Goal: Information Seeking & Learning: Learn about a topic

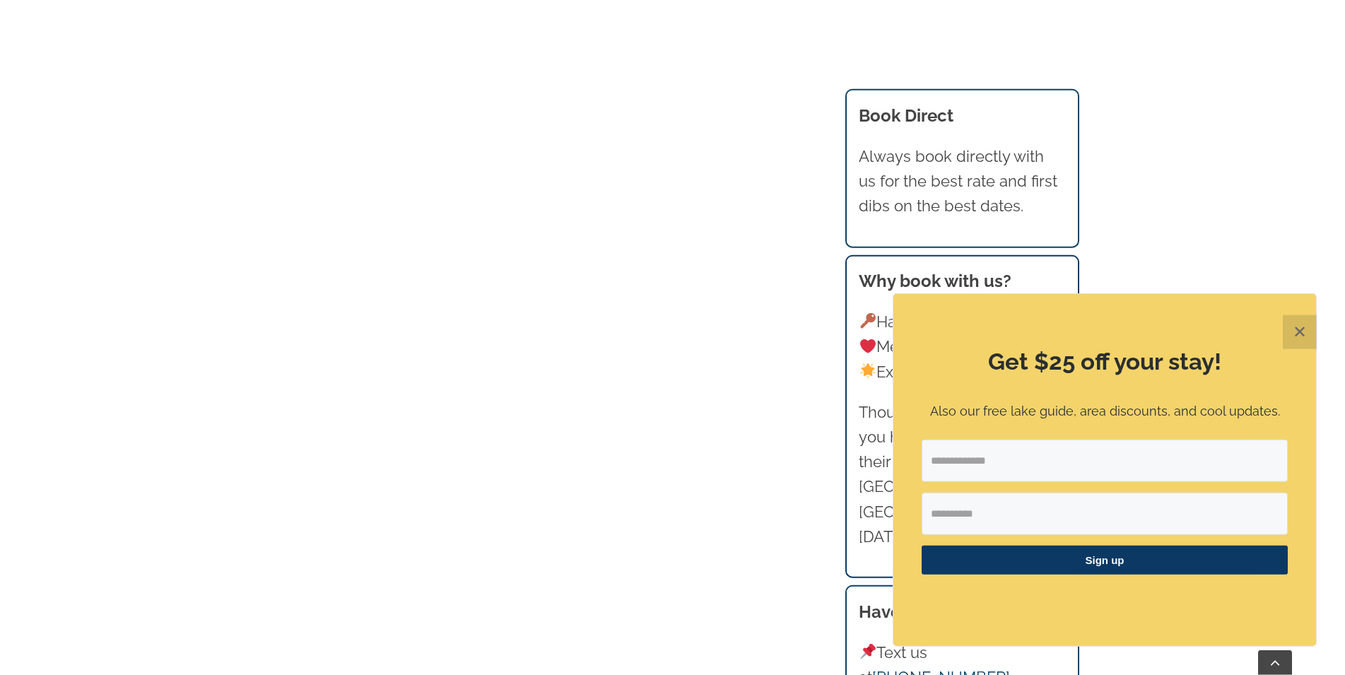
scroll to position [1081, 0]
click at [1292, 327] on button "✕" at bounding box center [1300, 332] width 34 height 34
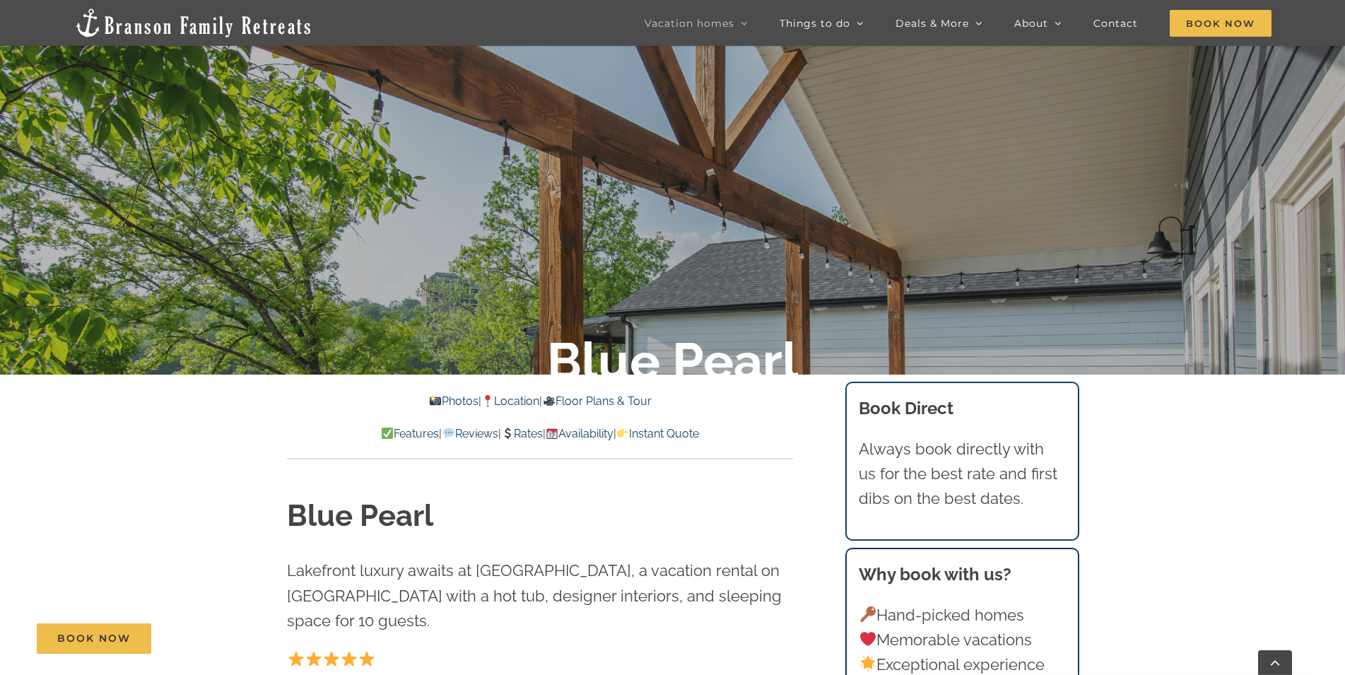
scroll to position [432, 0]
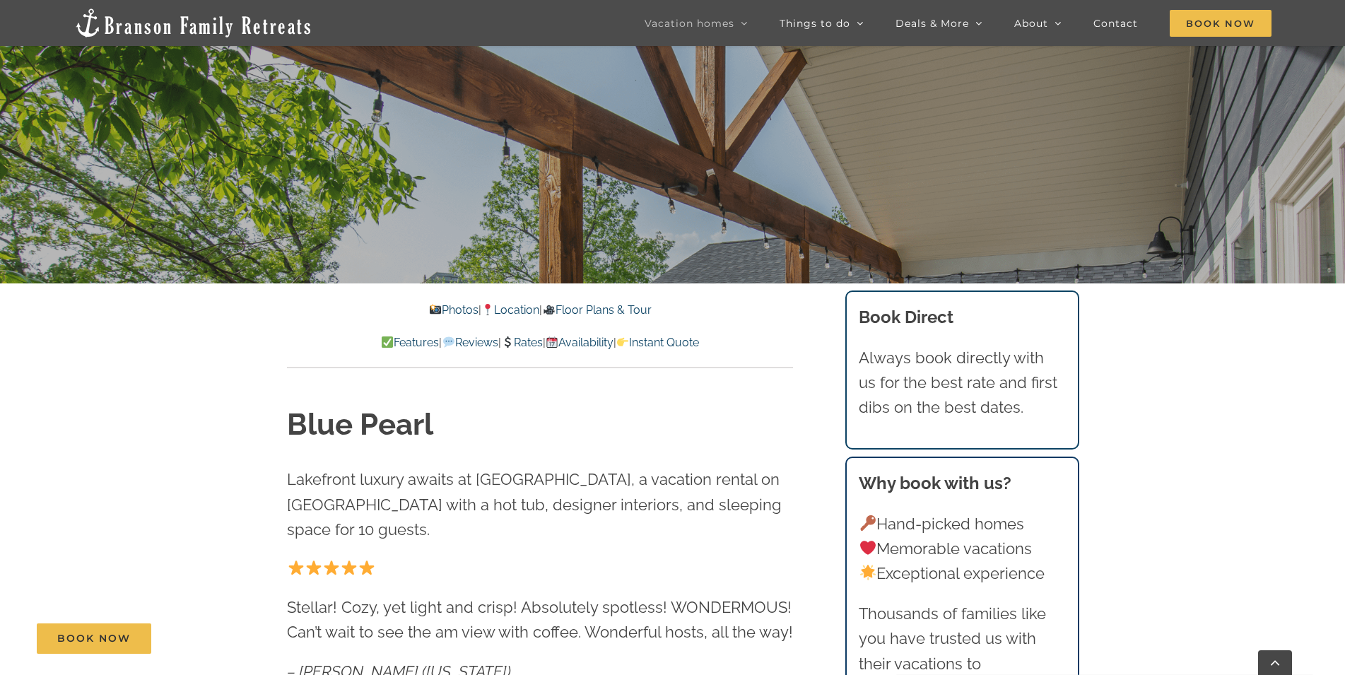
click at [444, 310] on link "Photos" at bounding box center [453, 309] width 49 height 13
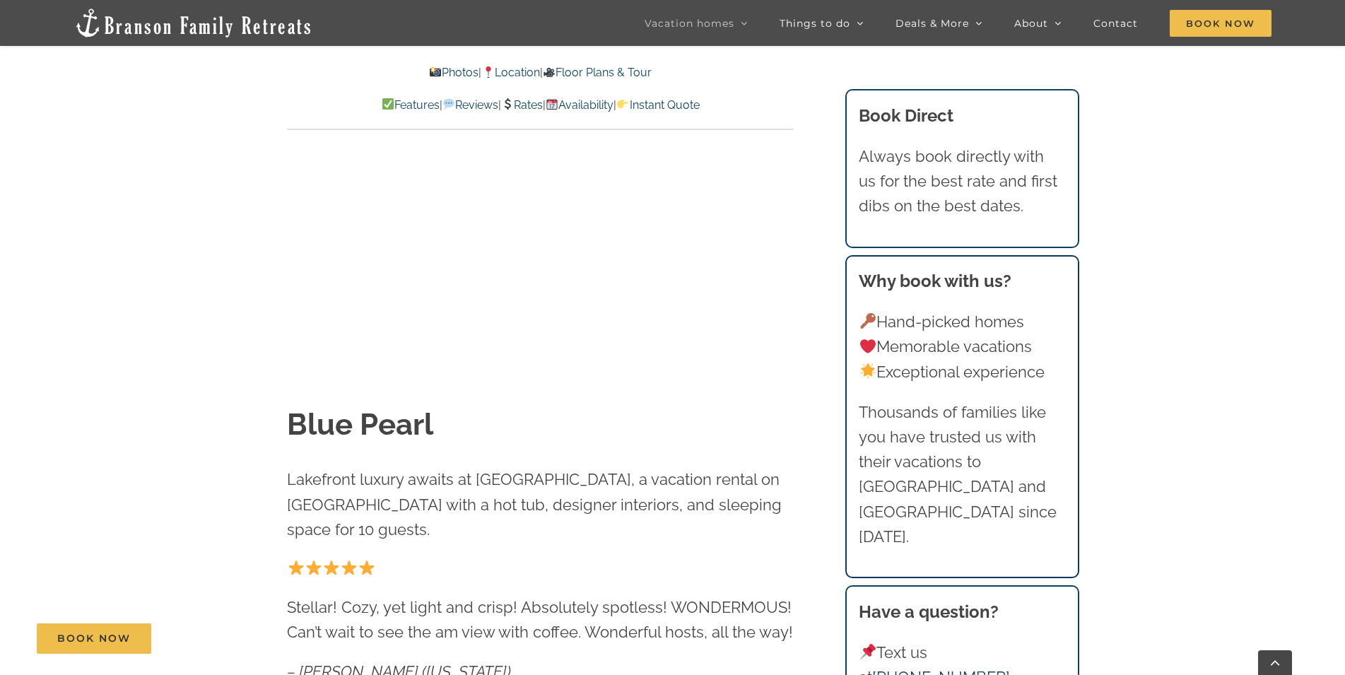
scroll to position [989, 0]
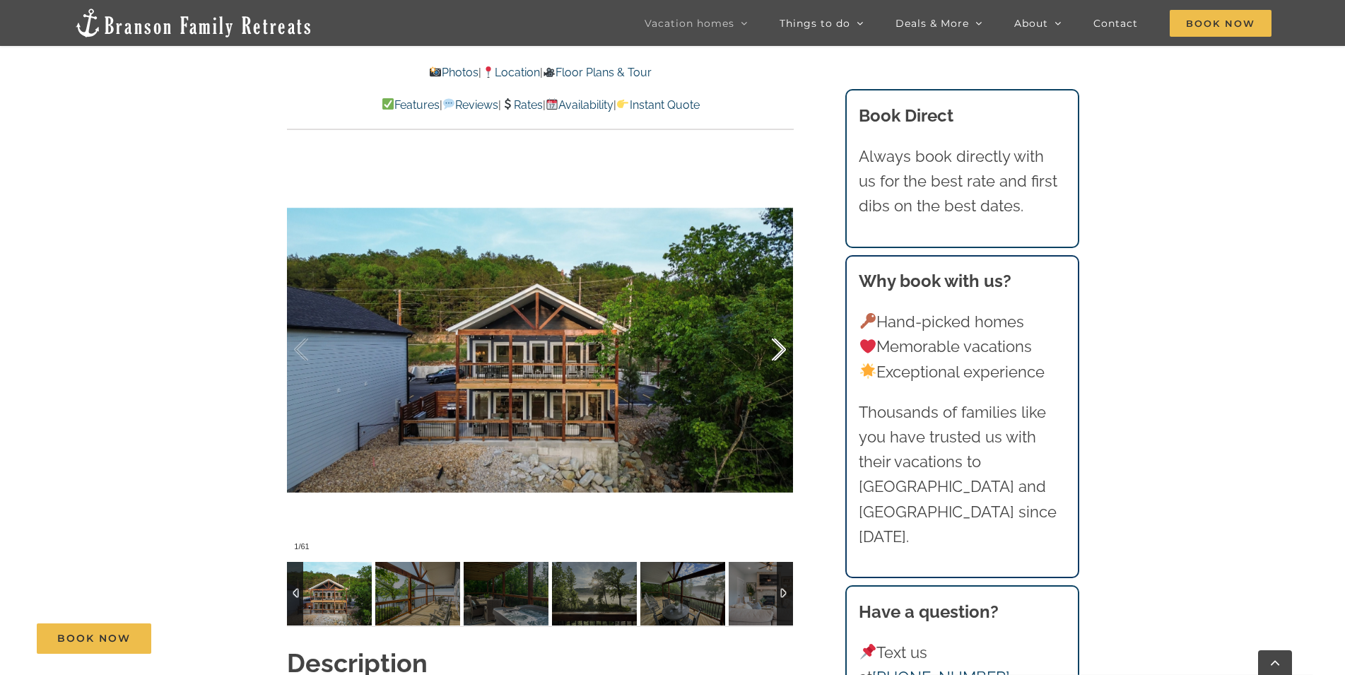
click at [779, 346] on div at bounding box center [764, 350] width 44 height 88
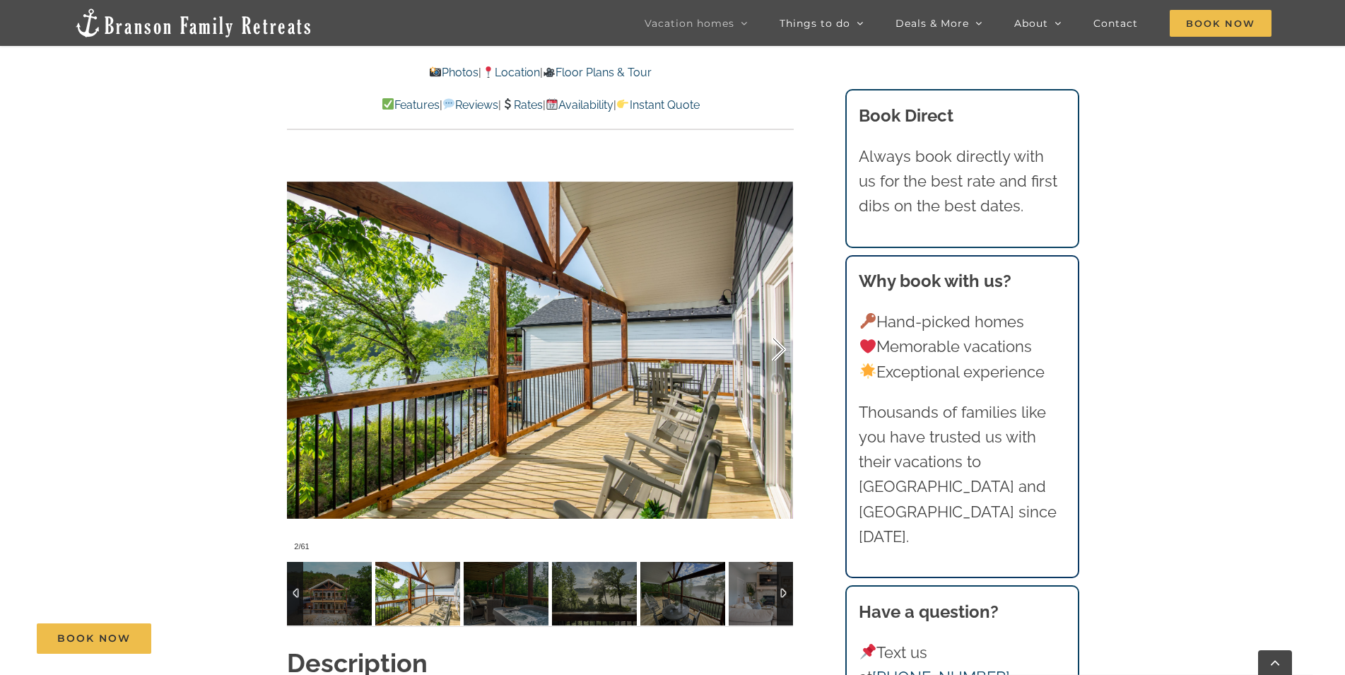
click at [779, 346] on div at bounding box center [764, 350] width 44 height 88
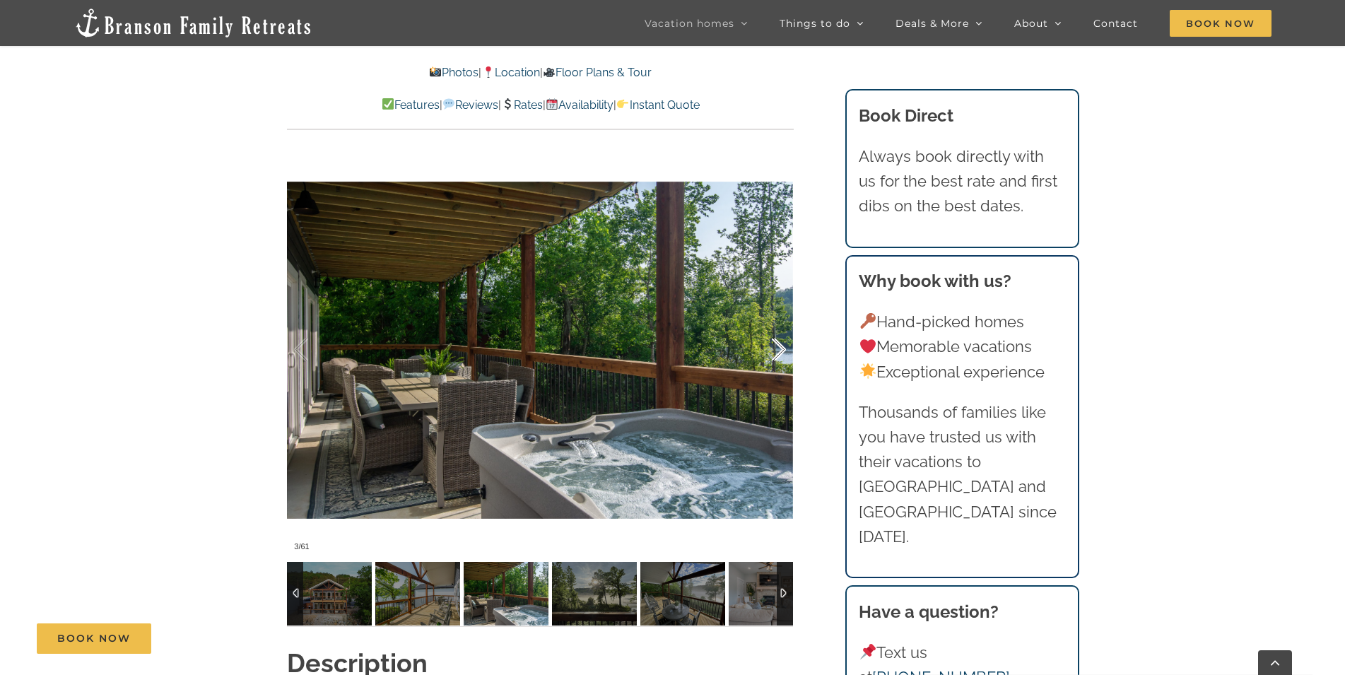
click at [778, 344] on div at bounding box center [764, 350] width 44 height 88
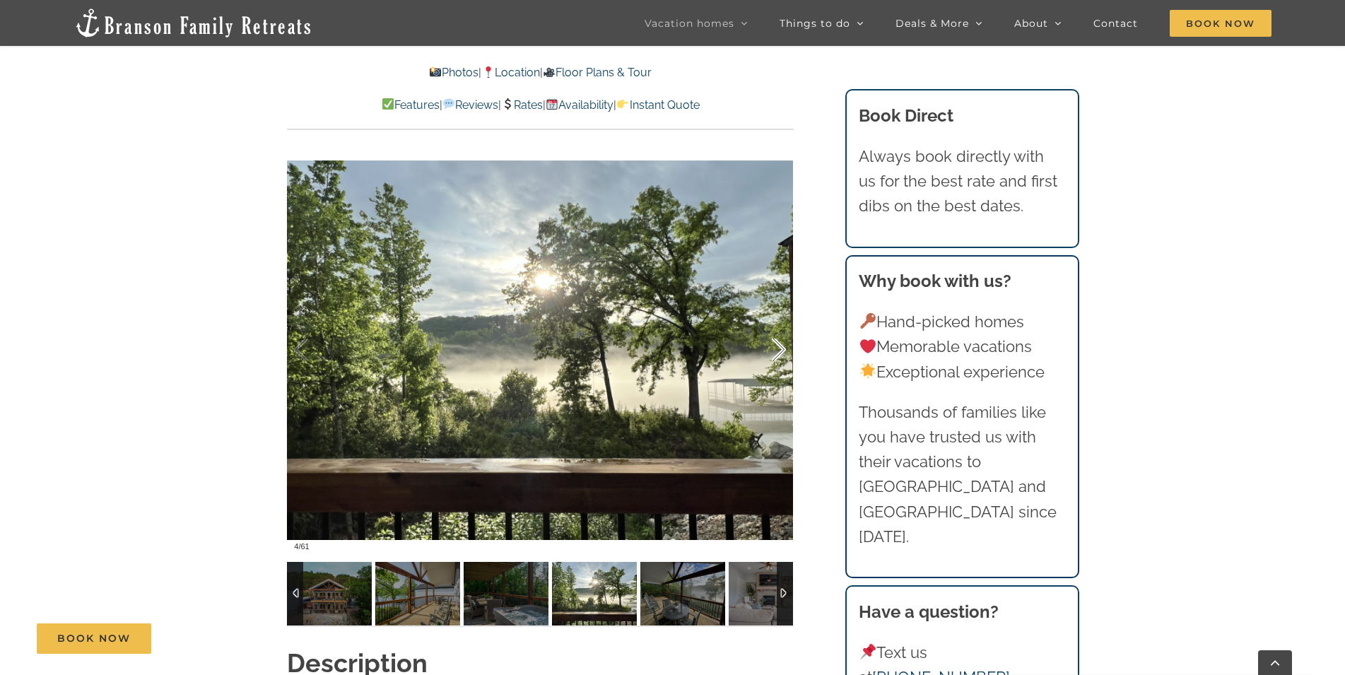
click at [778, 344] on div at bounding box center [764, 350] width 44 height 88
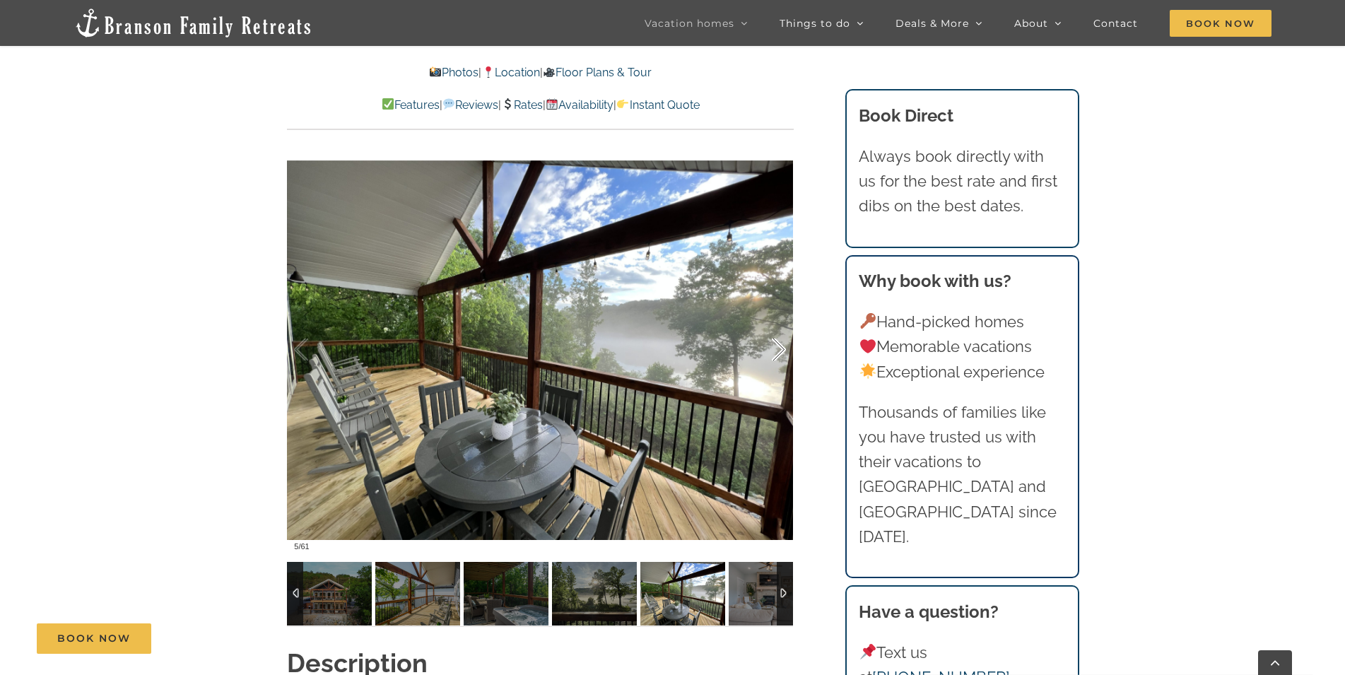
click at [781, 350] on div at bounding box center [764, 350] width 44 height 88
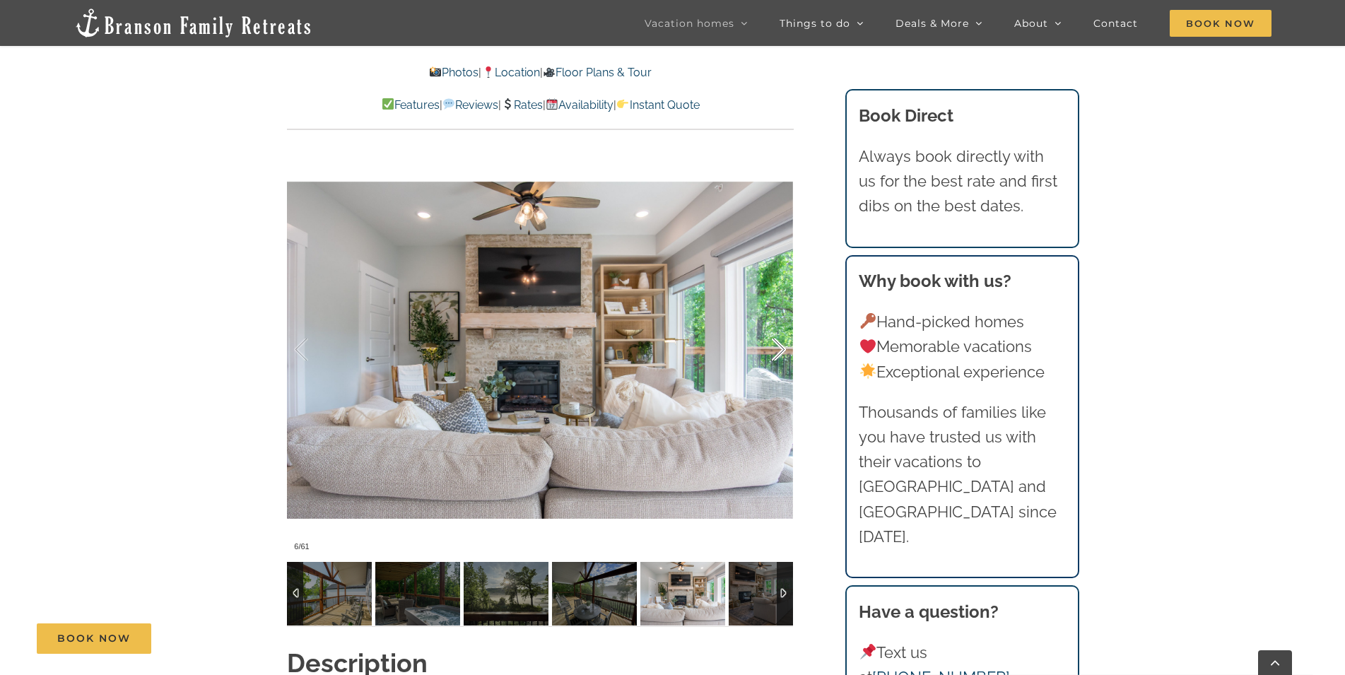
click at [781, 350] on div at bounding box center [764, 350] width 44 height 88
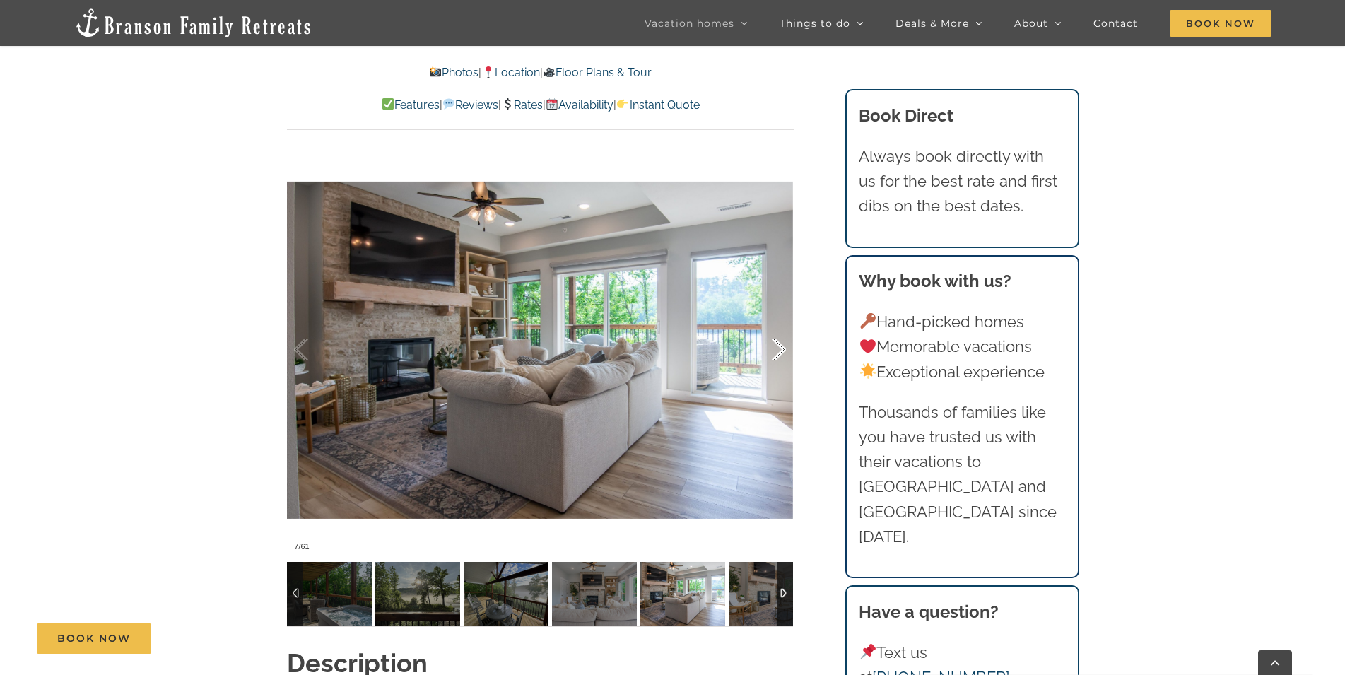
click at [781, 350] on div at bounding box center [764, 350] width 44 height 88
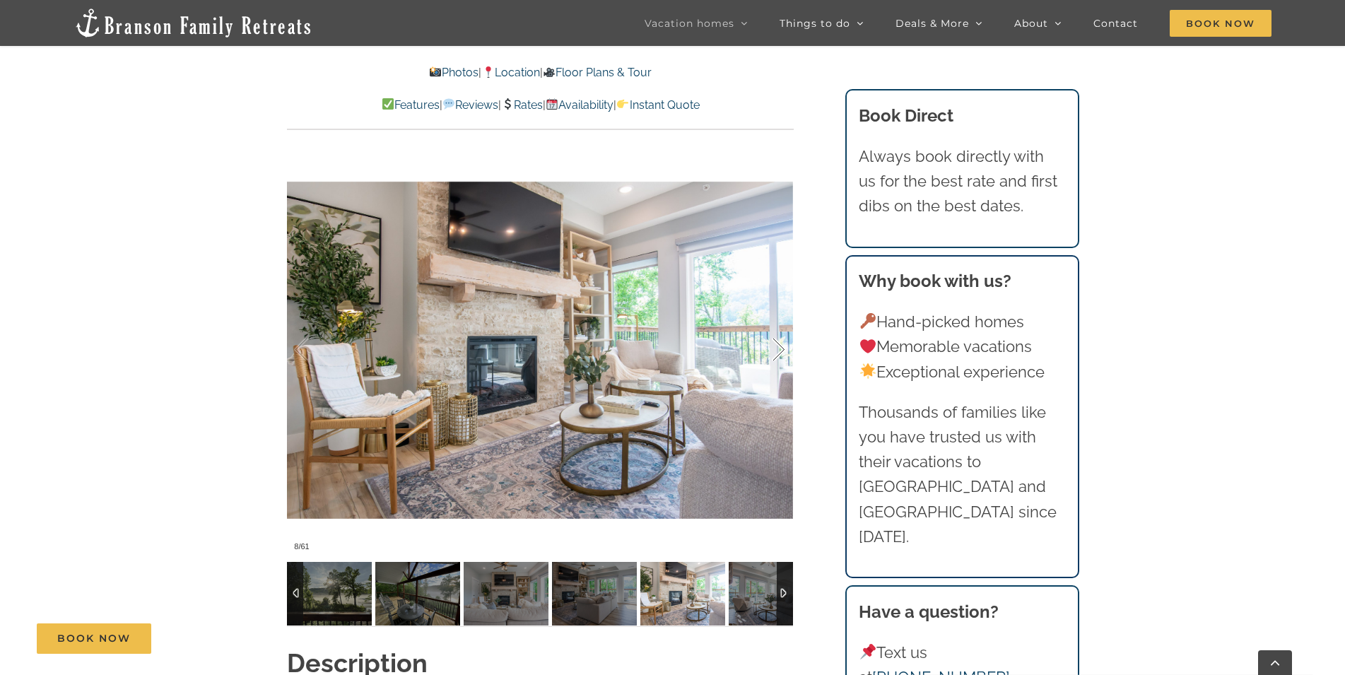
click at [781, 350] on div at bounding box center [764, 350] width 44 height 88
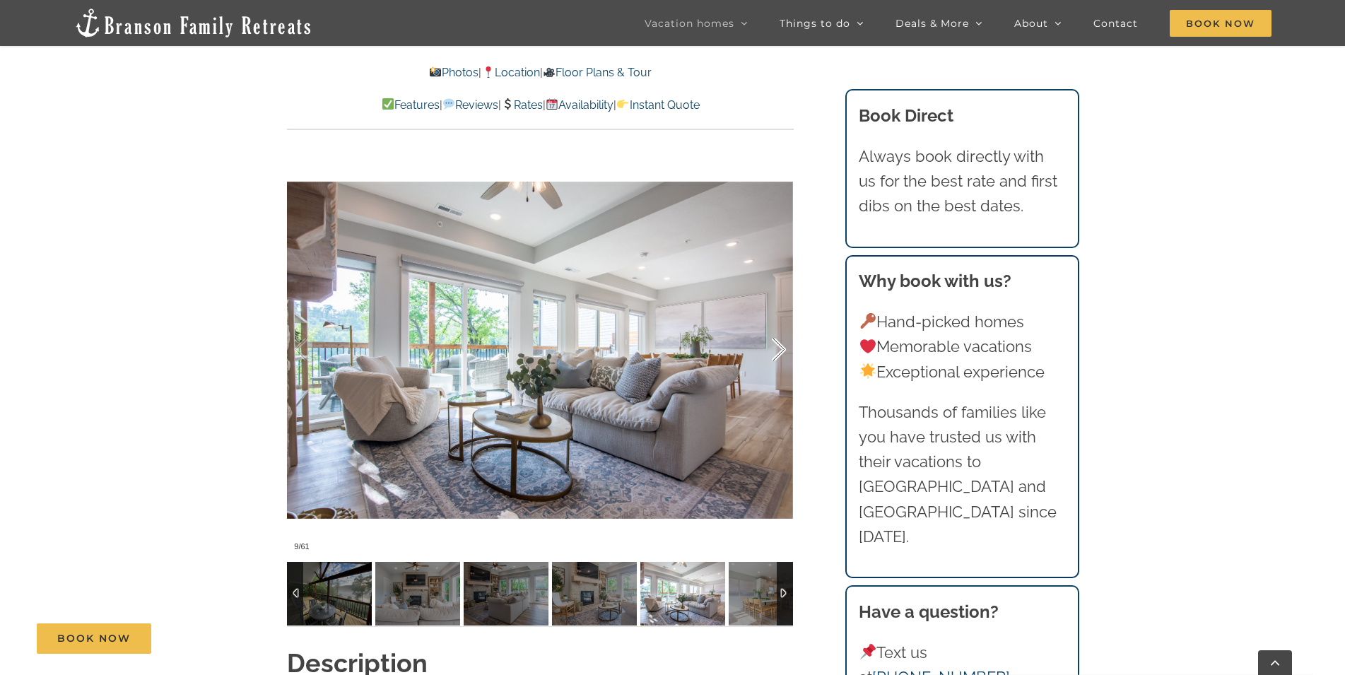
click at [781, 350] on div at bounding box center [764, 350] width 44 height 88
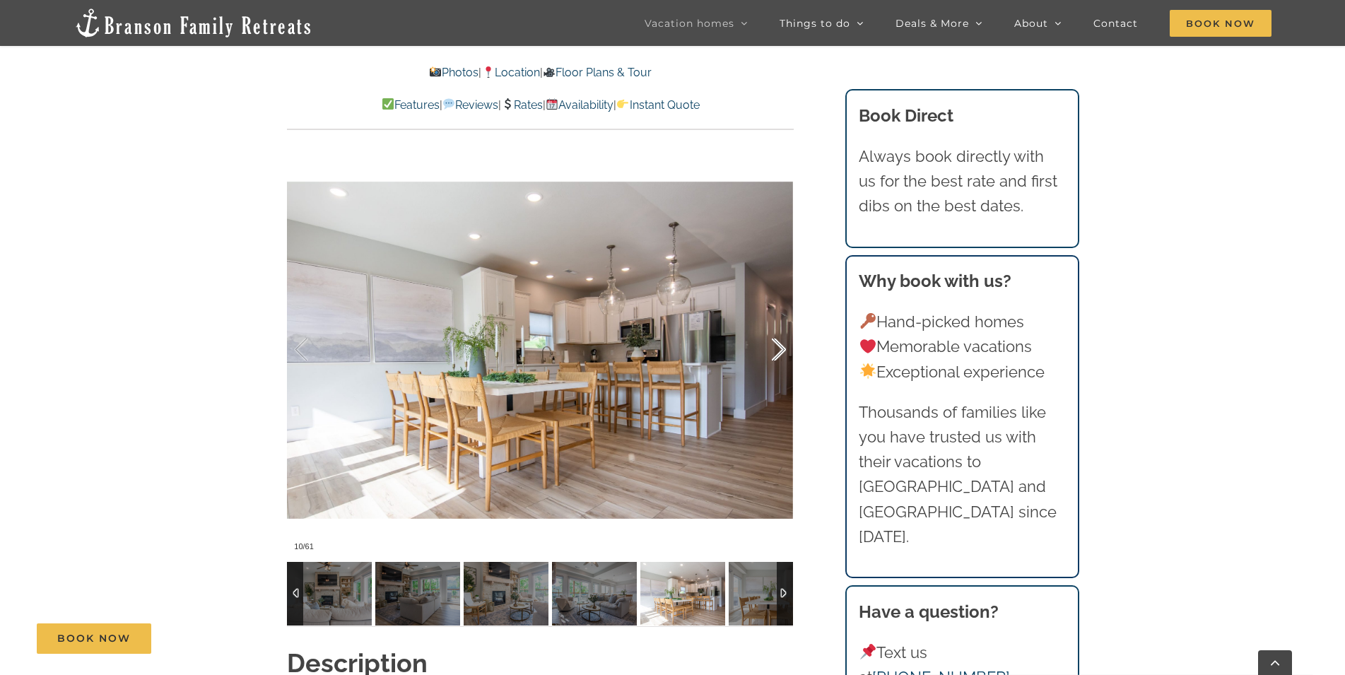
click at [781, 350] on div at bounding box center [764, 350] width 44 height 88
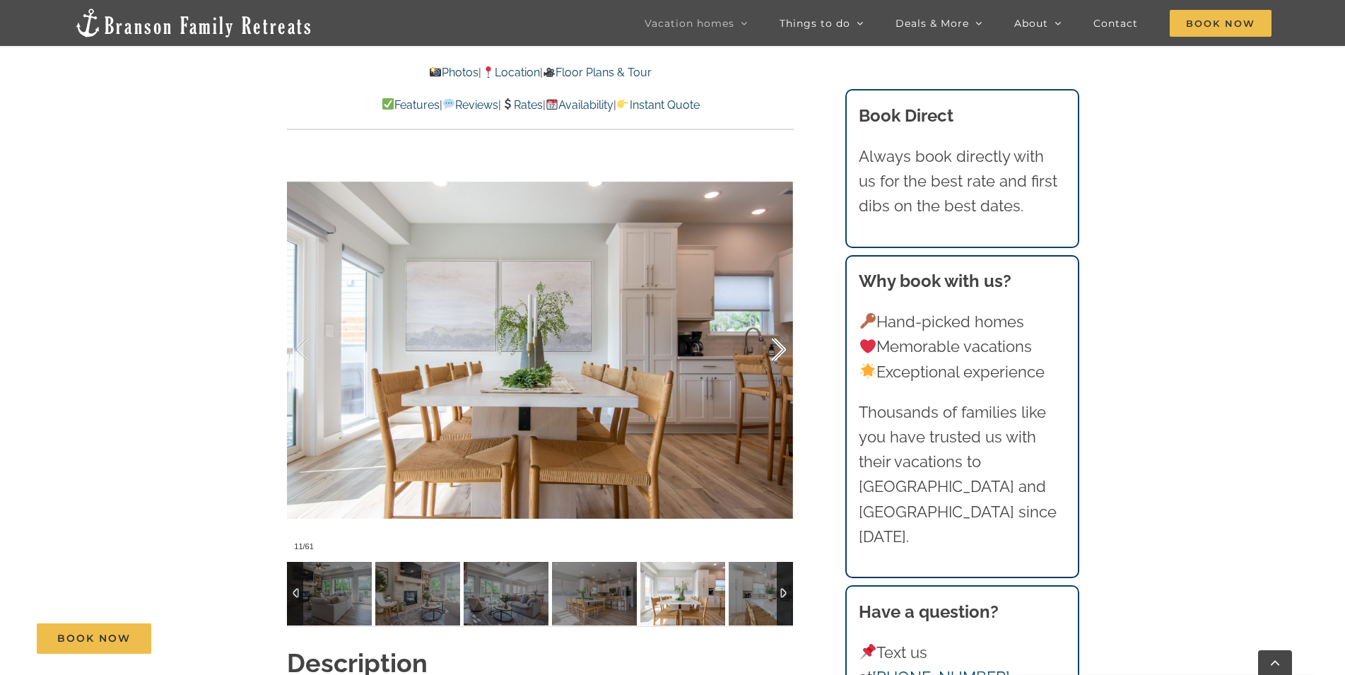
click at [781, 350] on div at bounding box center [764, 350] width 44 height 88
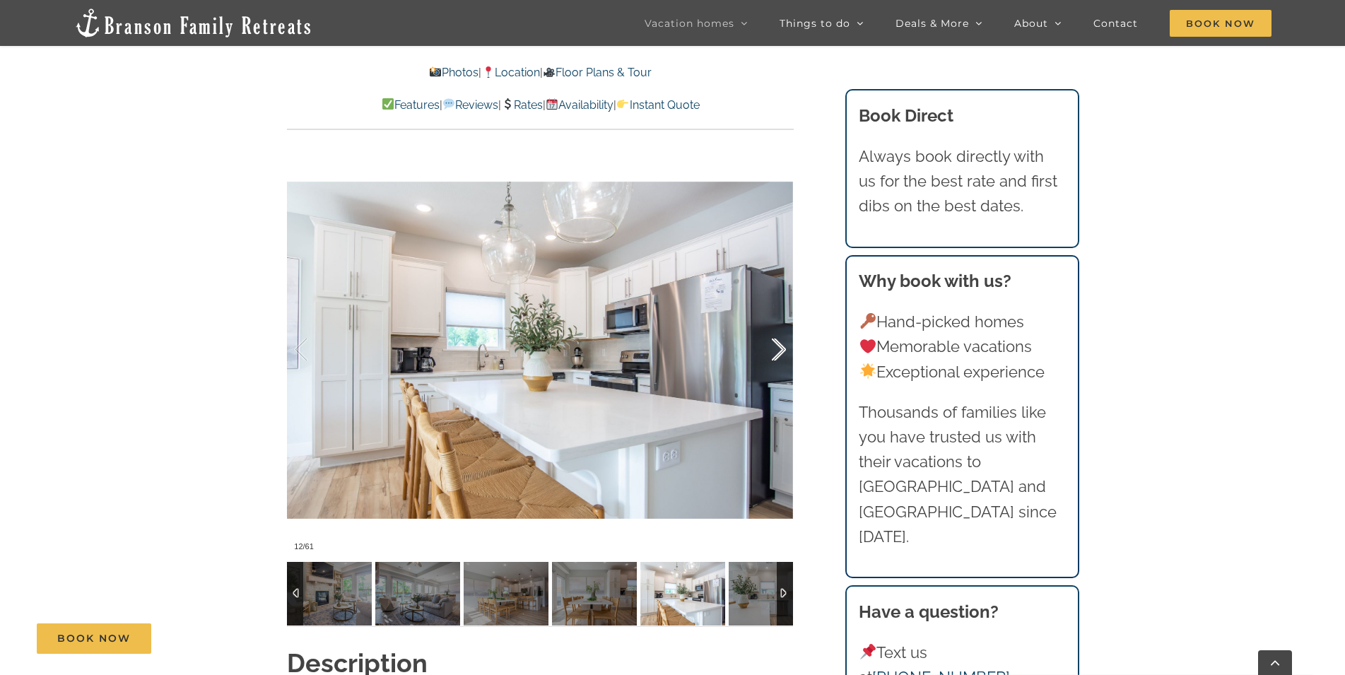
click at [781, 350] on div at bounding box center [764, 350] width 44 height 88
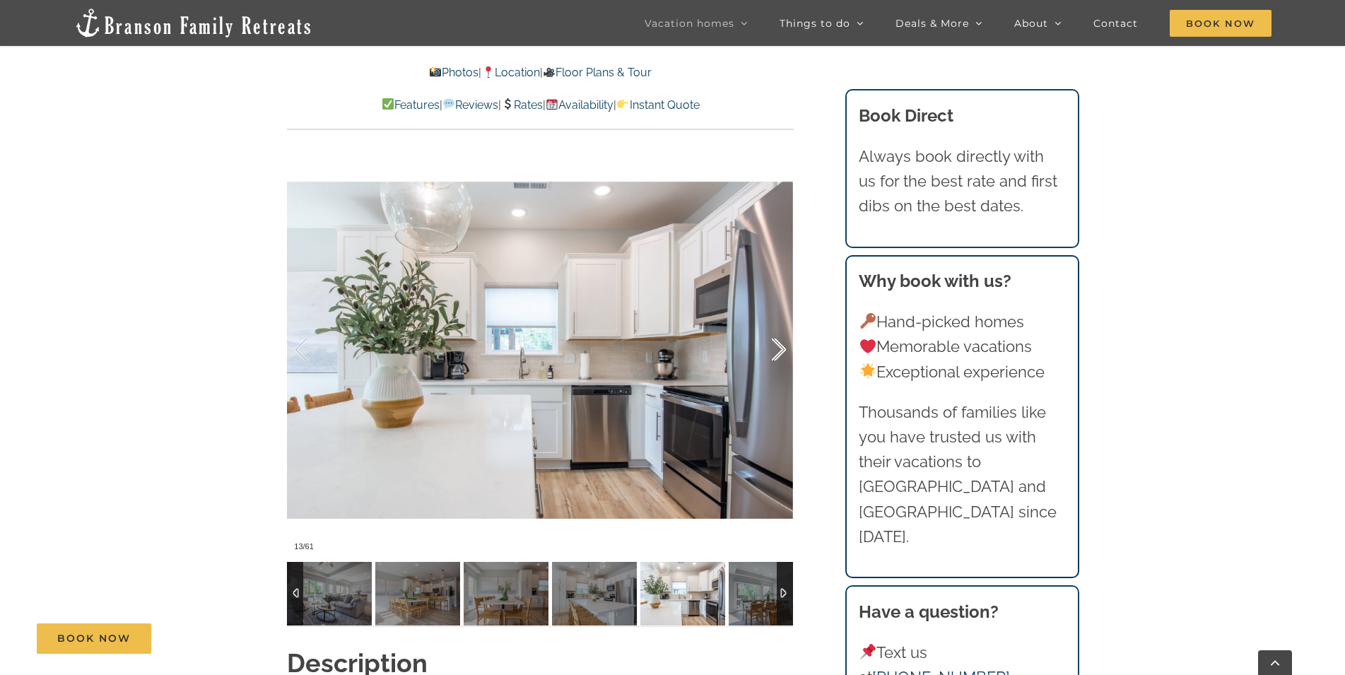
click at [781, 350] on div at bounding box center [764, 350] width 44 height 88
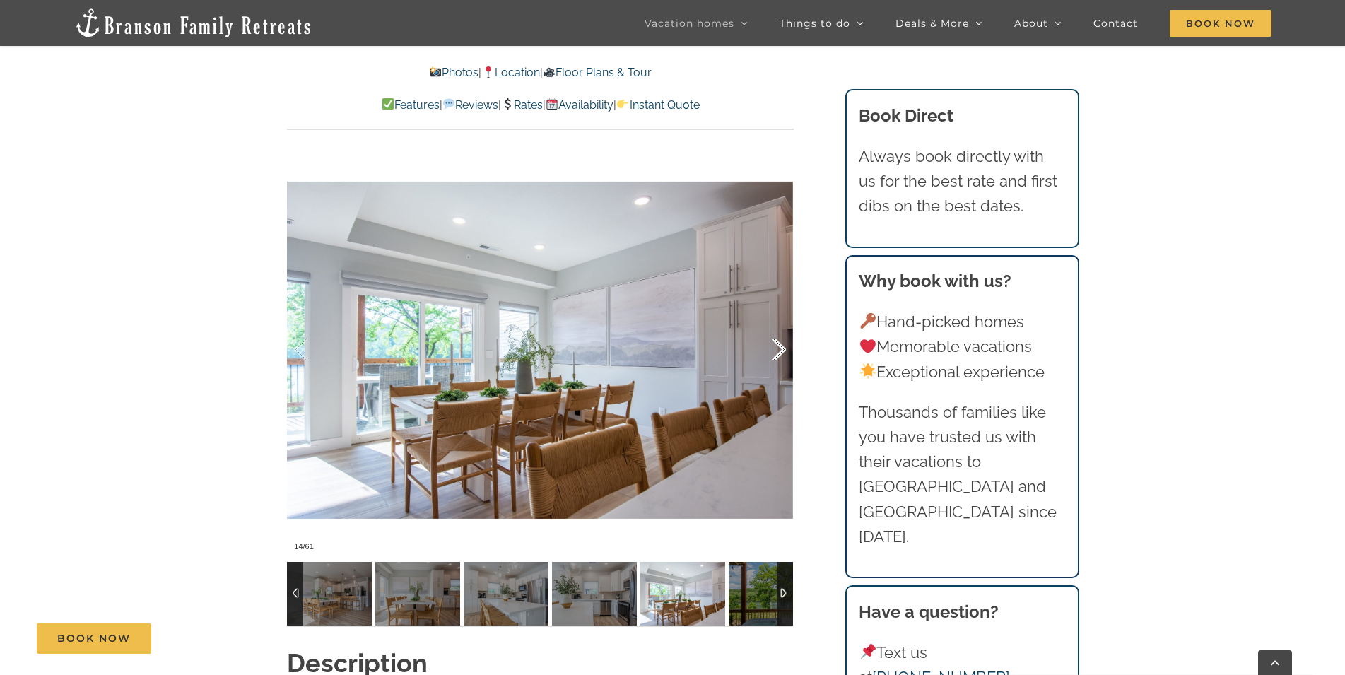
click at [781, 350] on div at bounding box center [764, 350] width 44 height 88
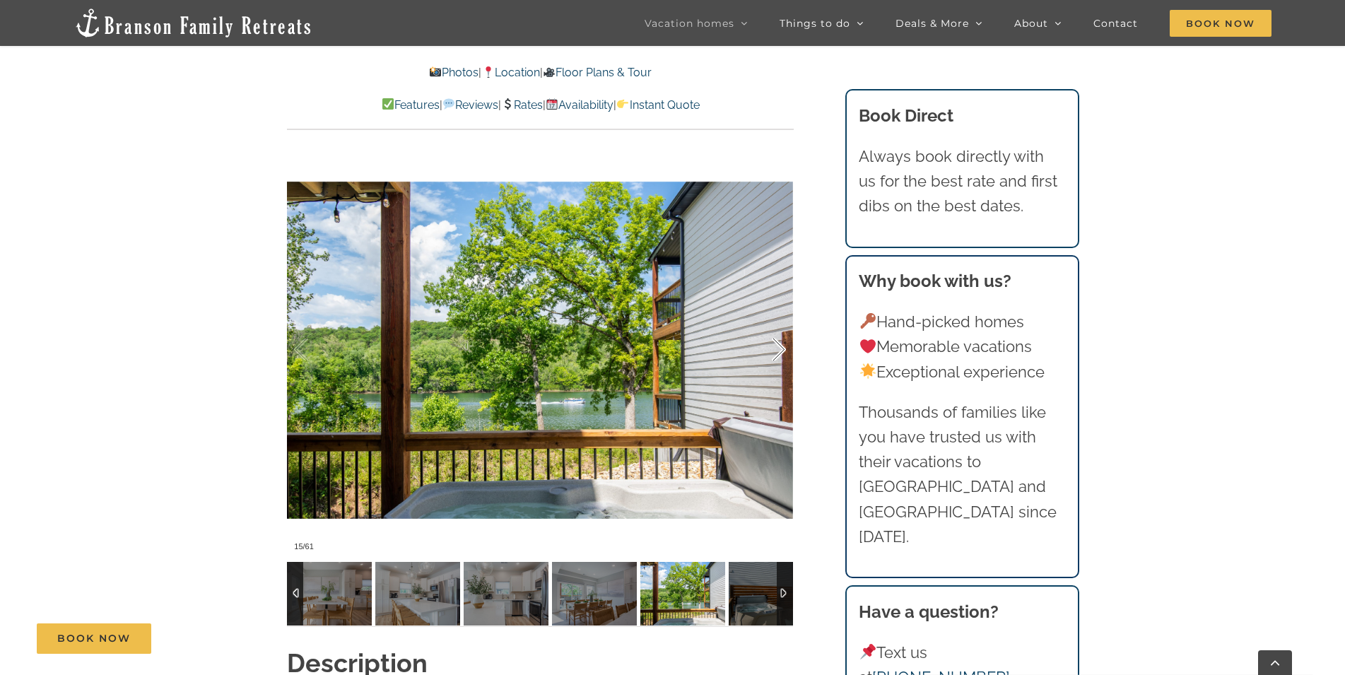
click at [781, 350] on div at bounding box center [764, 350] width 44 height 88
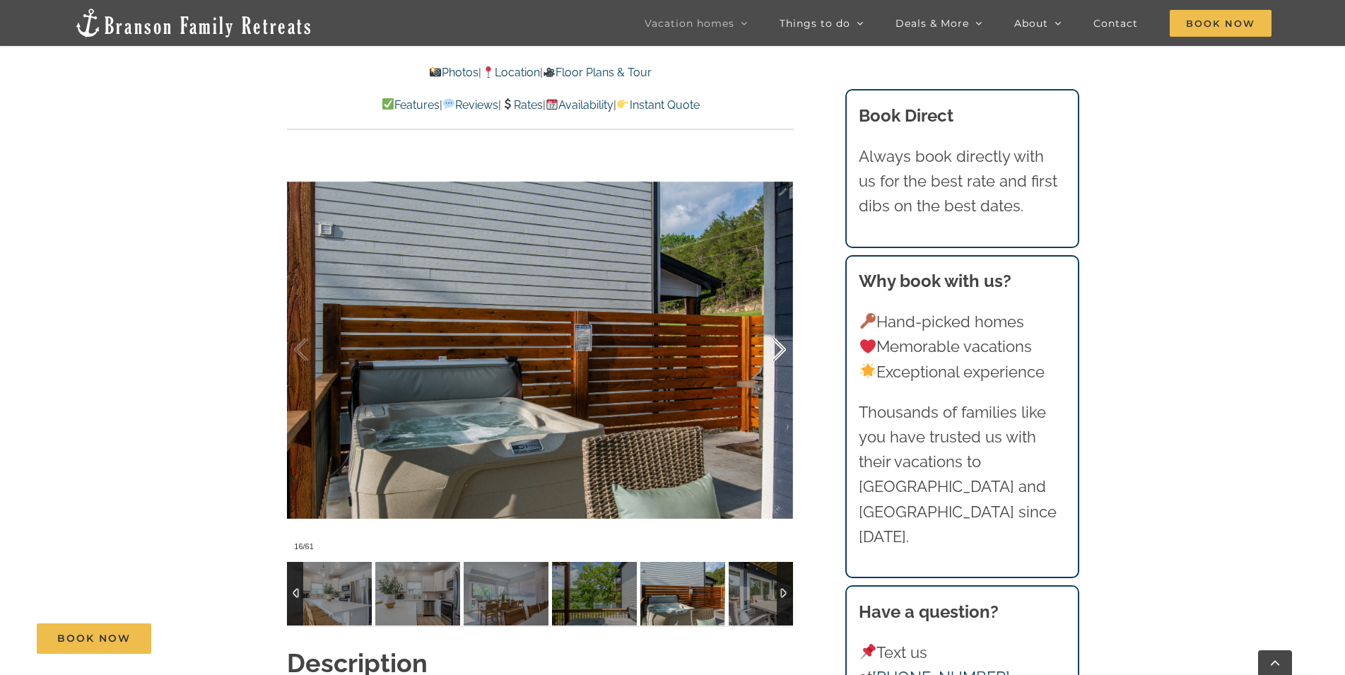
click at [781, 350] on div at bounding box center [764, 350] width 44 height 88
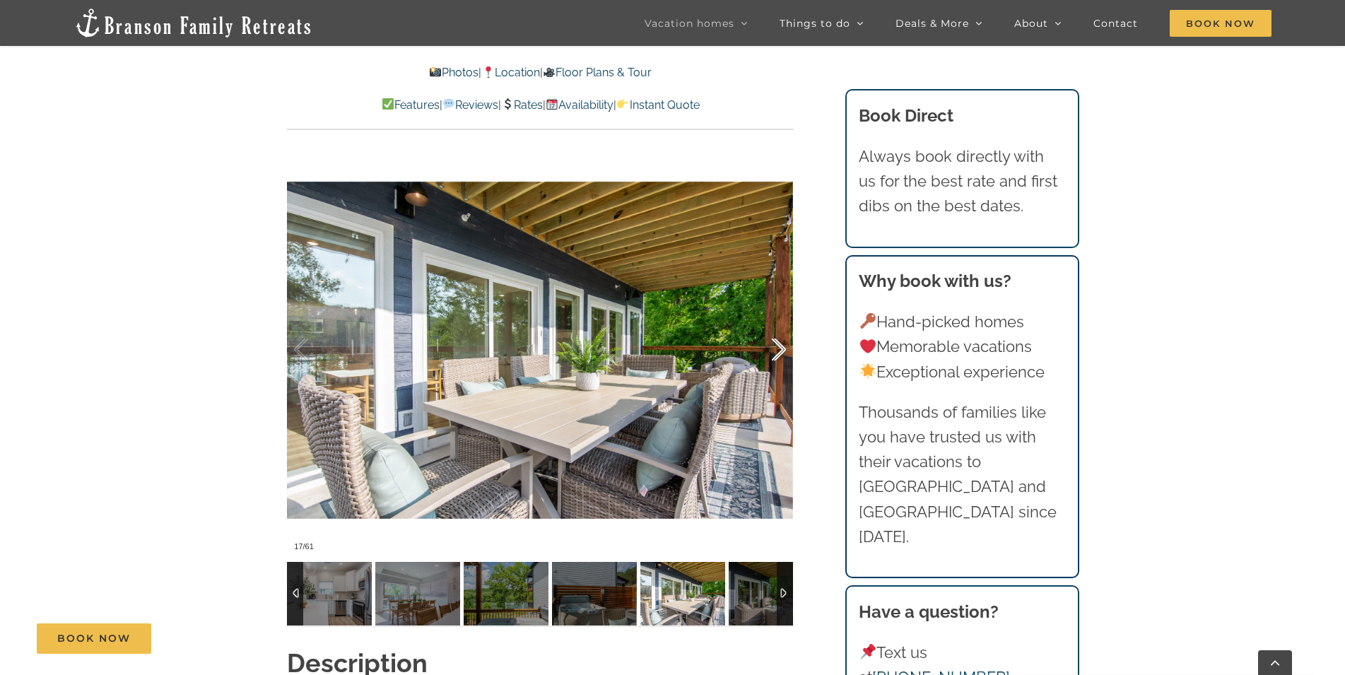
click at [781, 350] on div at bounding box center [764, 350] width 44 height 88
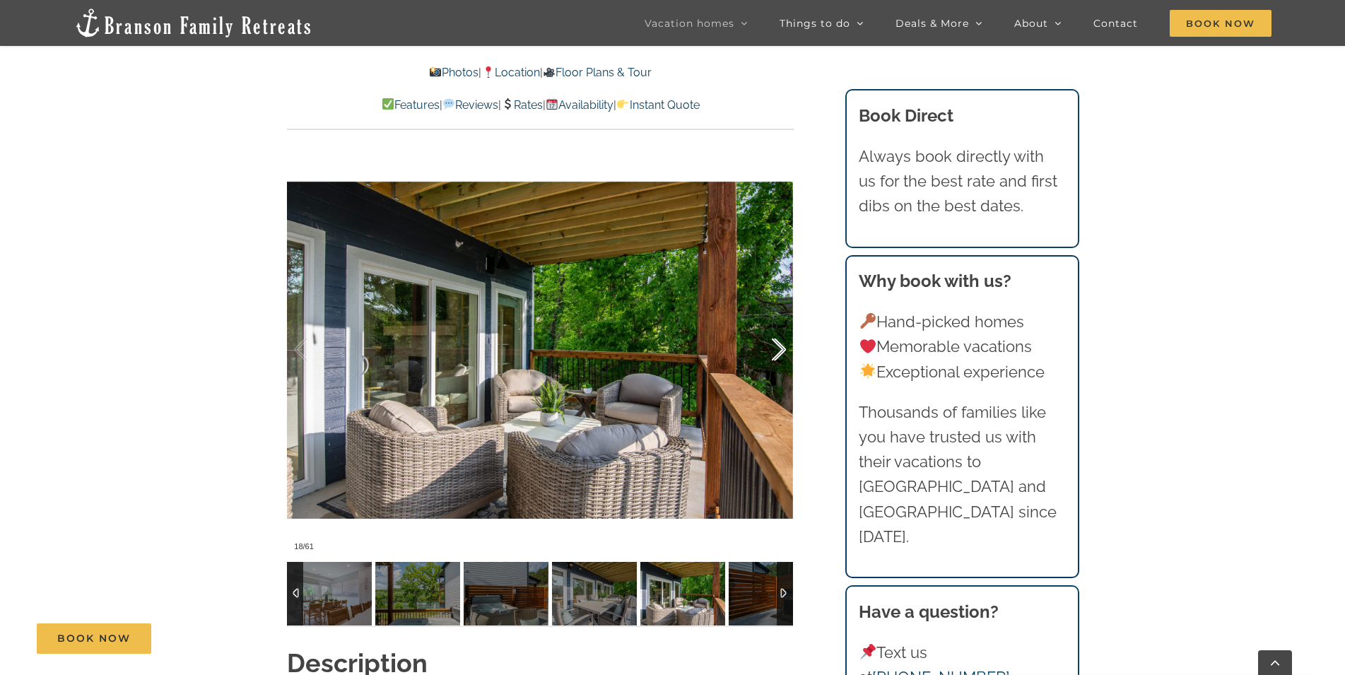
click at [781, 350] on div at bounding box center [764, 350] width 44 height 88
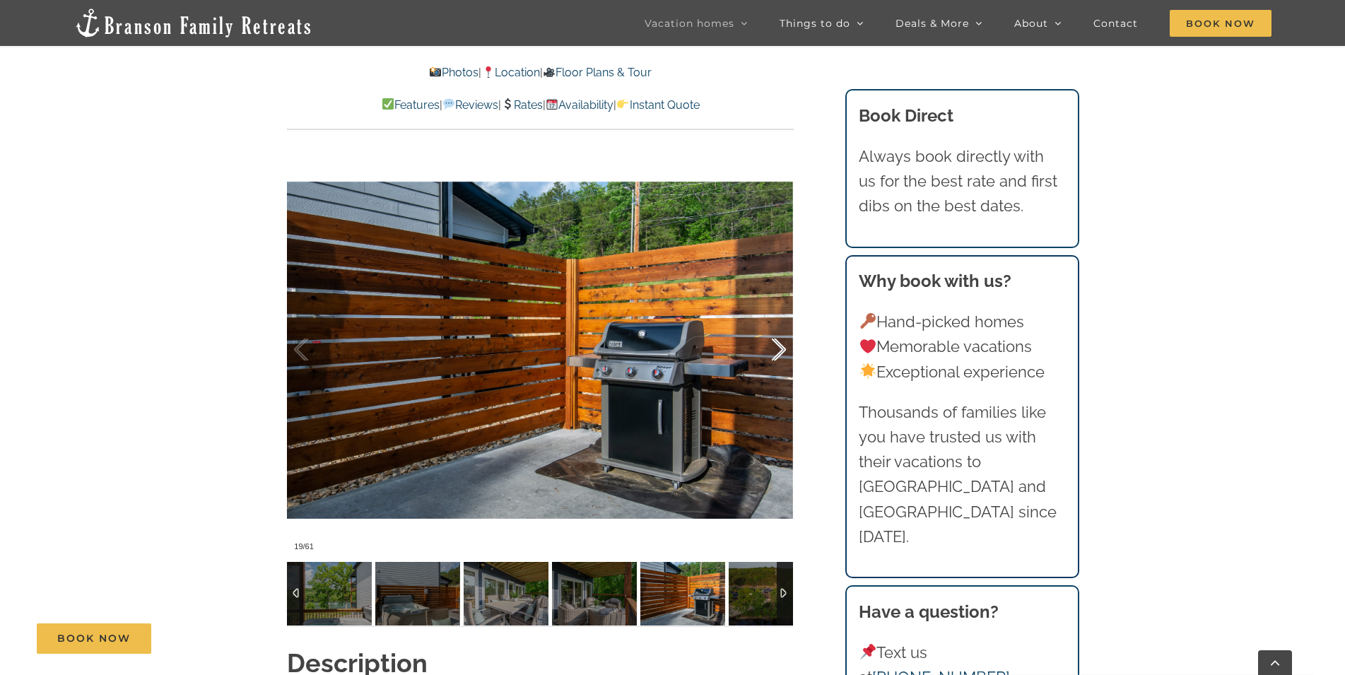
click at [781, 350] on div at bounding box center [764, 350] width 44 height 88
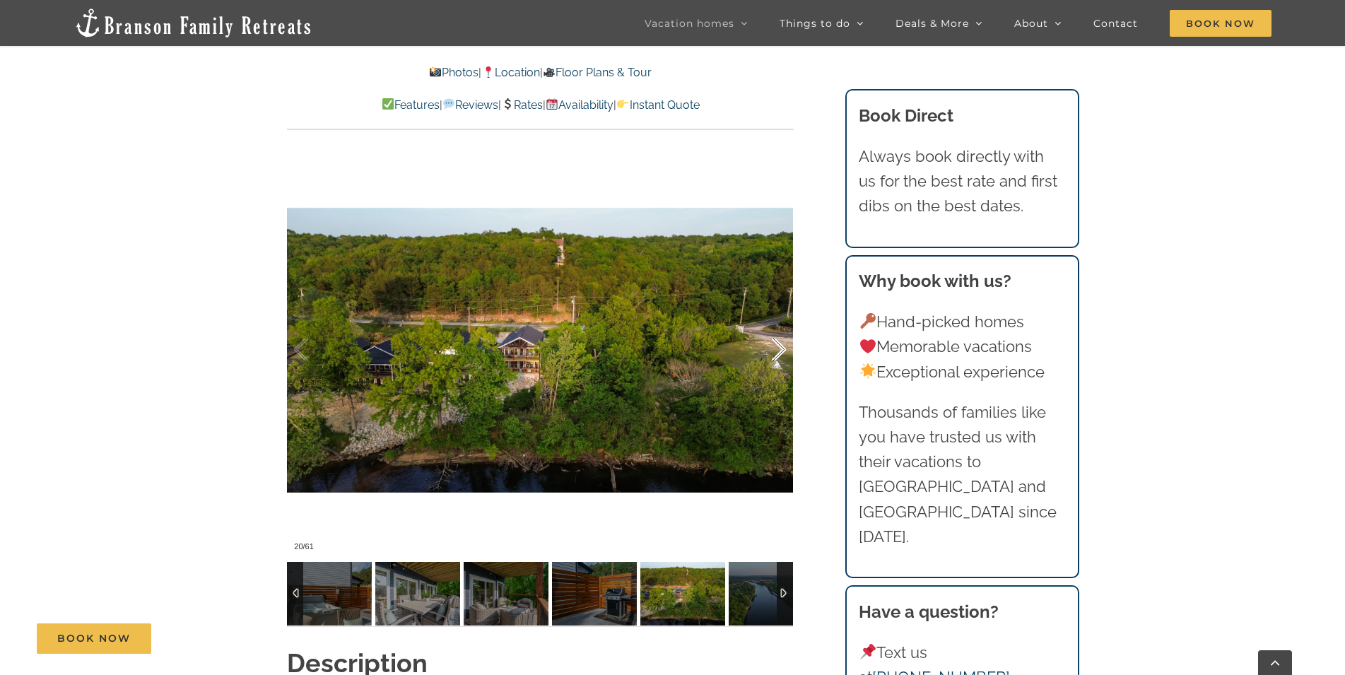
click at [781, 350] on div at bounding box center [764, 350] width 44 height 88
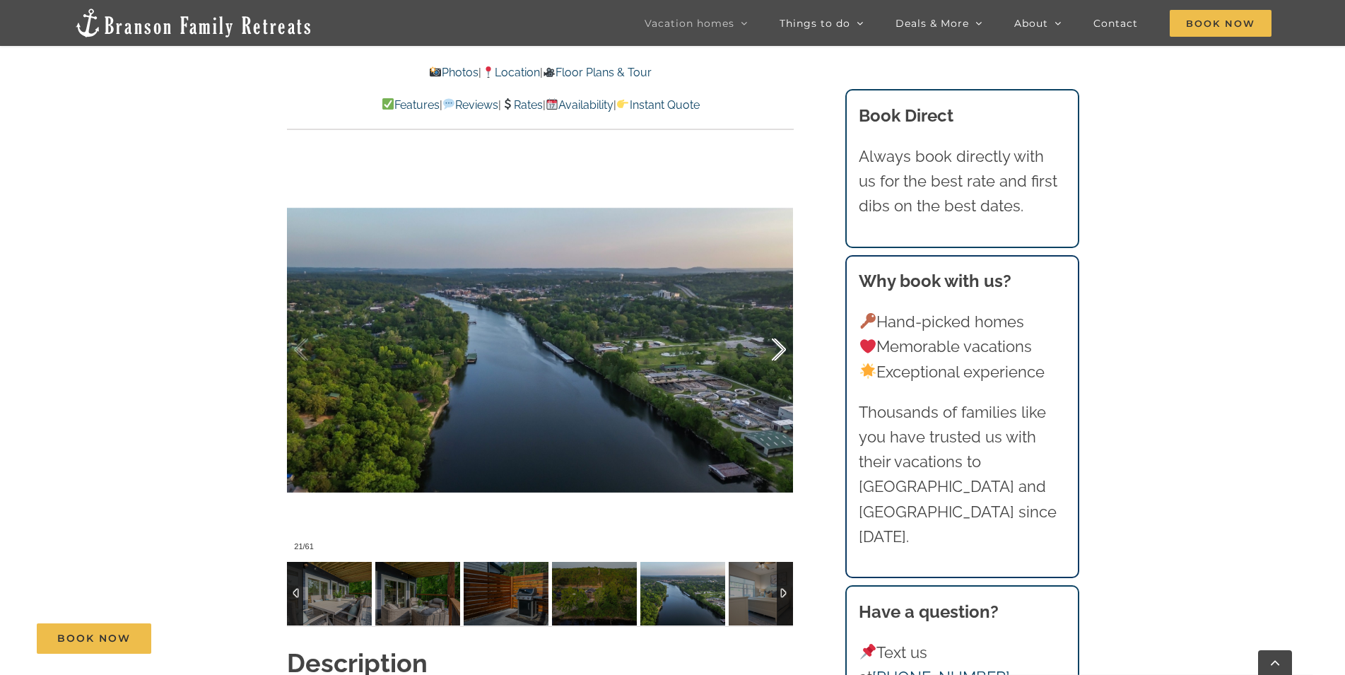
click at [782, 350] on div at bounding box center [764, 350] width 44 height 88
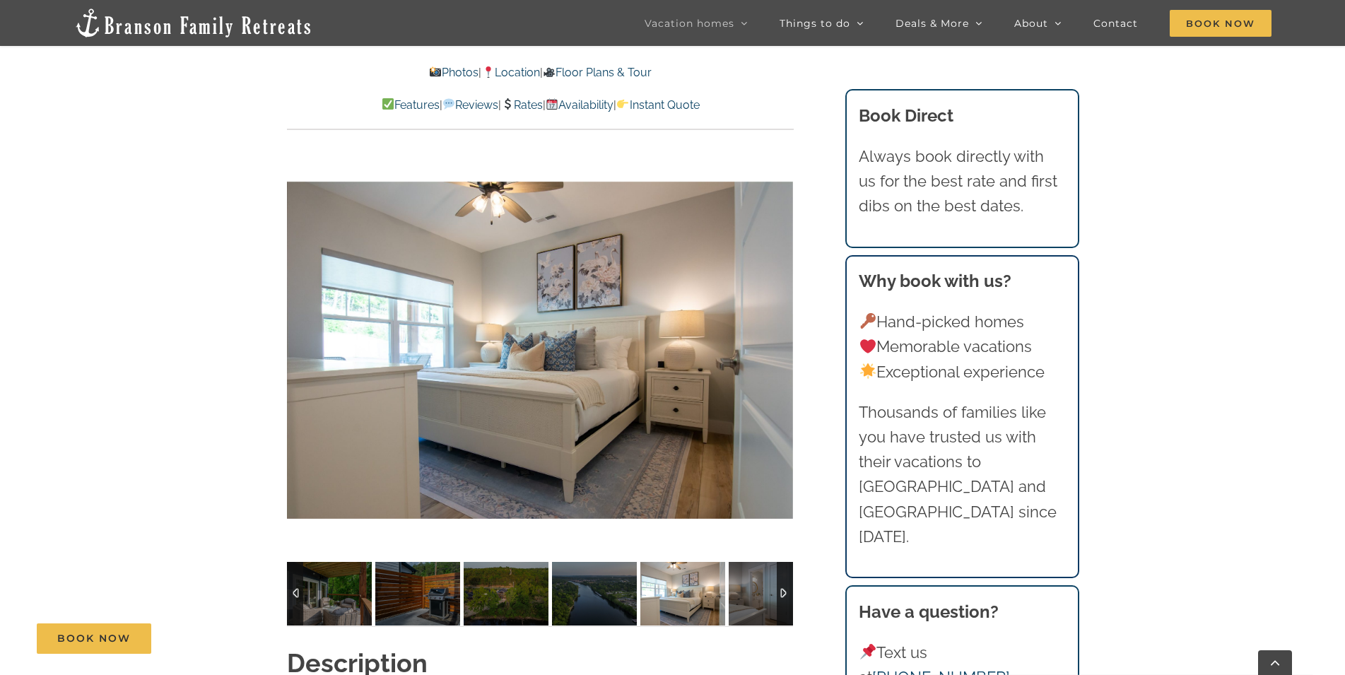
click at [782, 350] on div at bounding box center [540, 350] width 506 height 416
click at [773, 345] on div at bounding box center [764, 350] width 44 height 88
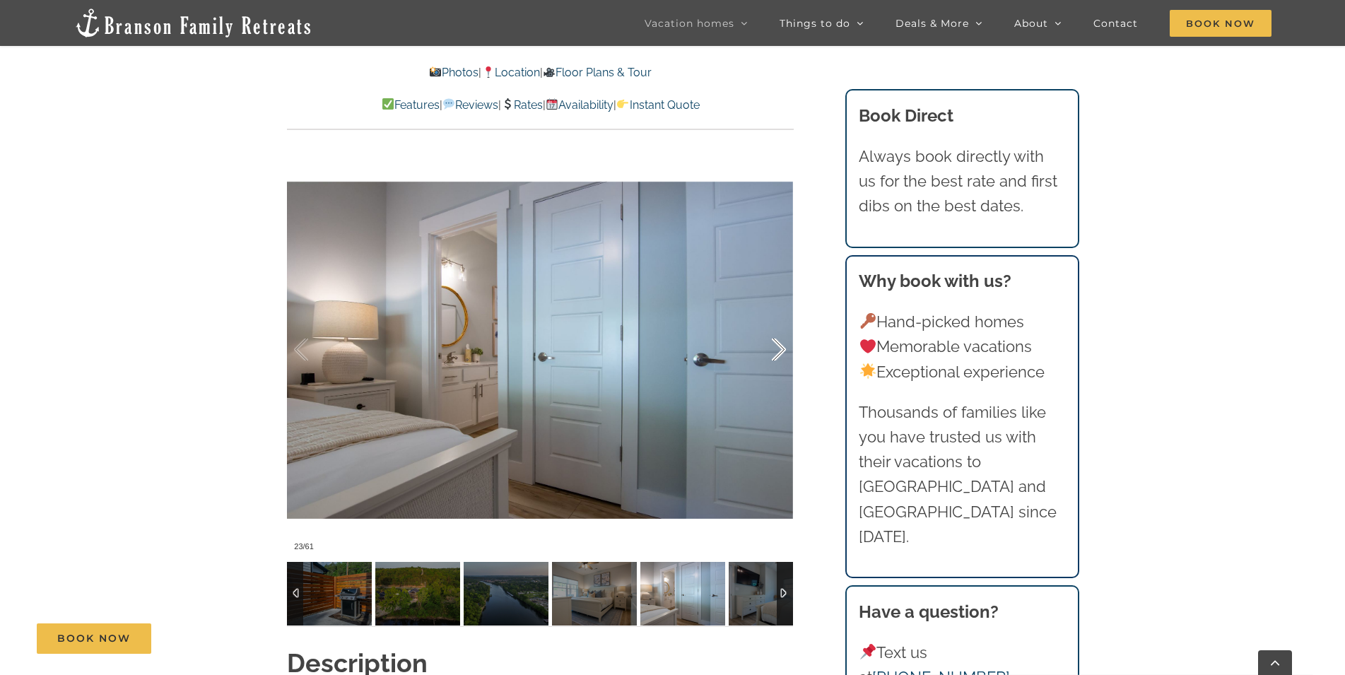
click at [773, 345] on div at bounding box center [764, 350] width 44 height 88
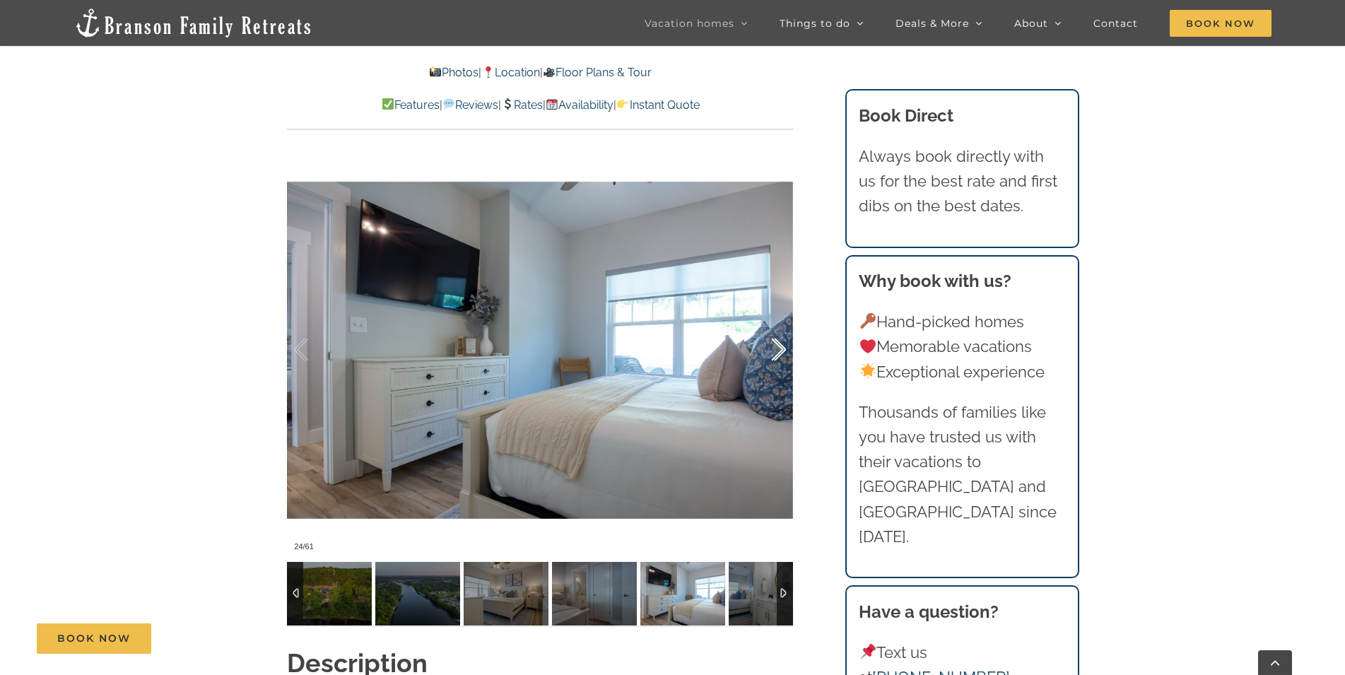
click at [773, 345] on div at bounding box center [764, 350] width 44 height 88
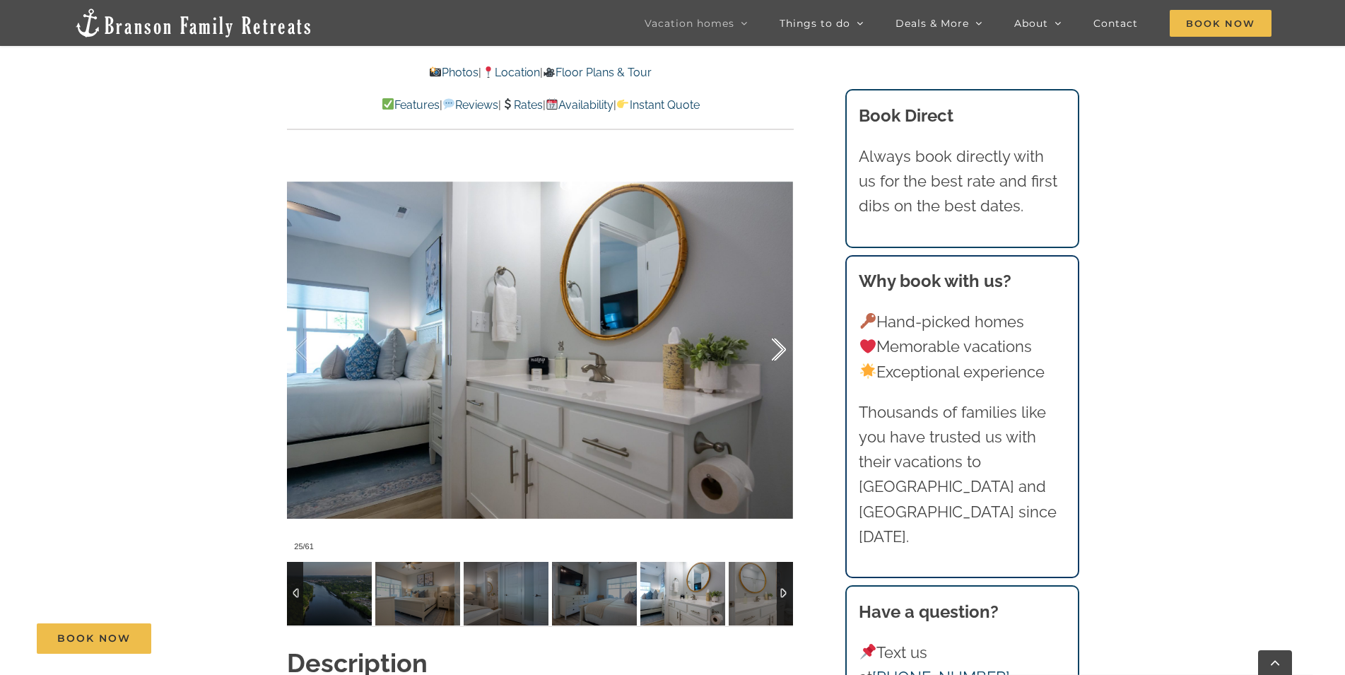
click at [773, 345] on div at bounding box center [764, 350] width 44 height 88
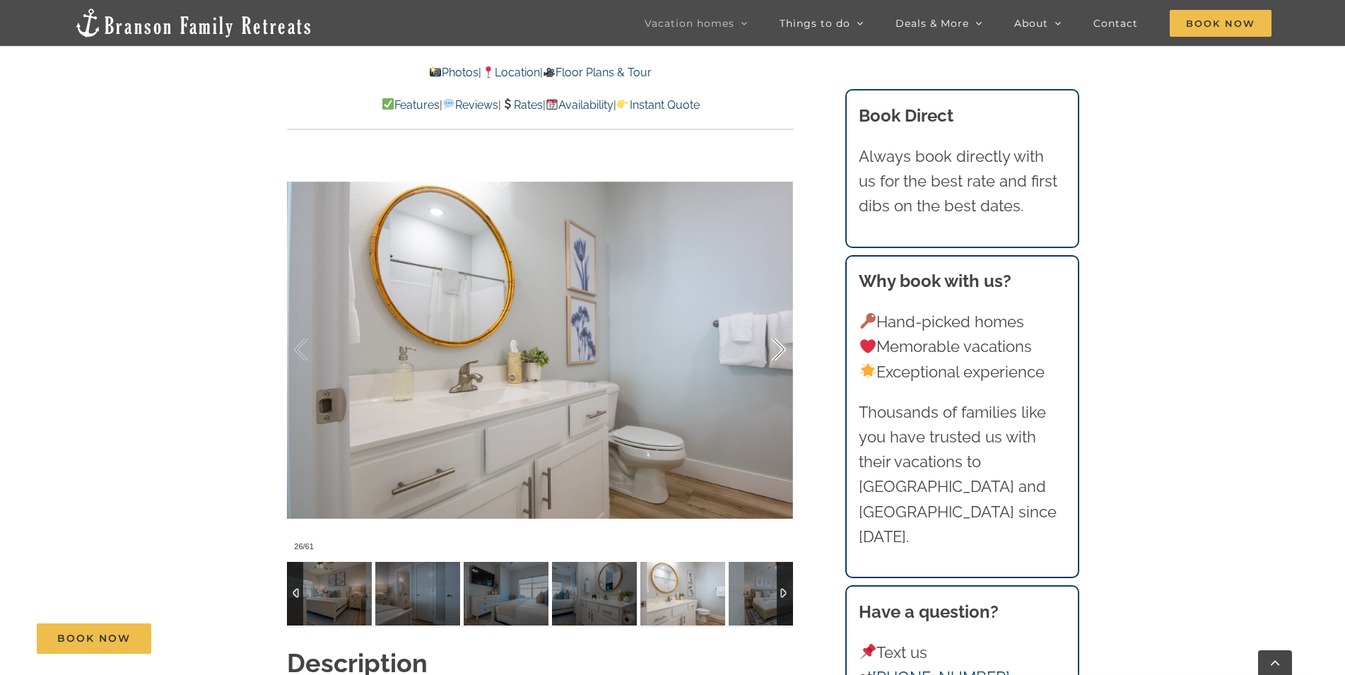
click at [773, 345] on div at bounding box center [764, 350] width 44 height 88
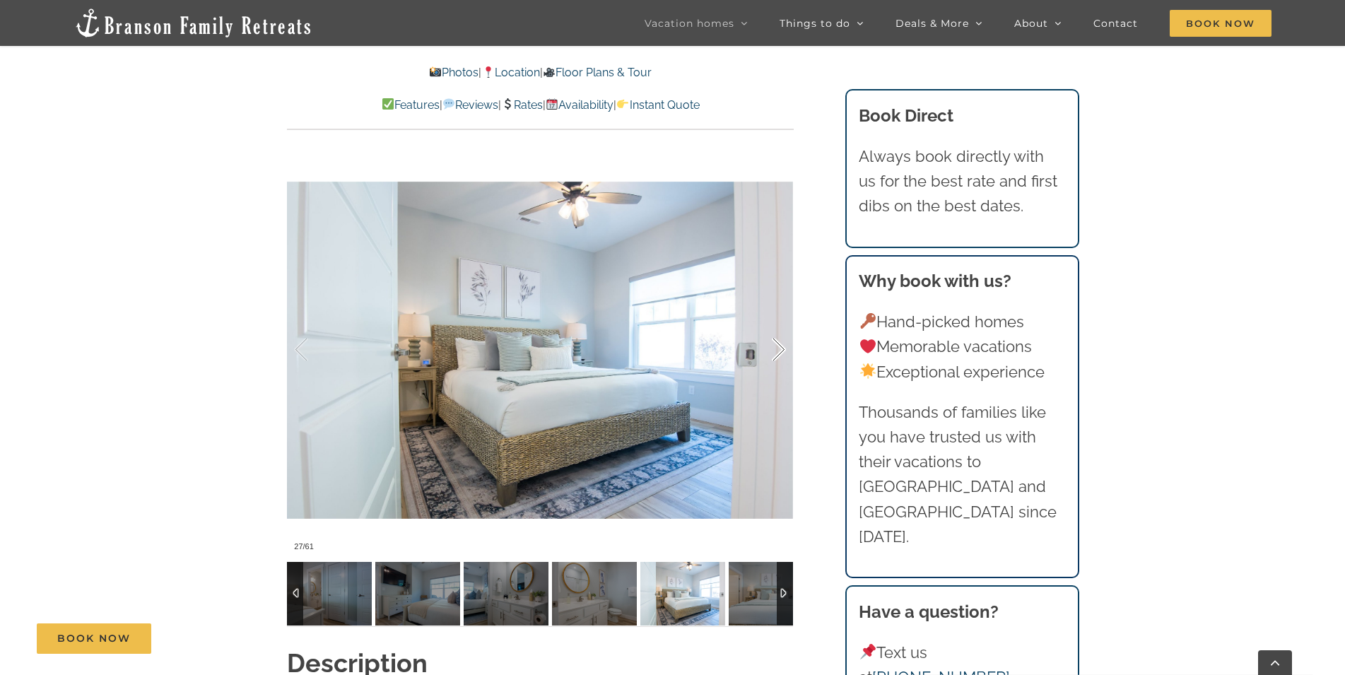
click at [773, 345] on div at bounding box center [764, 350] width 44 height 88
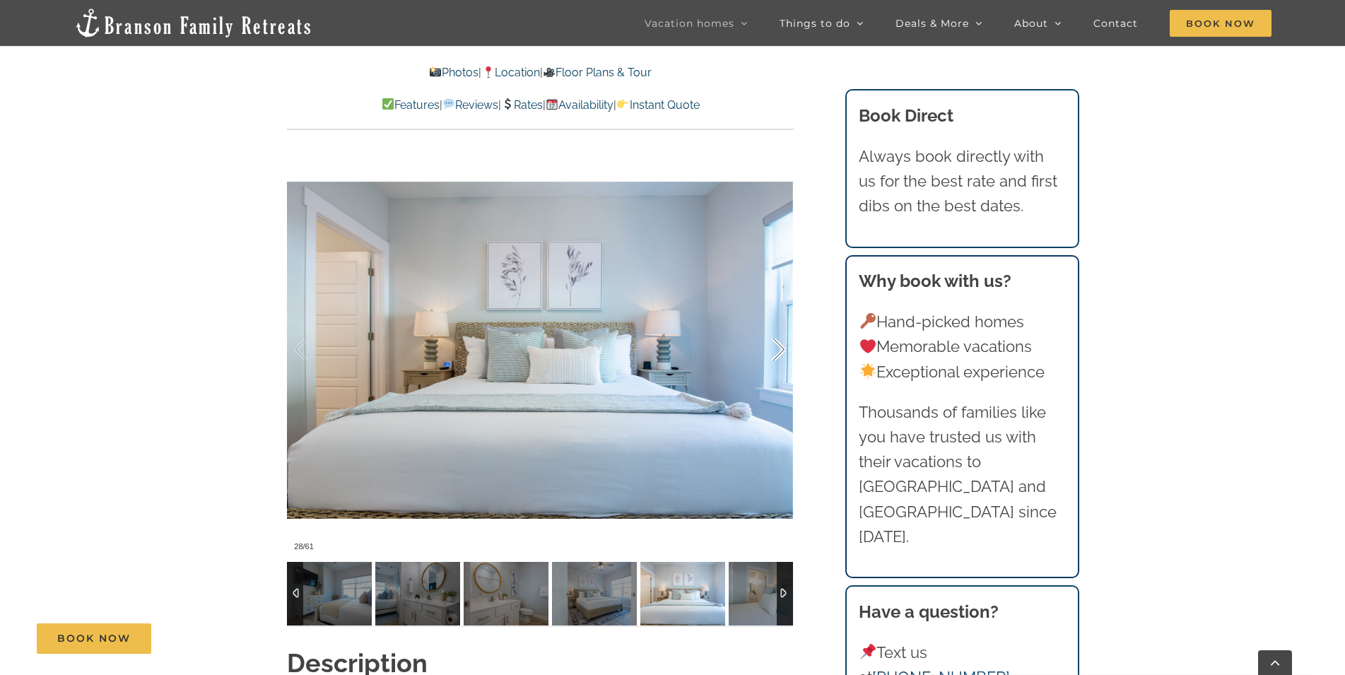
click at [773, 345] on div at bounding box center [764, 350] width 44 height 88
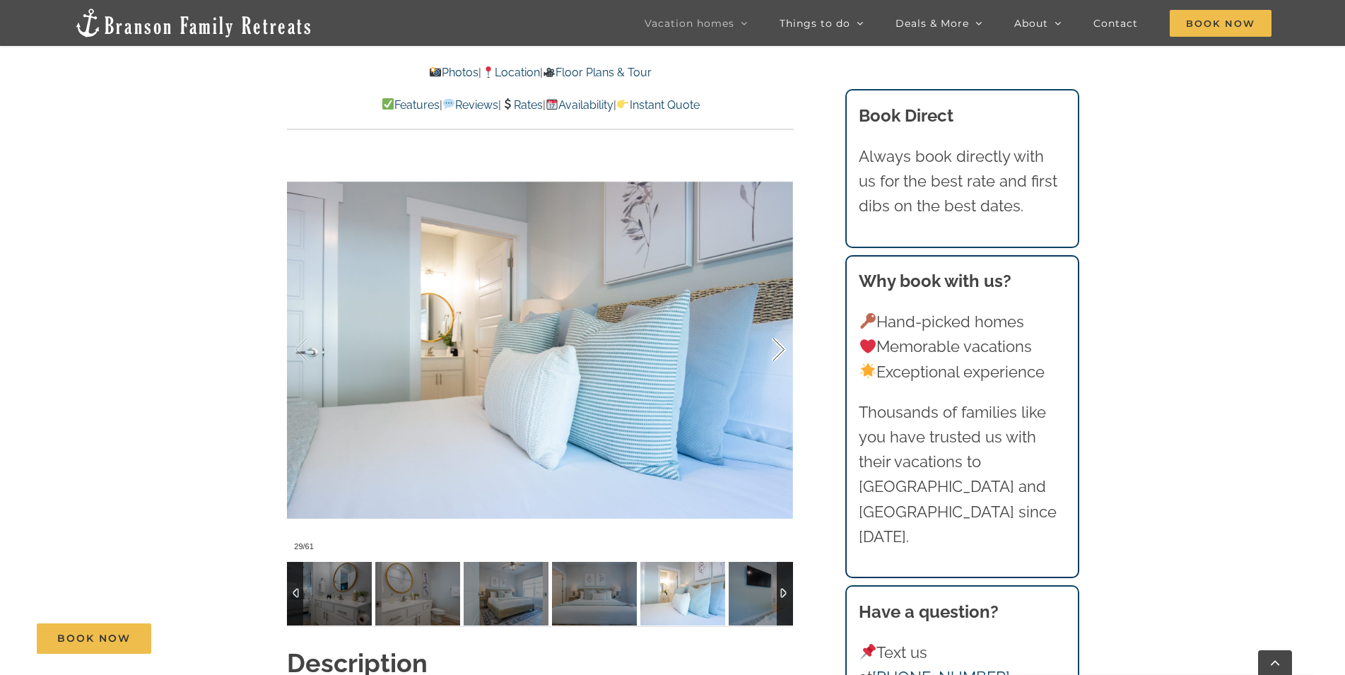
click at [773, 345] on div at bounding box center [764, 350] width 44 height 88
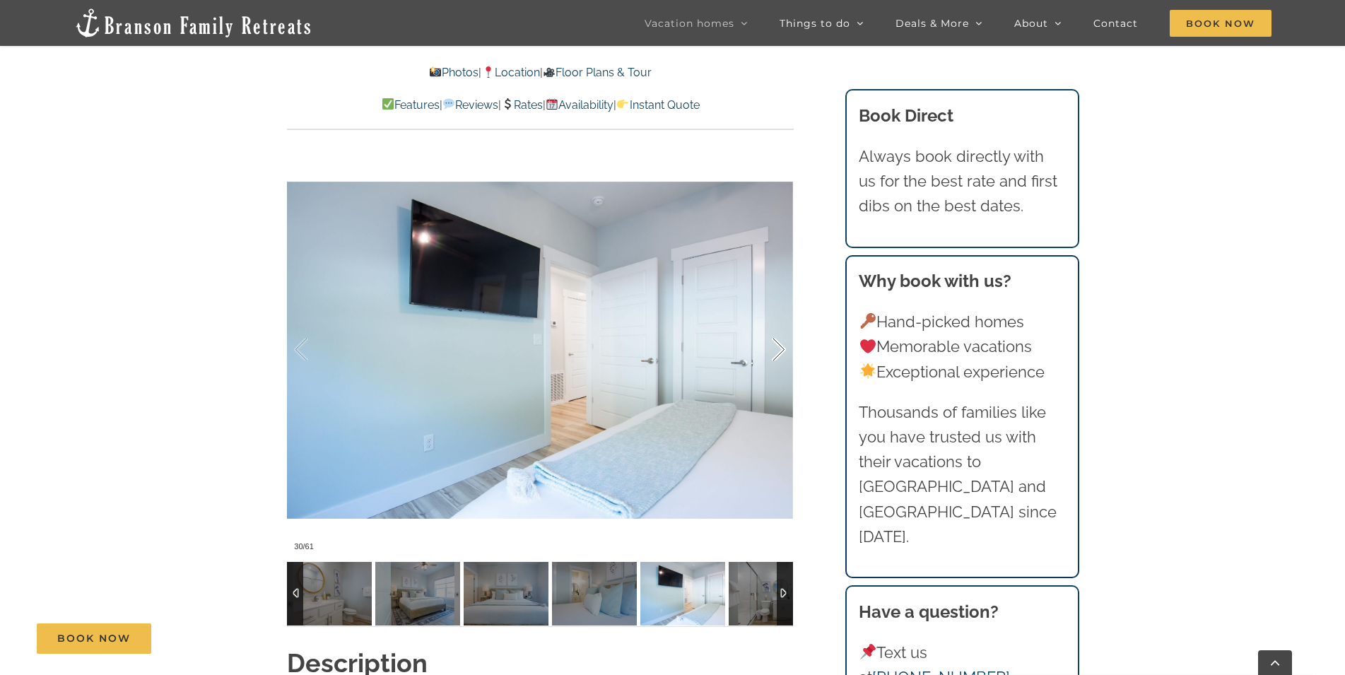
click at [773, 345] on div at bounding box center [764, 350] width 44 height 88
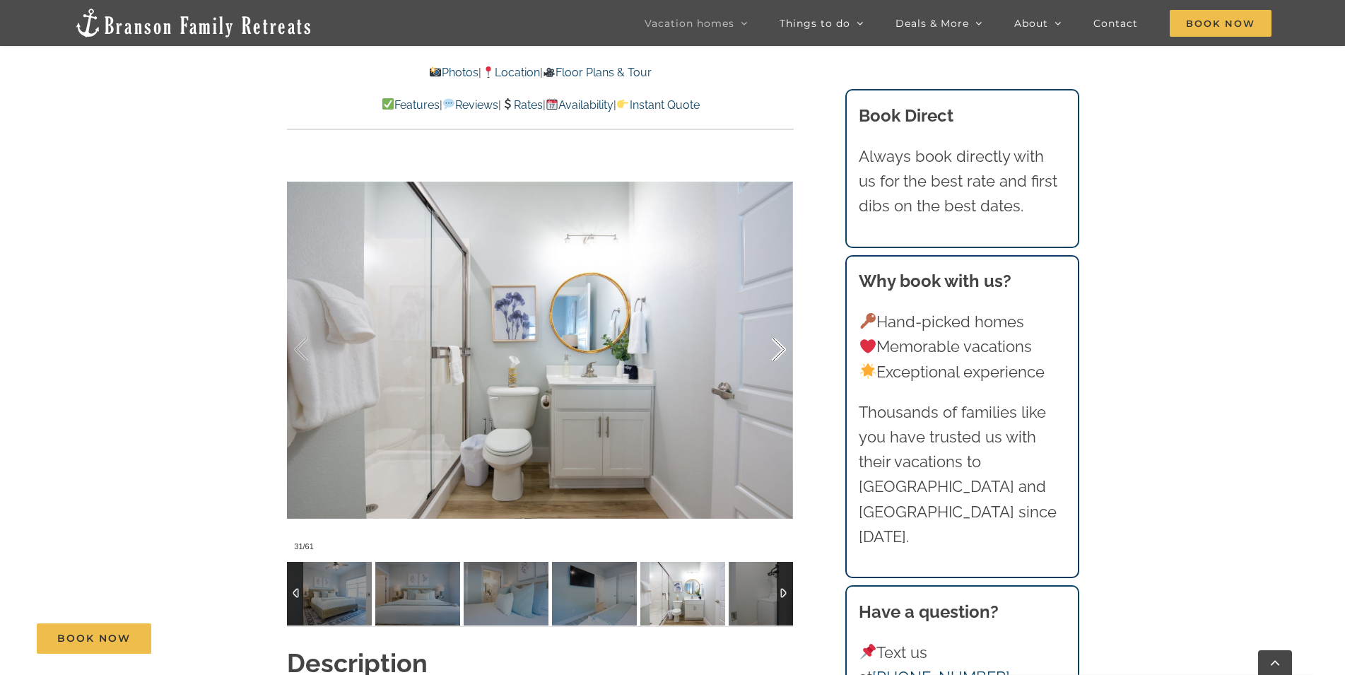
click at [773, 345] on div at bounding box center [764, 350] width 44 height 88
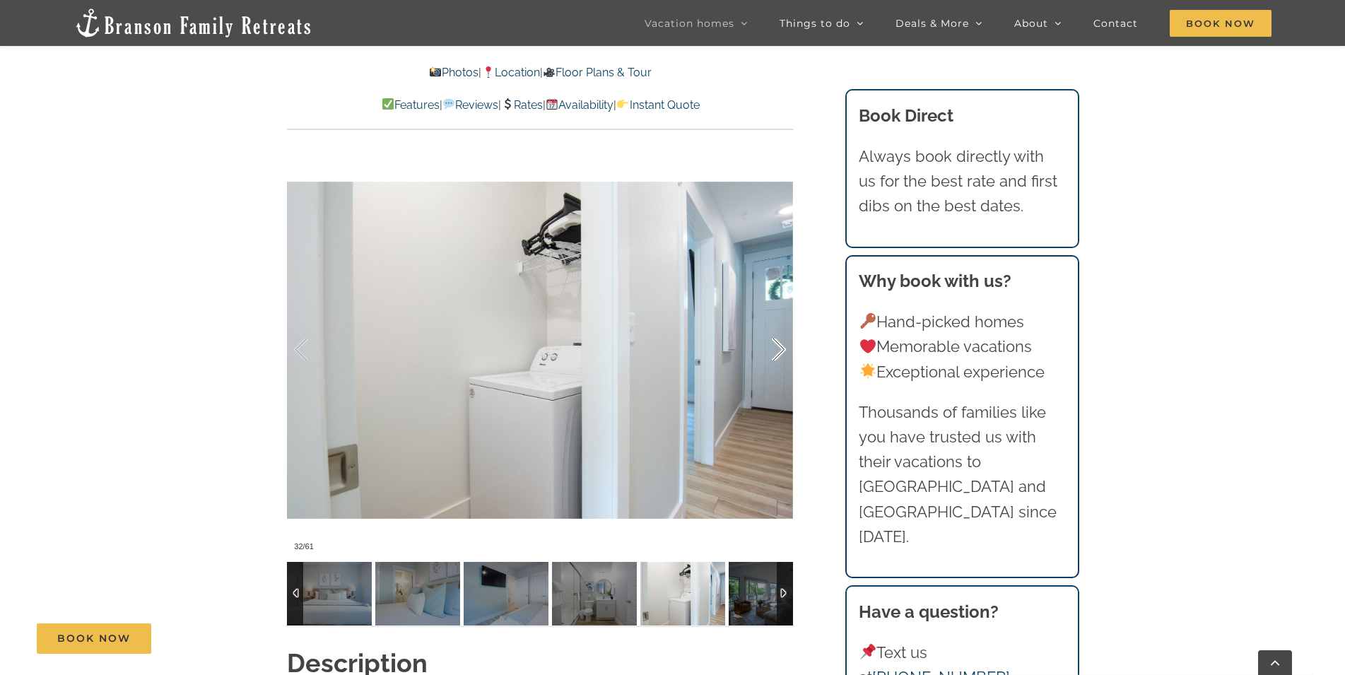
click at [773, 345] on div at bounding box center [764, 350] width 44 height 88
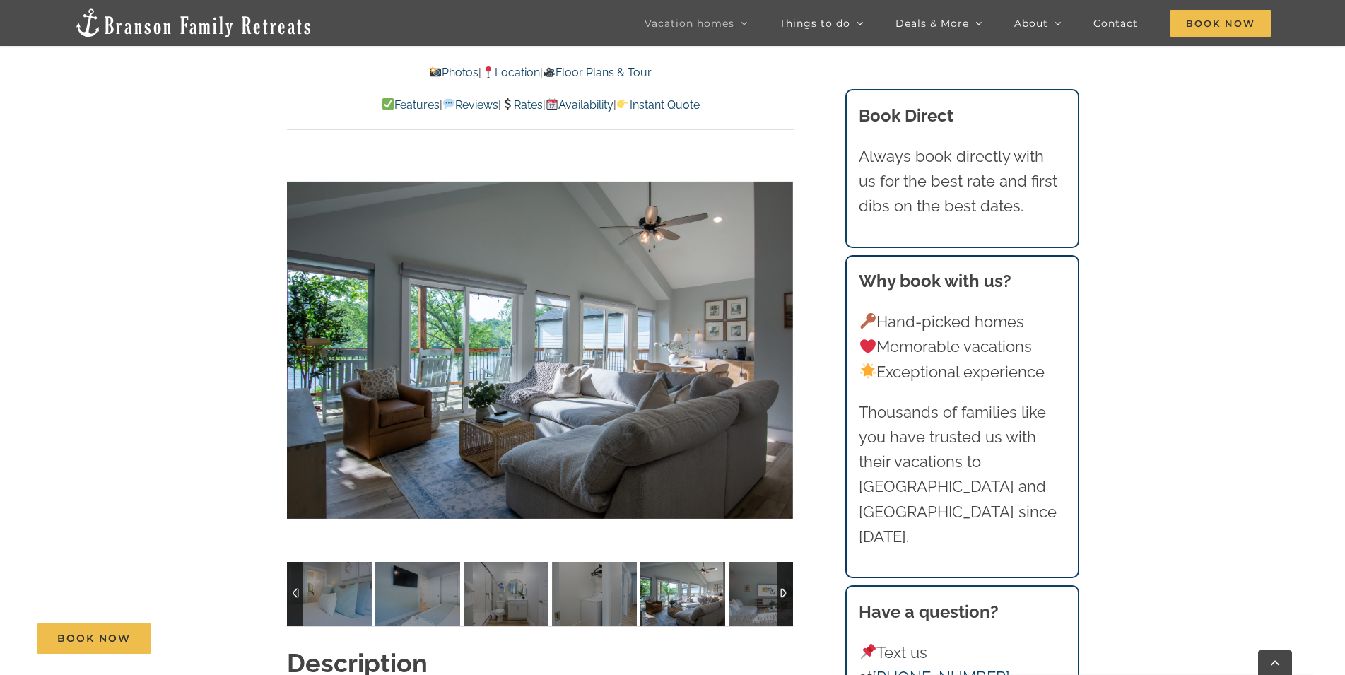
click at [773, 345] on div at bounding box center [540, 350] width 506 height 416
click at [774, 344] on div at bounding box center [764, 350] width 44 height 88
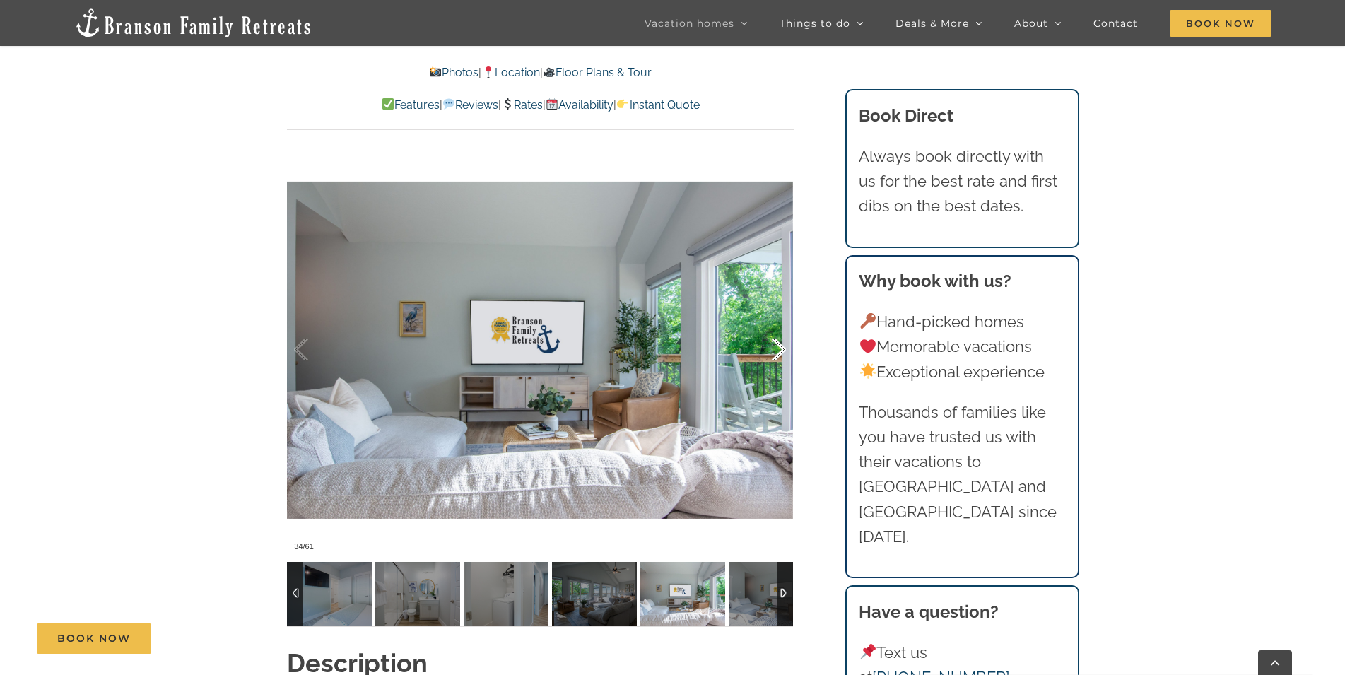
click at [774, 344] on div at bounding box center [764, 350] width 44 height 88
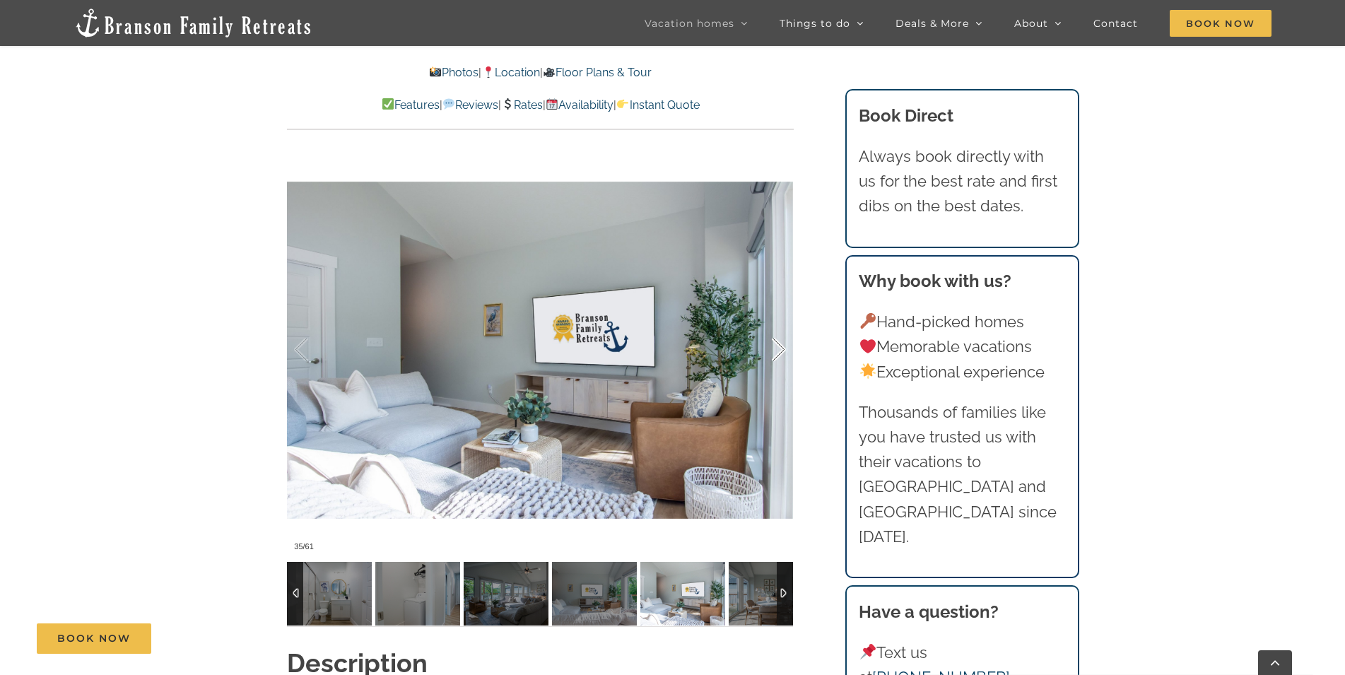
click at [774, 344] on div "35 / 61" at bounding box center [540, 350] width 506 height 416
click at [776, 342] on div at bounding box center [764, 350] width 44 height 88
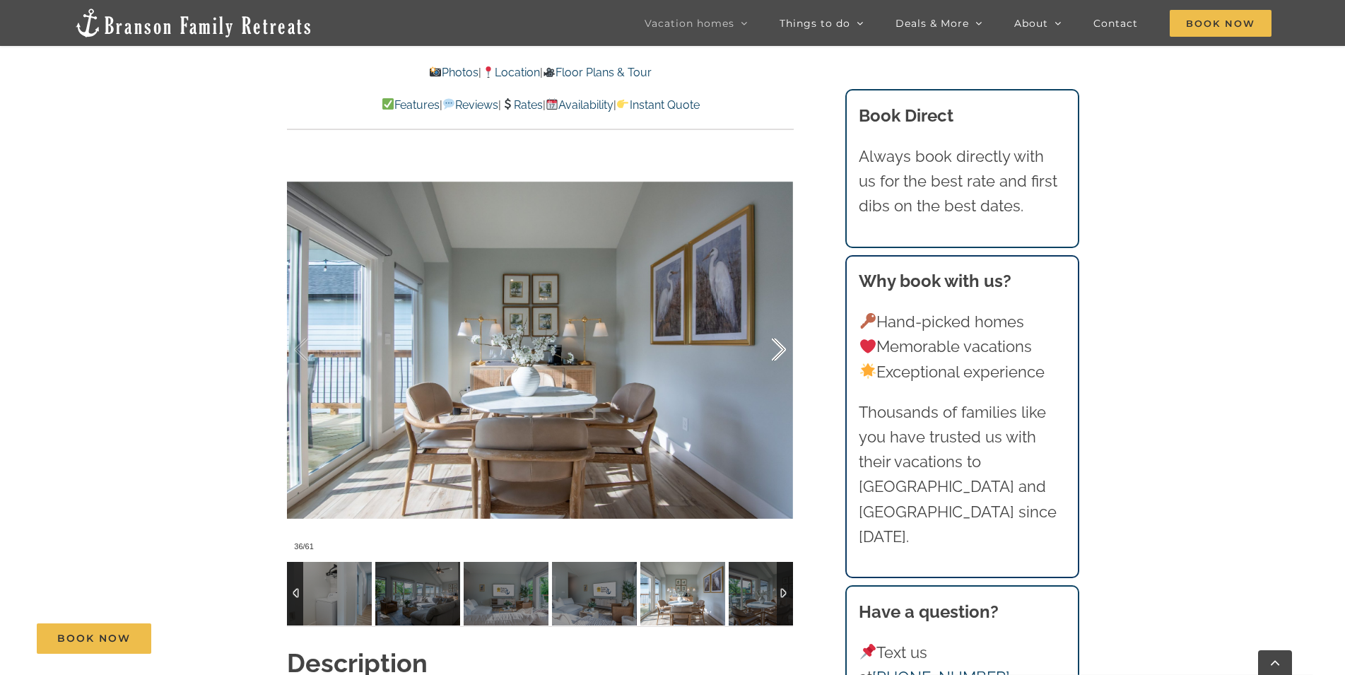
click at [776, 346] on div at bounding box center [764, 350] width 44 height 88
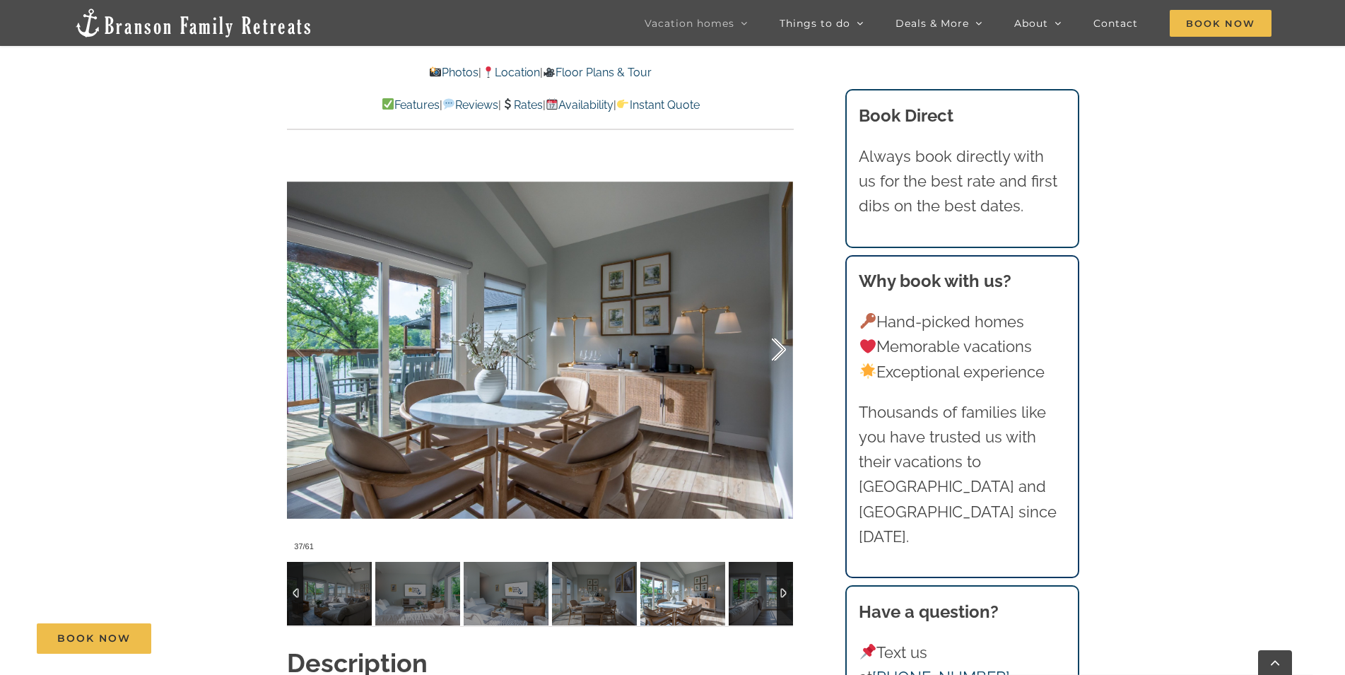
click at [776, 346] on div at bounding box center [764, 350] width 44 height 88
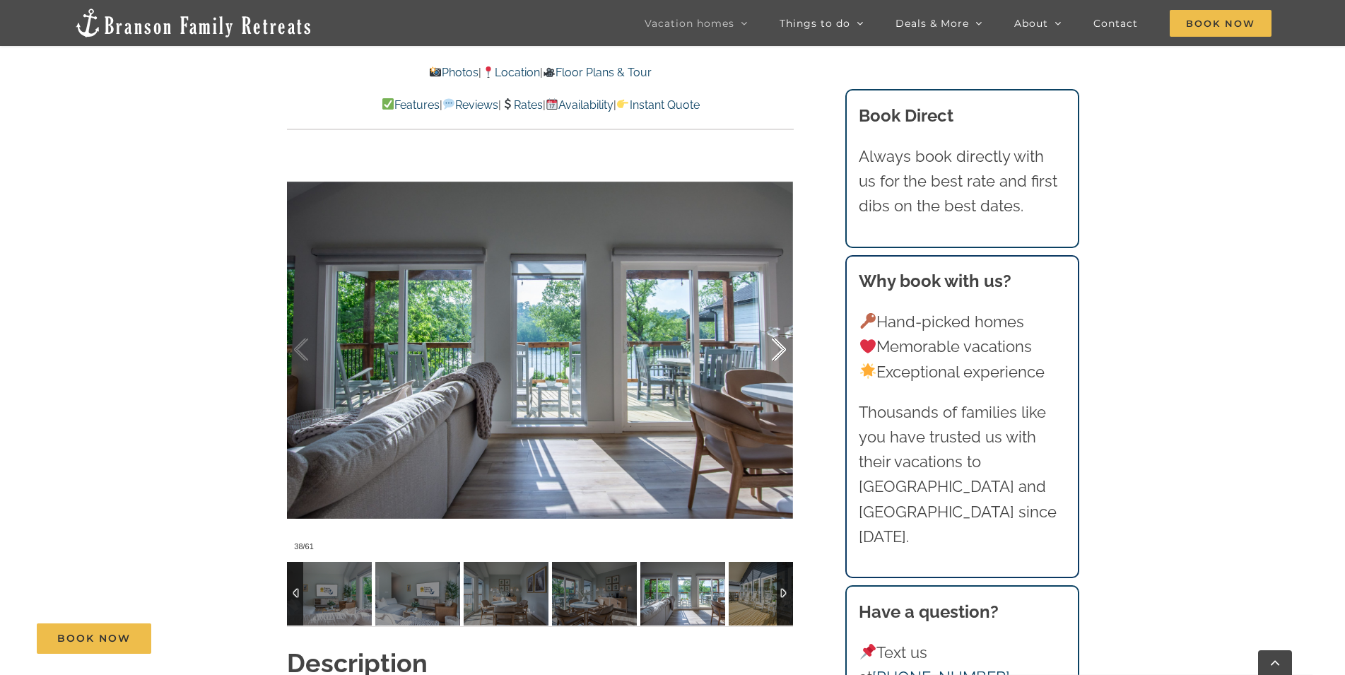
click at [776, 346] on div at bounding box center [764, 350] width 44 height 88
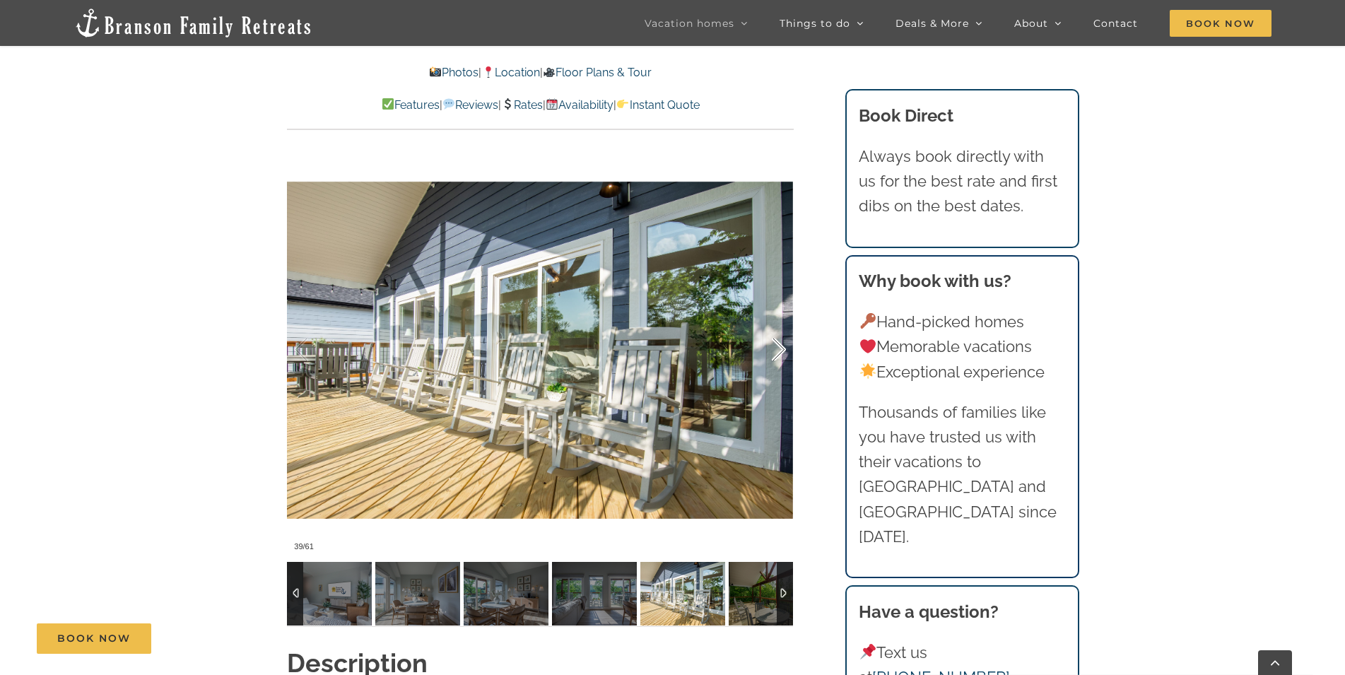
click at [776, 346] on div at bounding box center [764, 350] width 44 height 88
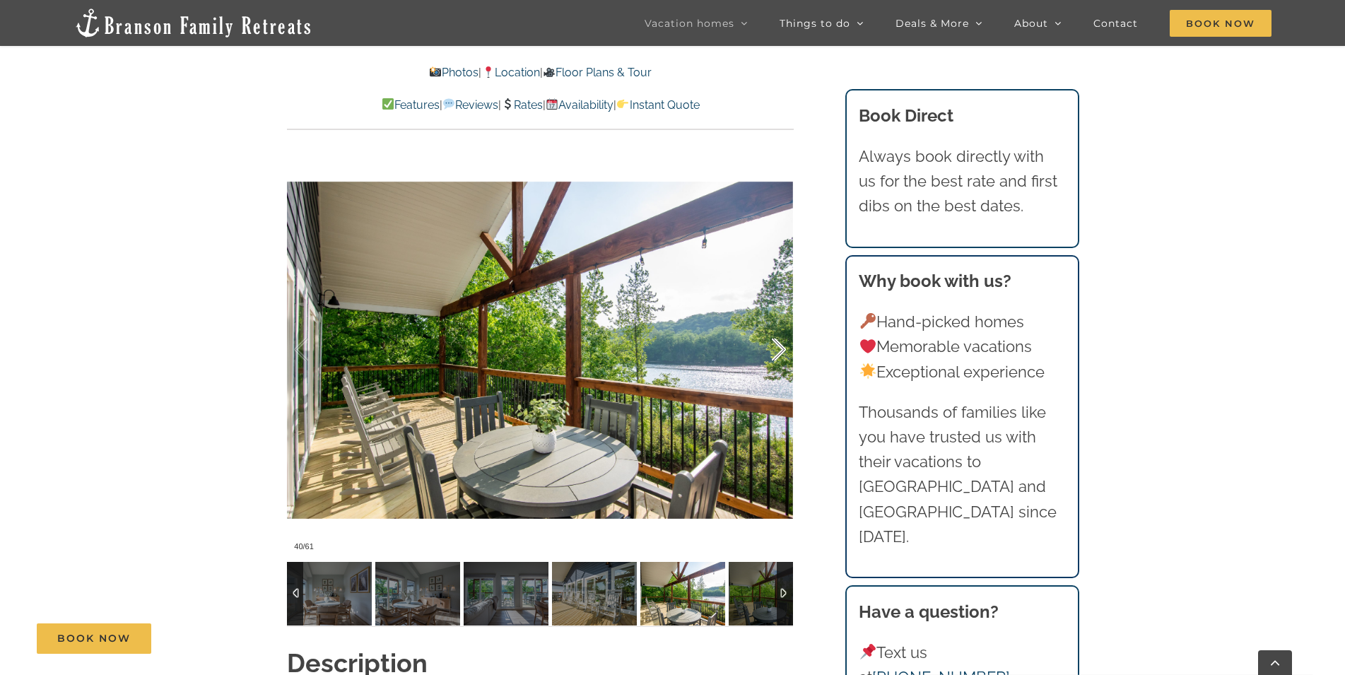
click at [776, 346] on div at bounding box center [764, 350] width 44 height 88
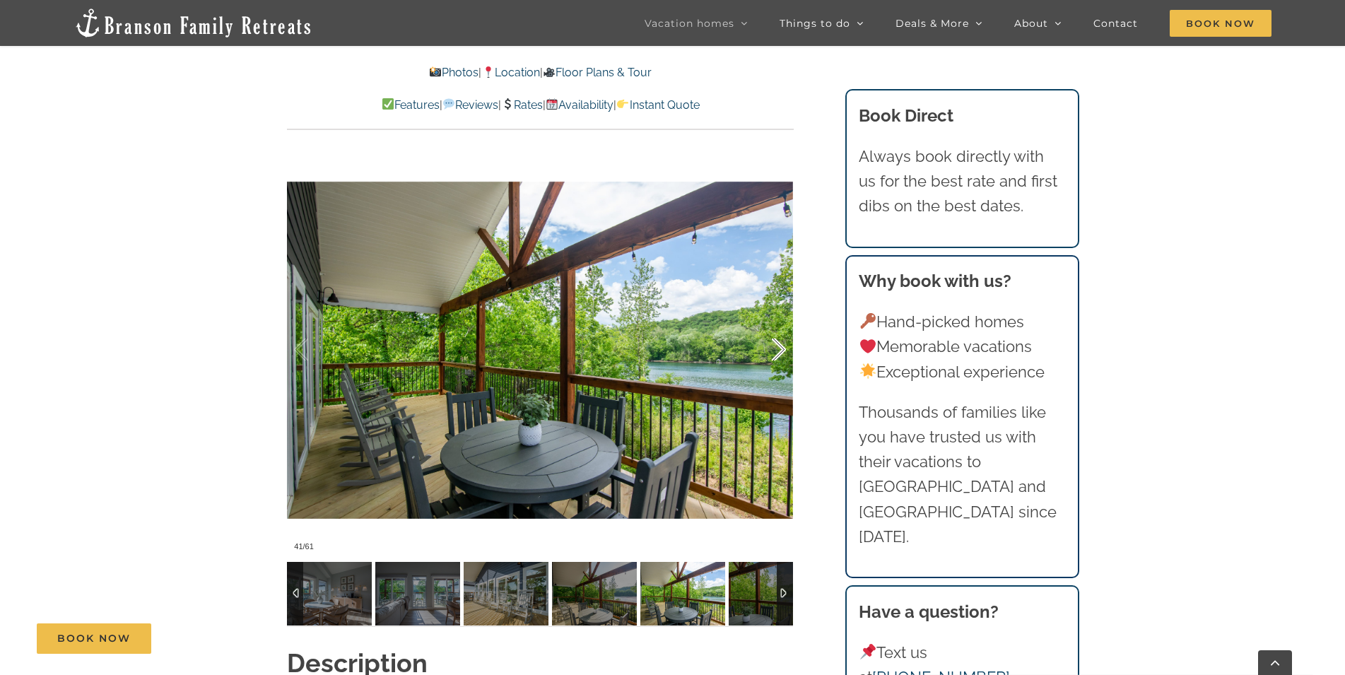
click at [776, 346] on div at bounding box center [764, 350] width 44 height 88
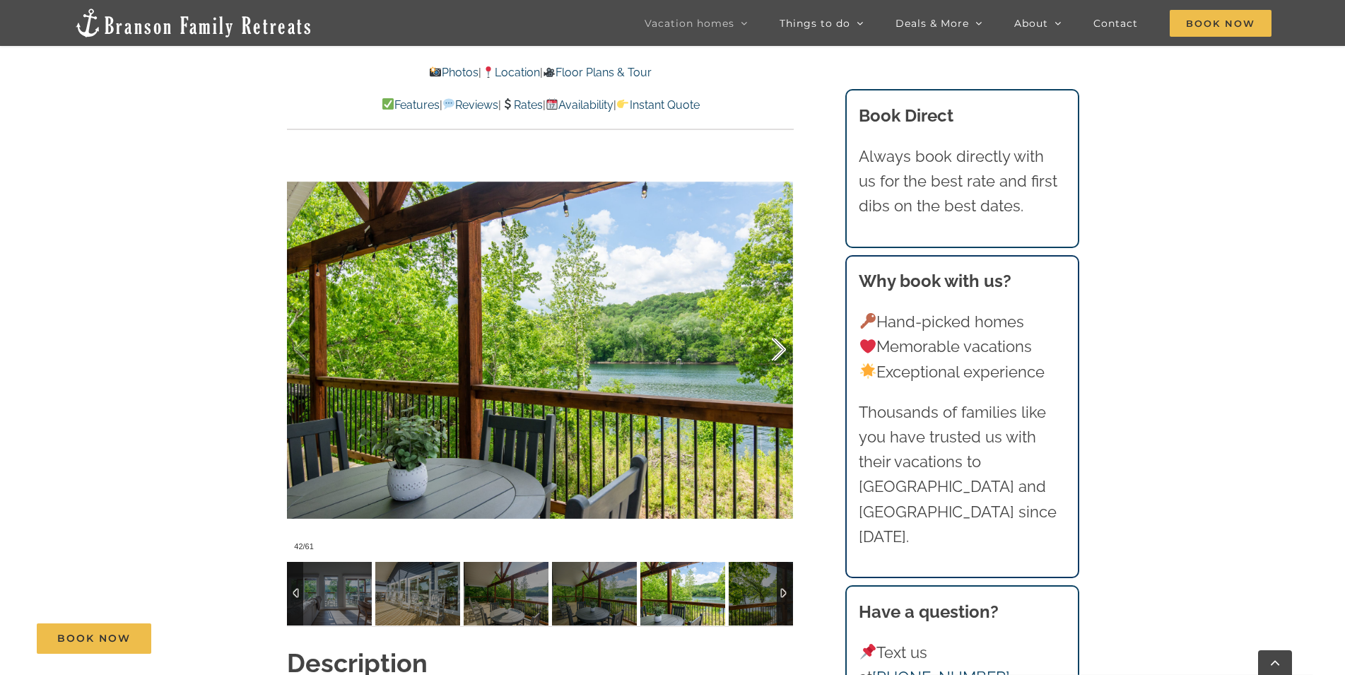
click at [776, 346] on div at bounding box center [764, 350] width 44 height 88
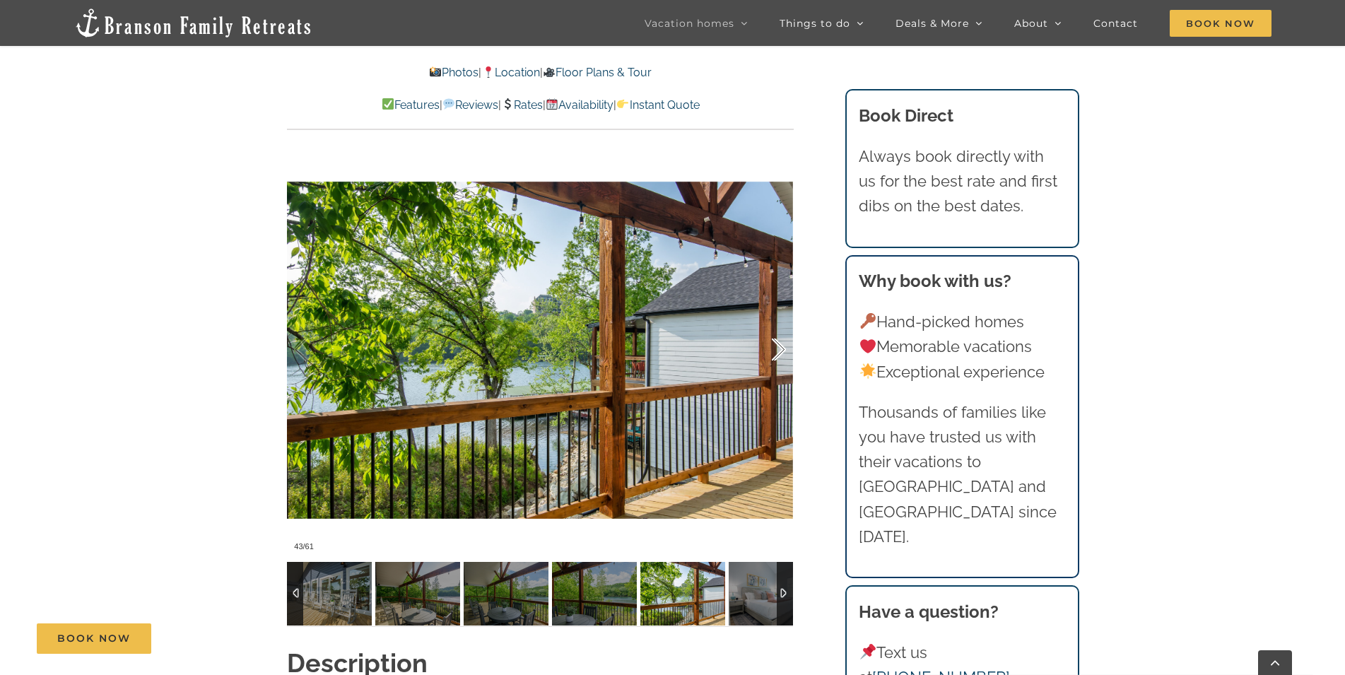
click at [776, 346] on div at bounding box center [764, 350] width 44 height 88
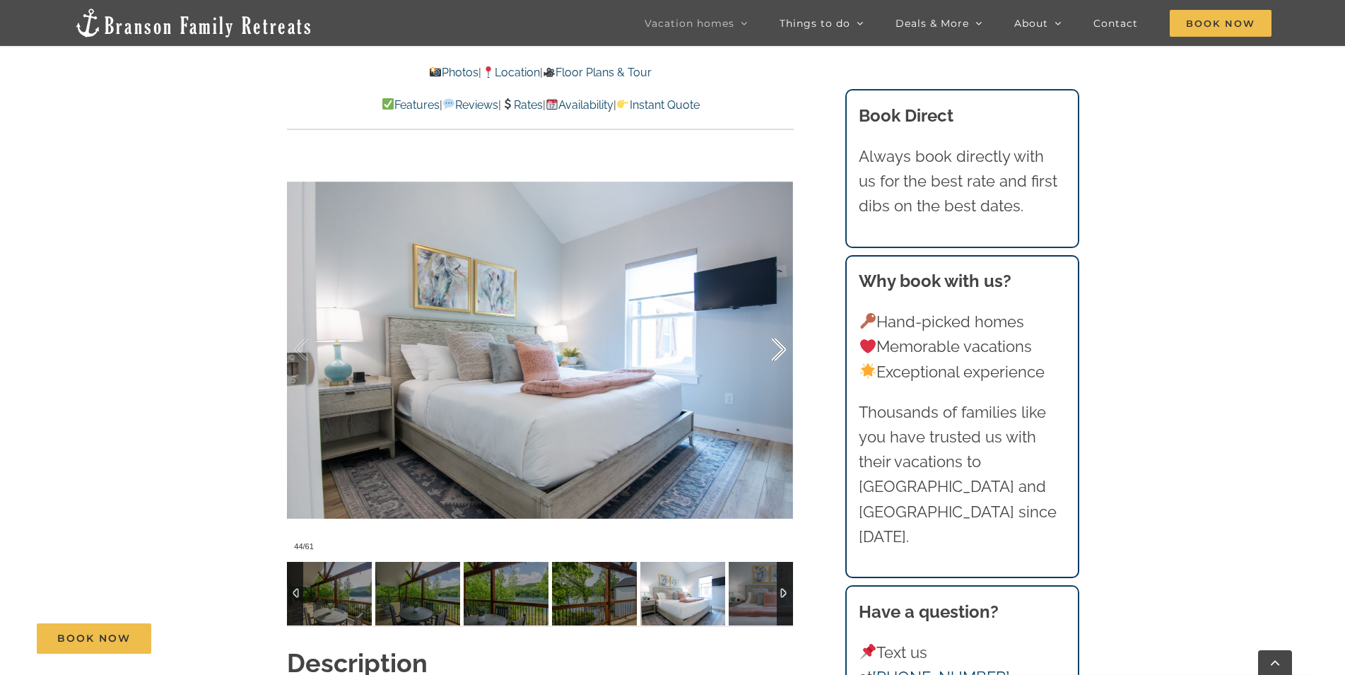
click at [776, 346] on div at bounding box center [764, 350] width 44 height 88
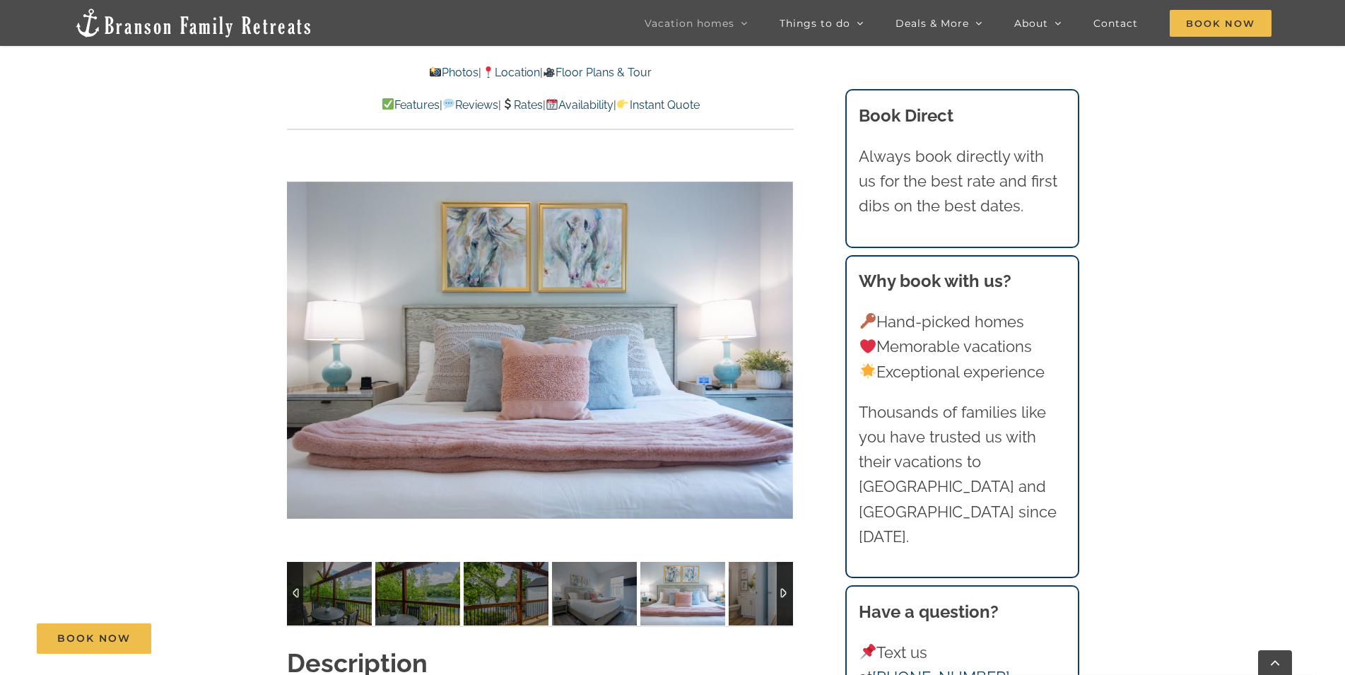
click at [776, 346] on div at bounding box center [540, 350] width 506 height 416
click at [779, 346] on div at bounding box center [764, 350] width 44 height 88
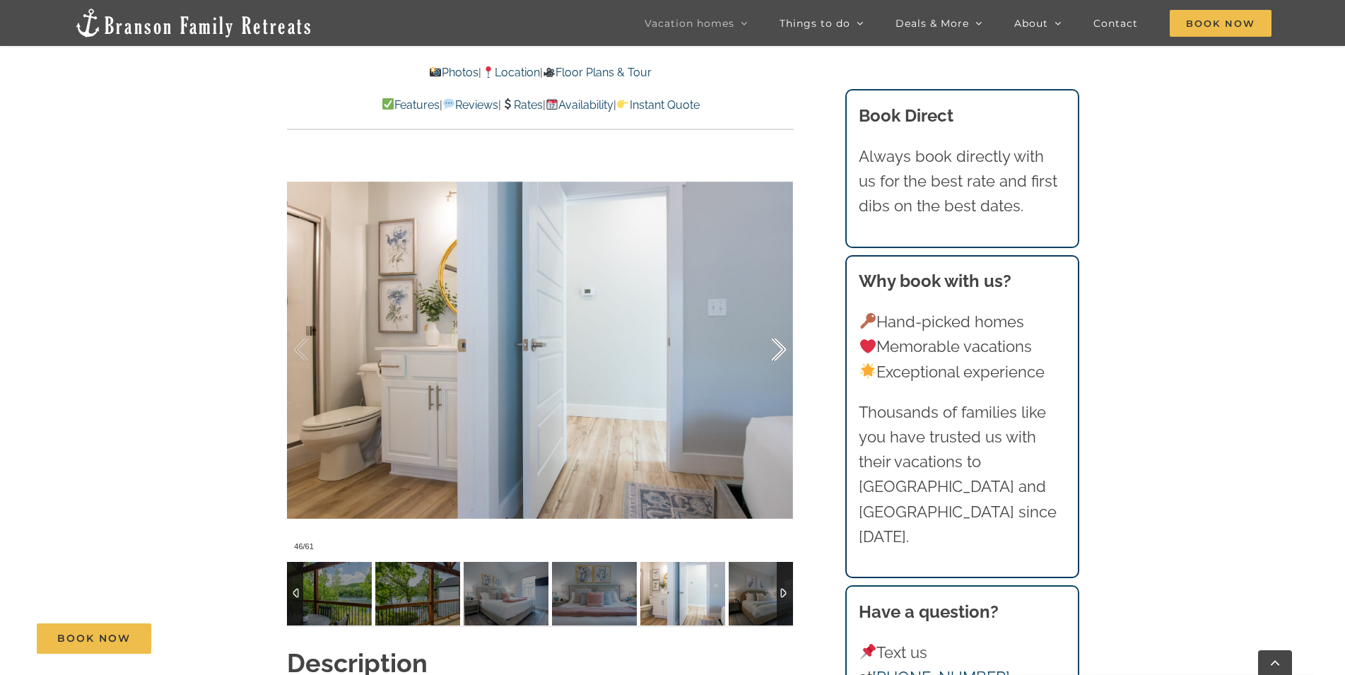
click at [779, 346] on div at bounding box center [764, 350] width 44 height 88
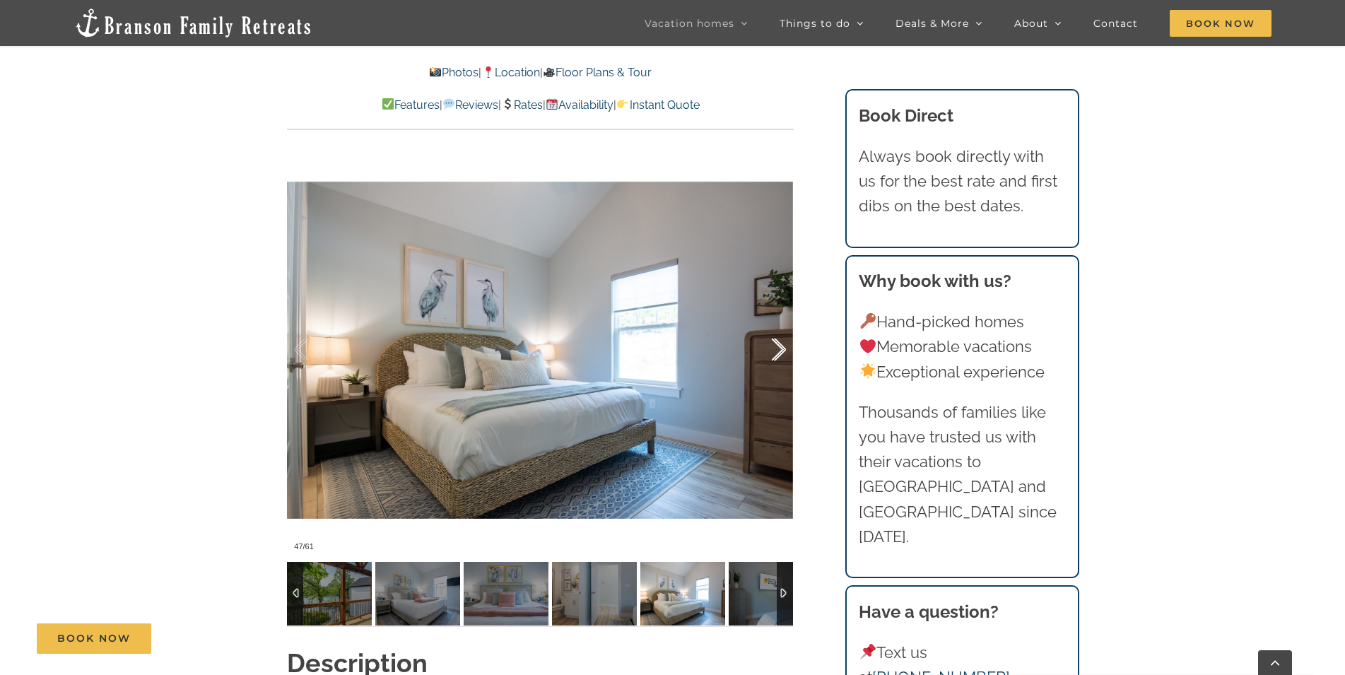
click at [779, 346] on div at bounding box center [764, 350] width 44 height 88
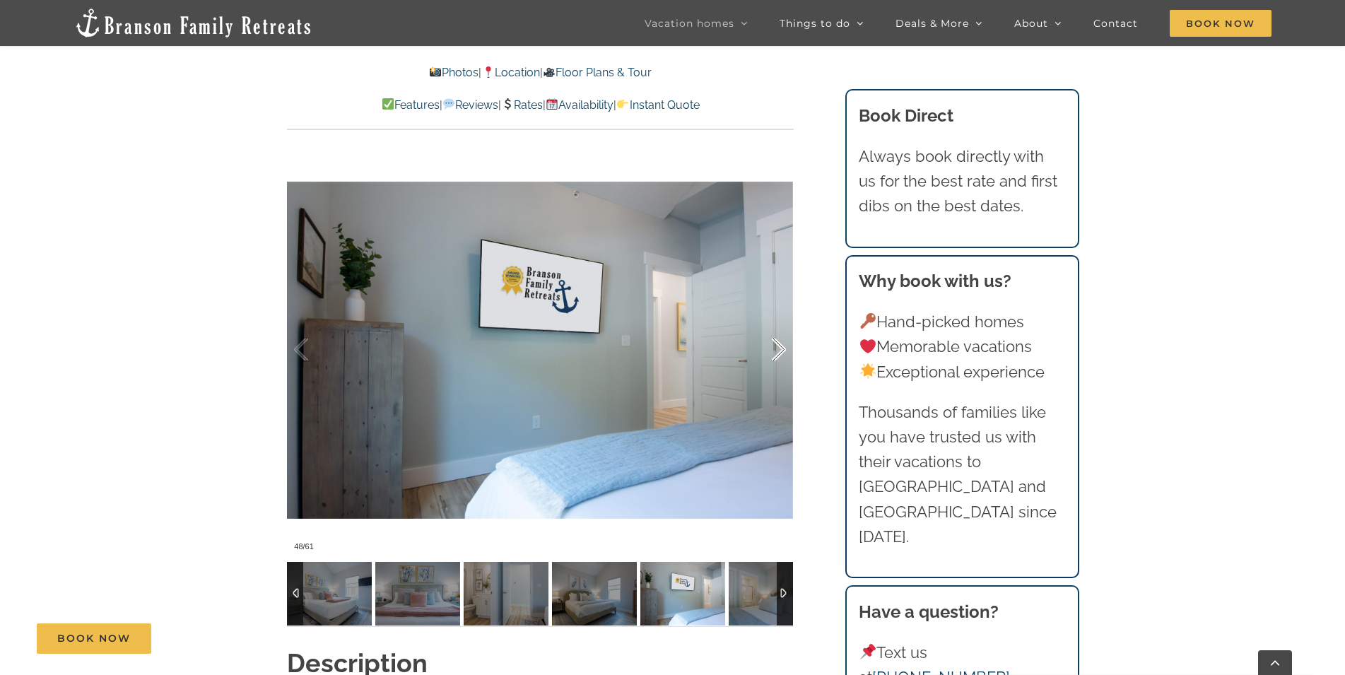
click at [779, 346] on div at bounding box center [764, 350] width 44 height 88
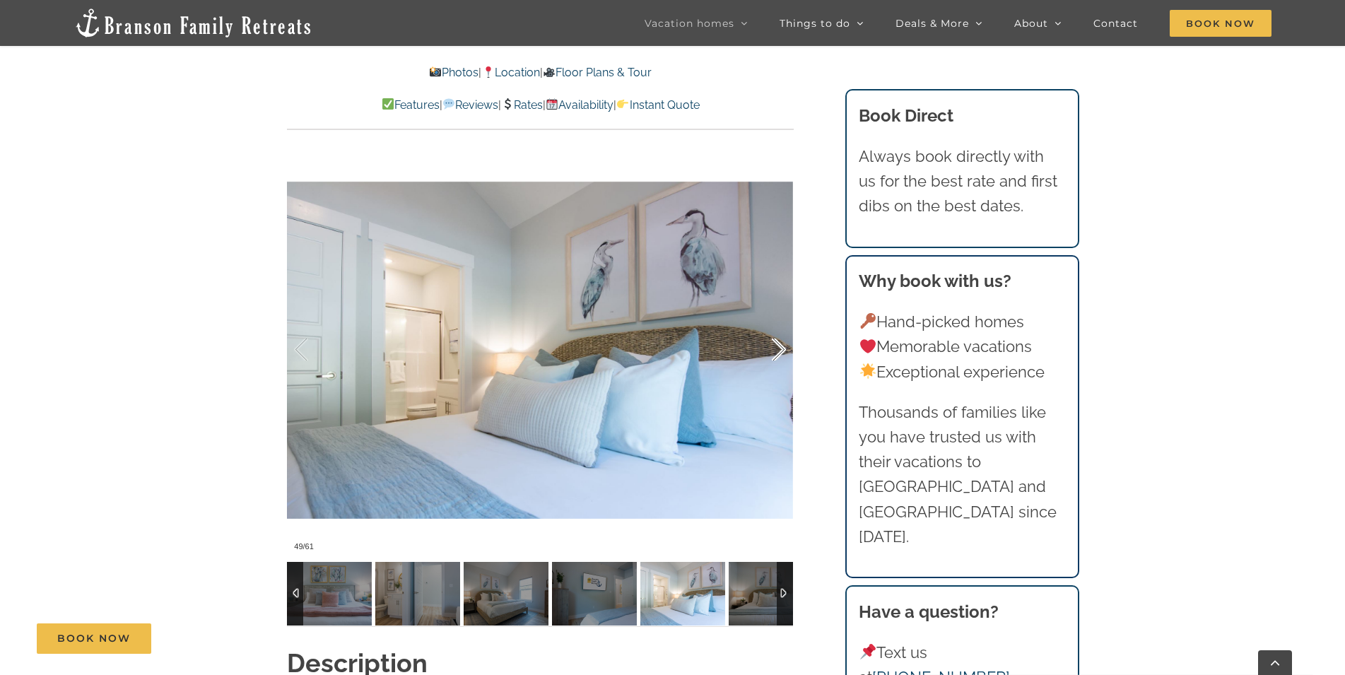
click at [779, 346] on div at bounding box center [764, 350] width 44 height 88
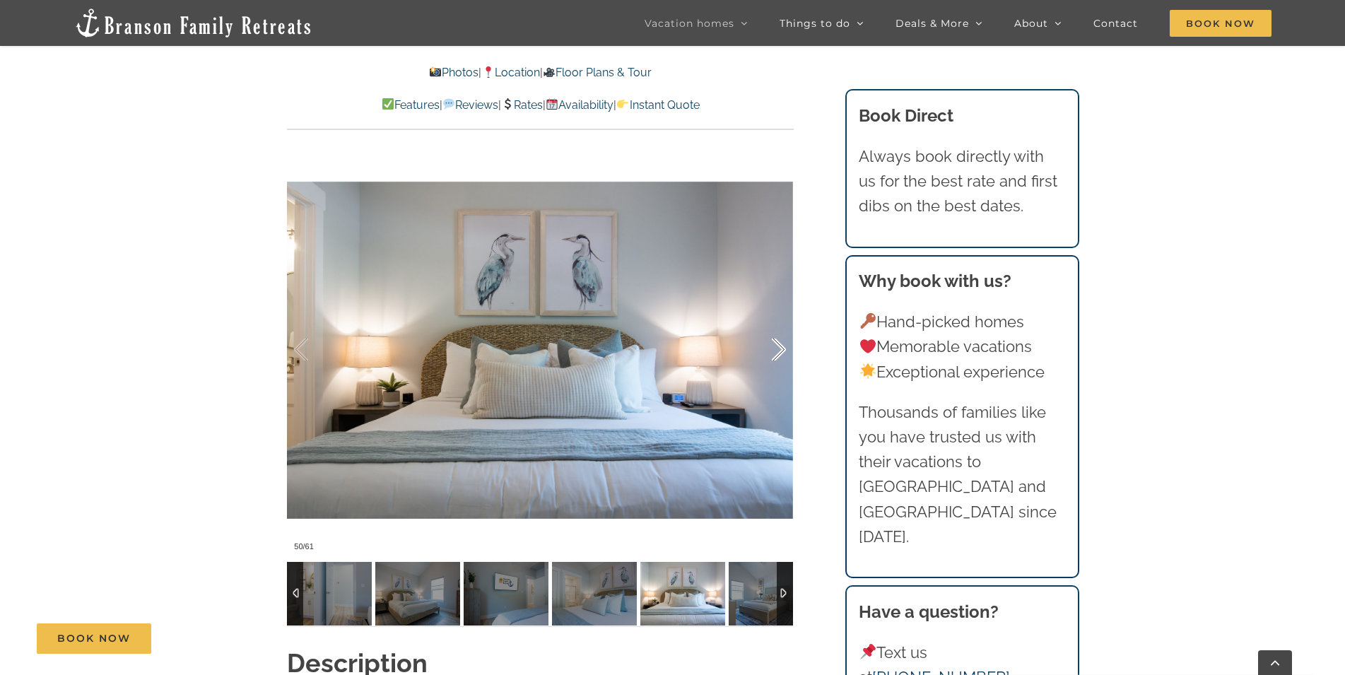
click at [779, 346] on div at bounding box center [764, 350] width 44 height 88
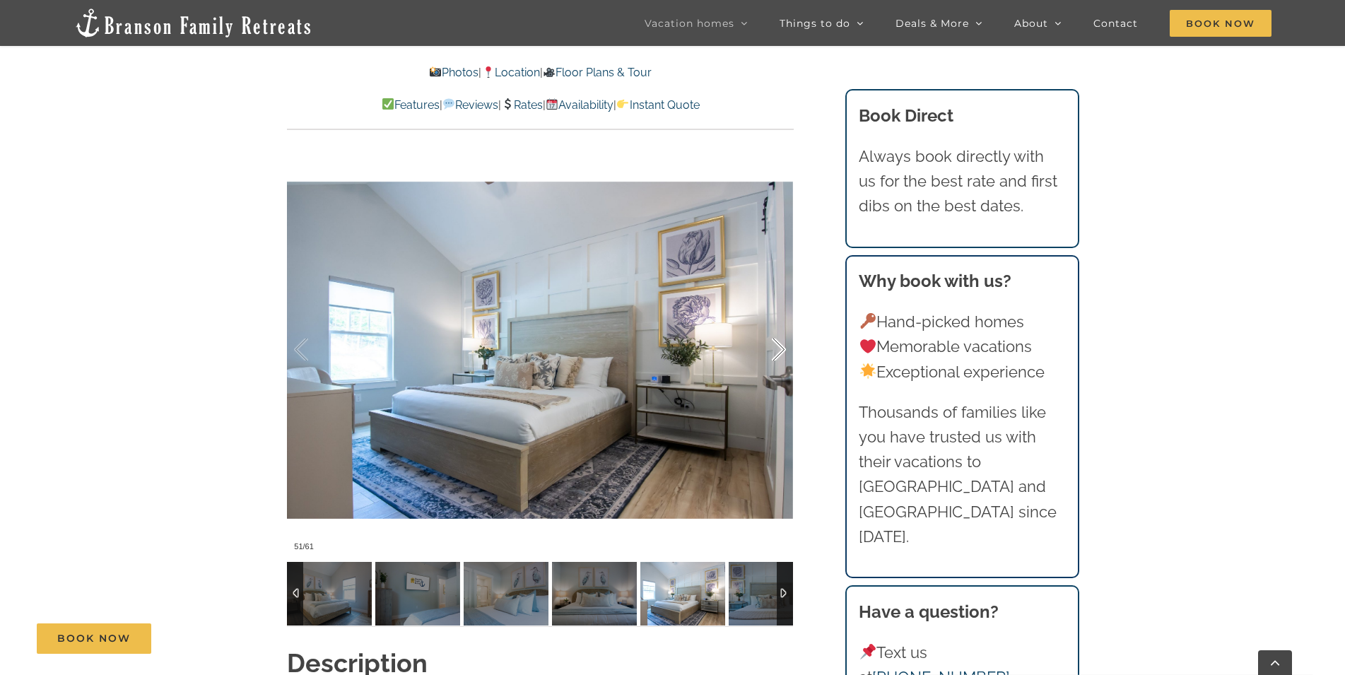
click at [779, 346] on div at bounding box center [764, 350] width 44 height 88
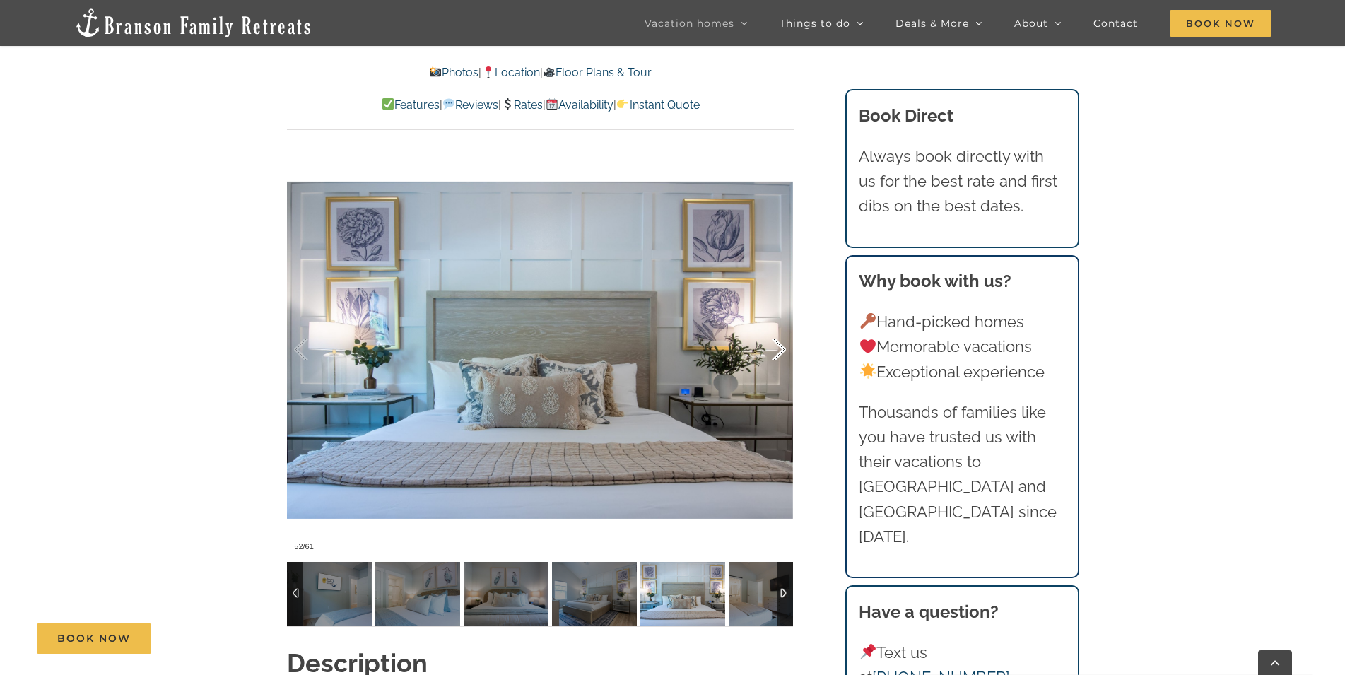
click at [779, 346] on div at bounding box center [764, 350] width 44 height 88
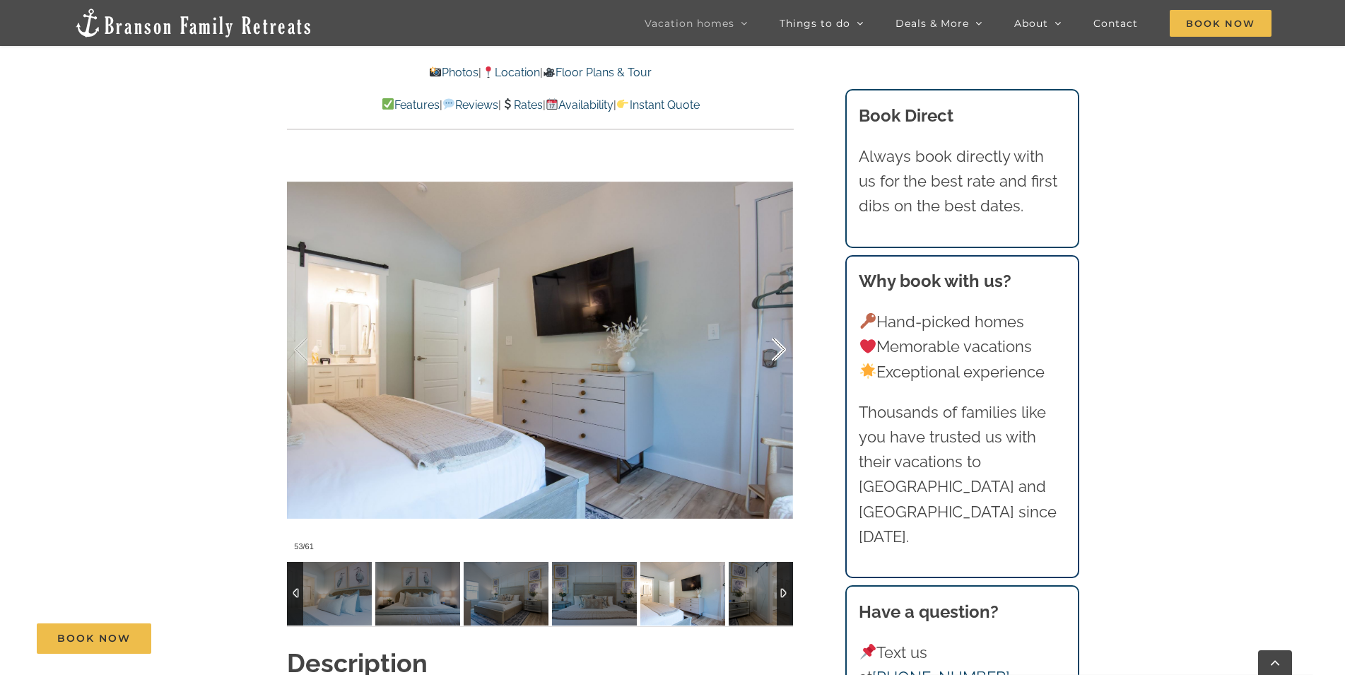
click at [779, 346] on div at bounding box center [764, 350] width 44 height 88
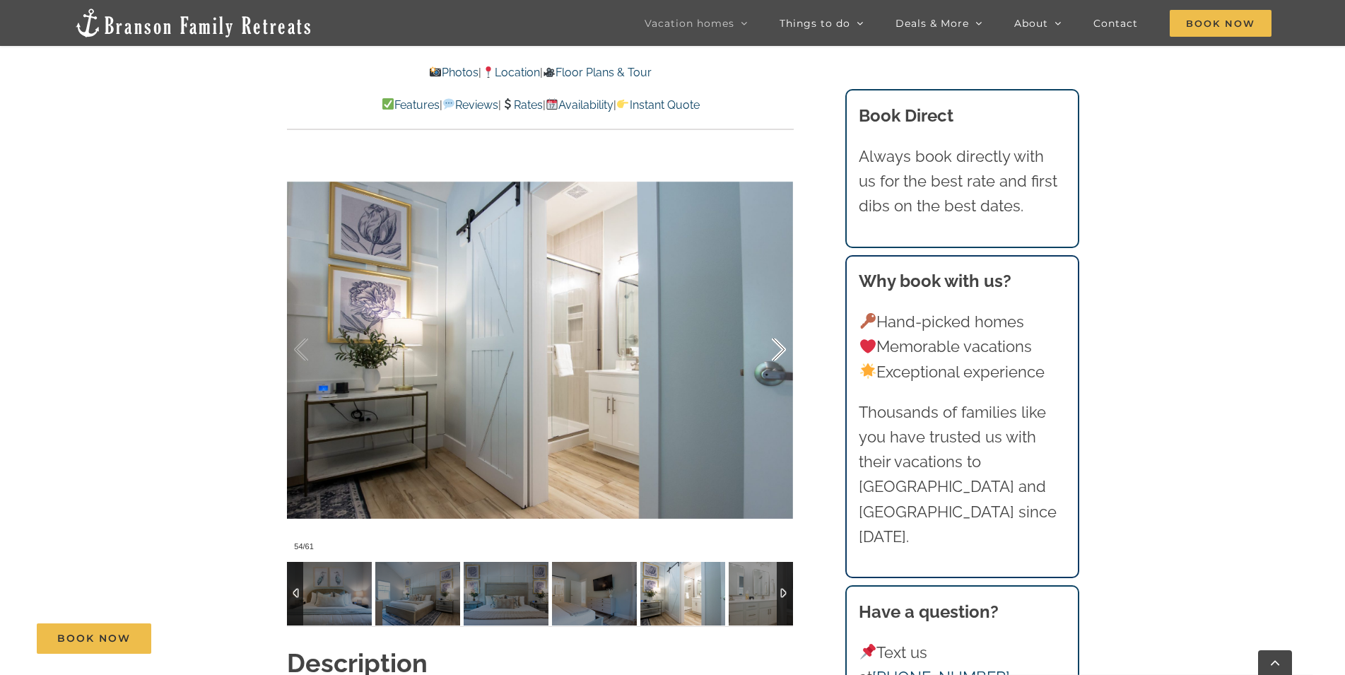
click at [779, 346] on div at bounding box center [764, 350] width 44 height 88
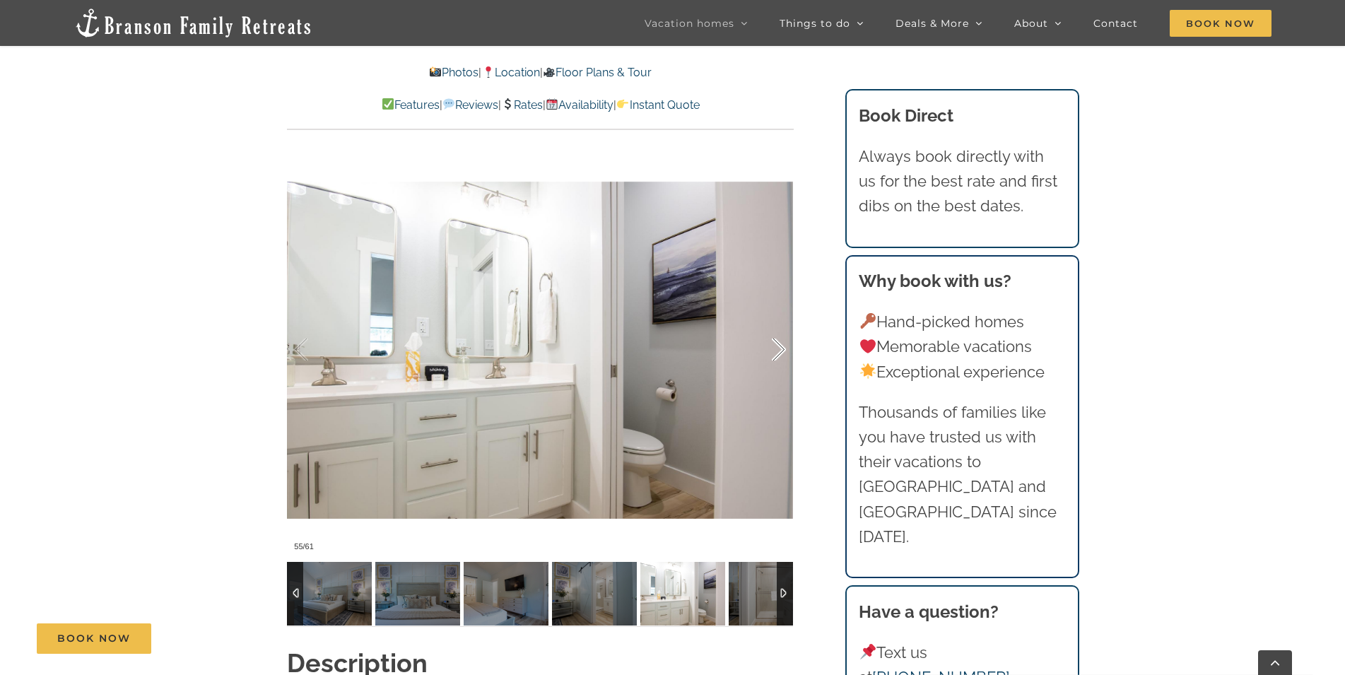
click at [779, 346] on div at bounding box center [764, 350] width 44 height 88
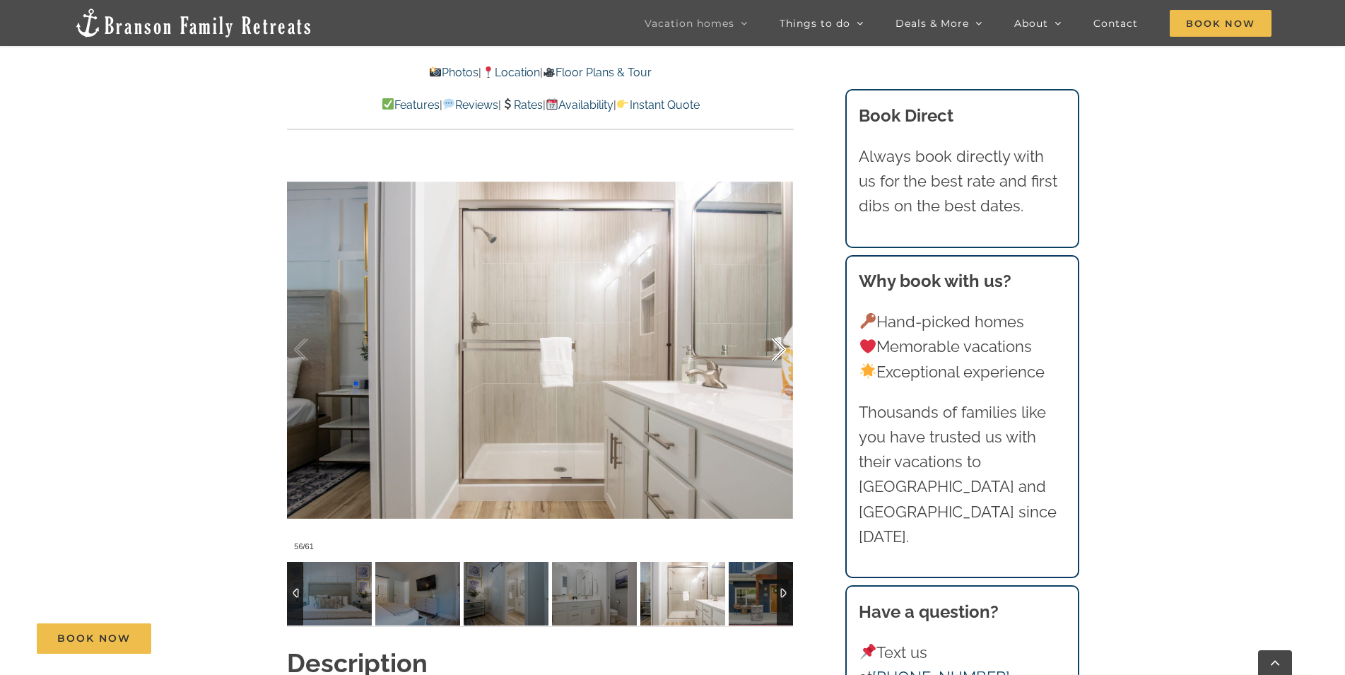
click at [779, 346] on div at bounding box center [764, 350] width 44 height 88
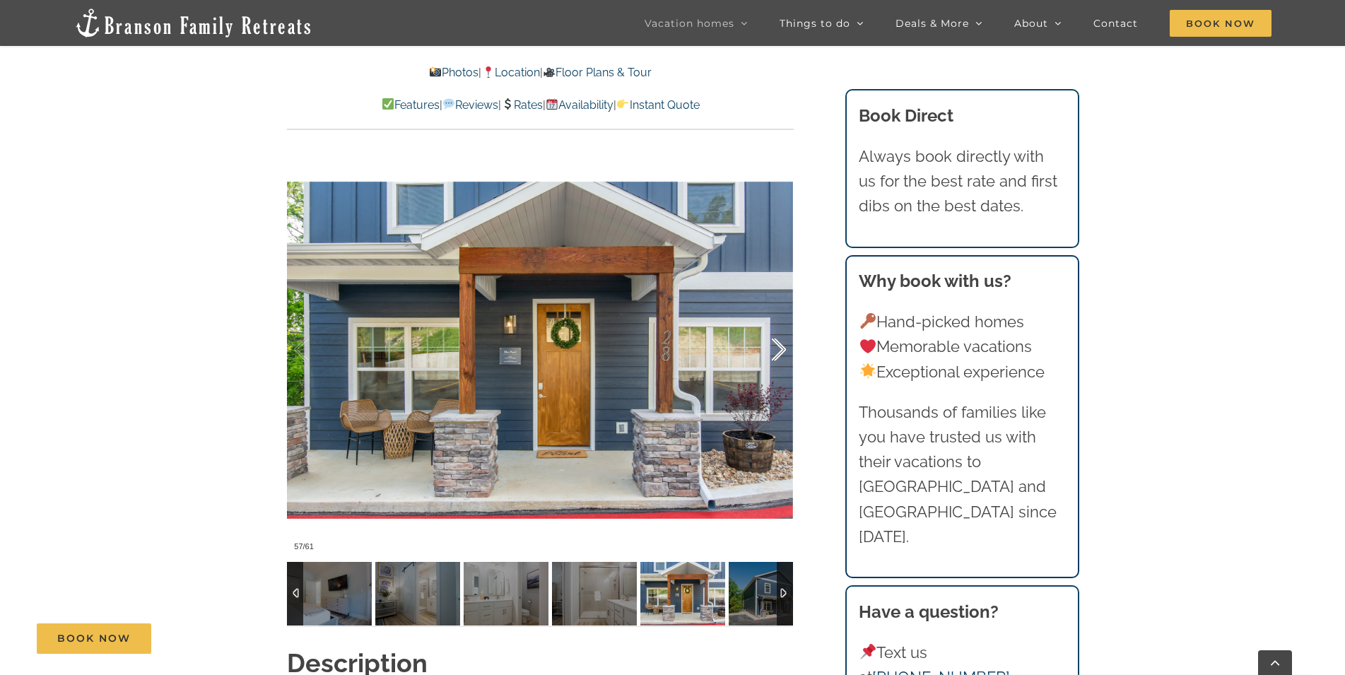
click at [781, 348] on div at bounding box center [764, 350] width 44 height 88
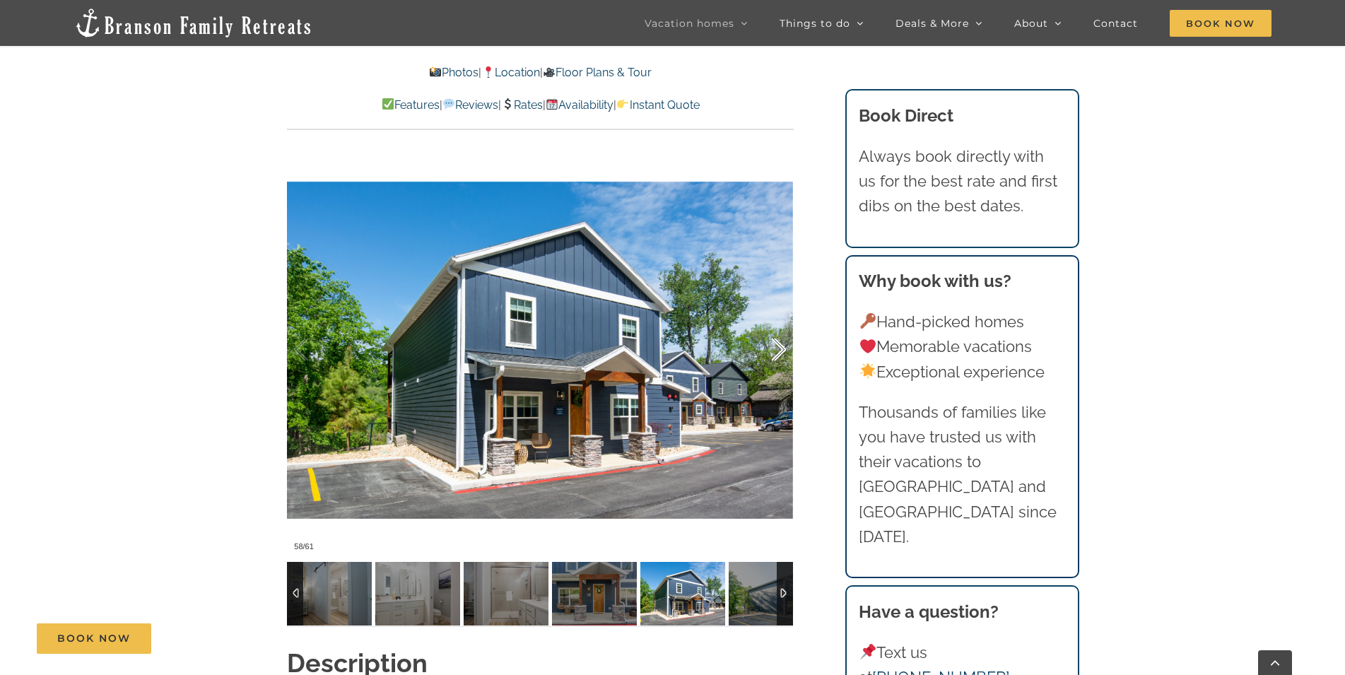
click at [779, 347] on div at bounding box center [764, 350] width 44 height 88
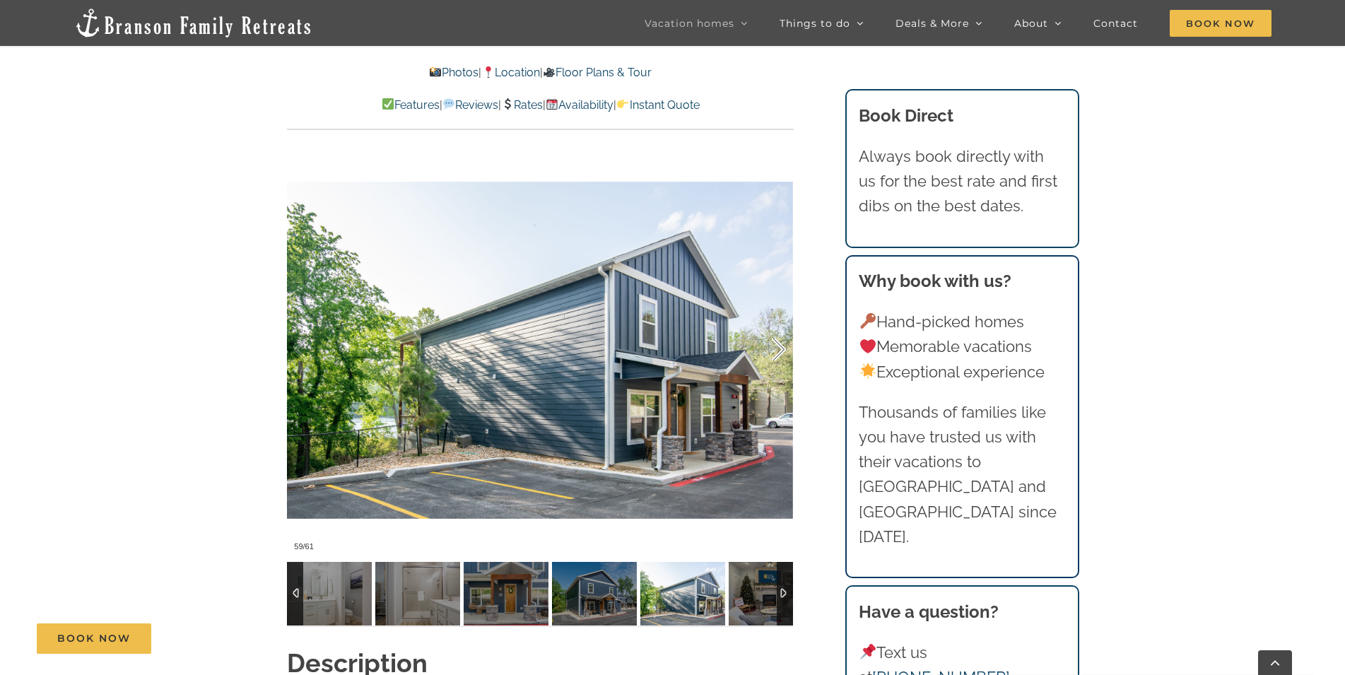
click at [779, 347] on div at bounding box center [764, 350] width 44 height 88
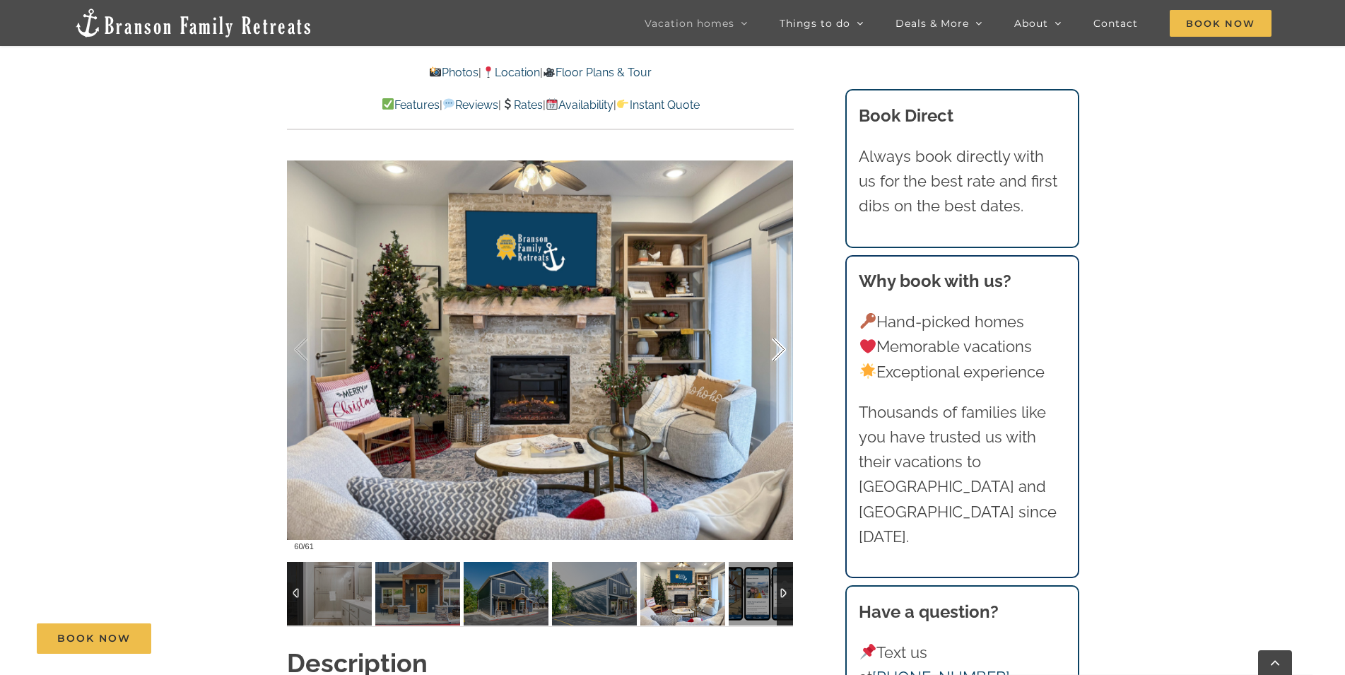
click at [779, 347] on div at bounding box center [764, 350] width 44 height 88
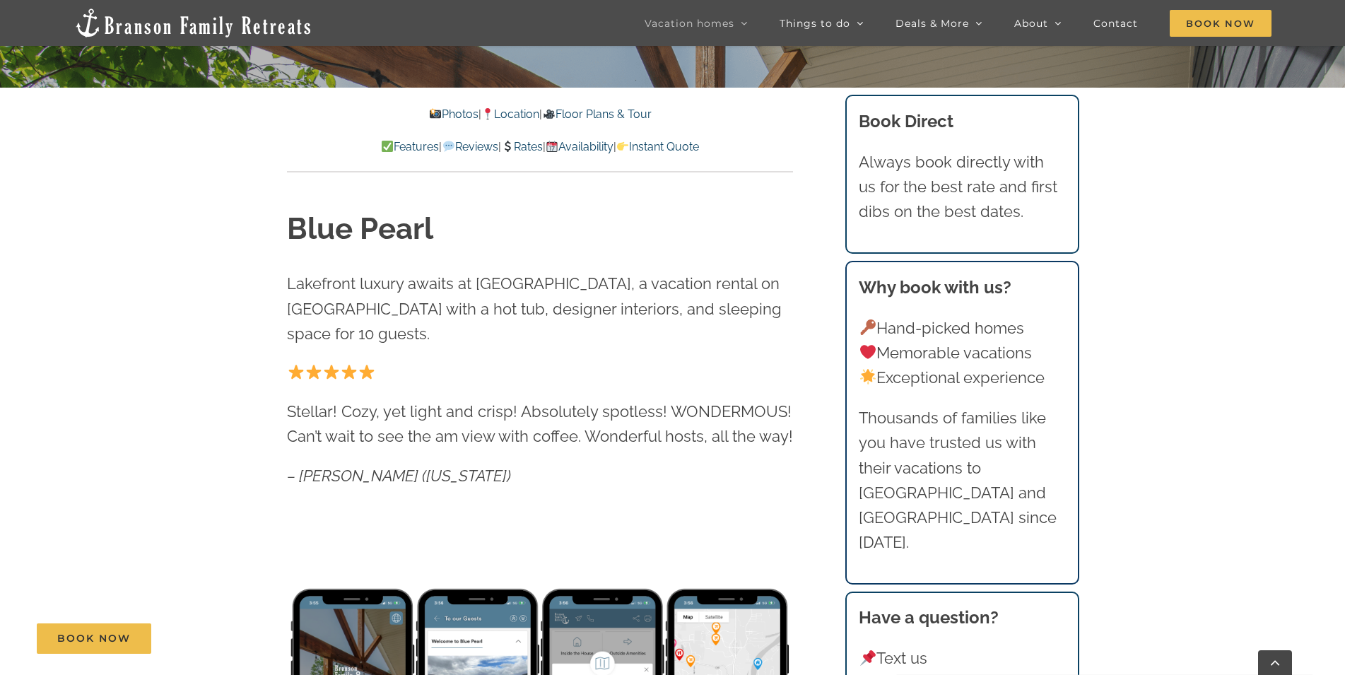
scroll to position [484, 0]
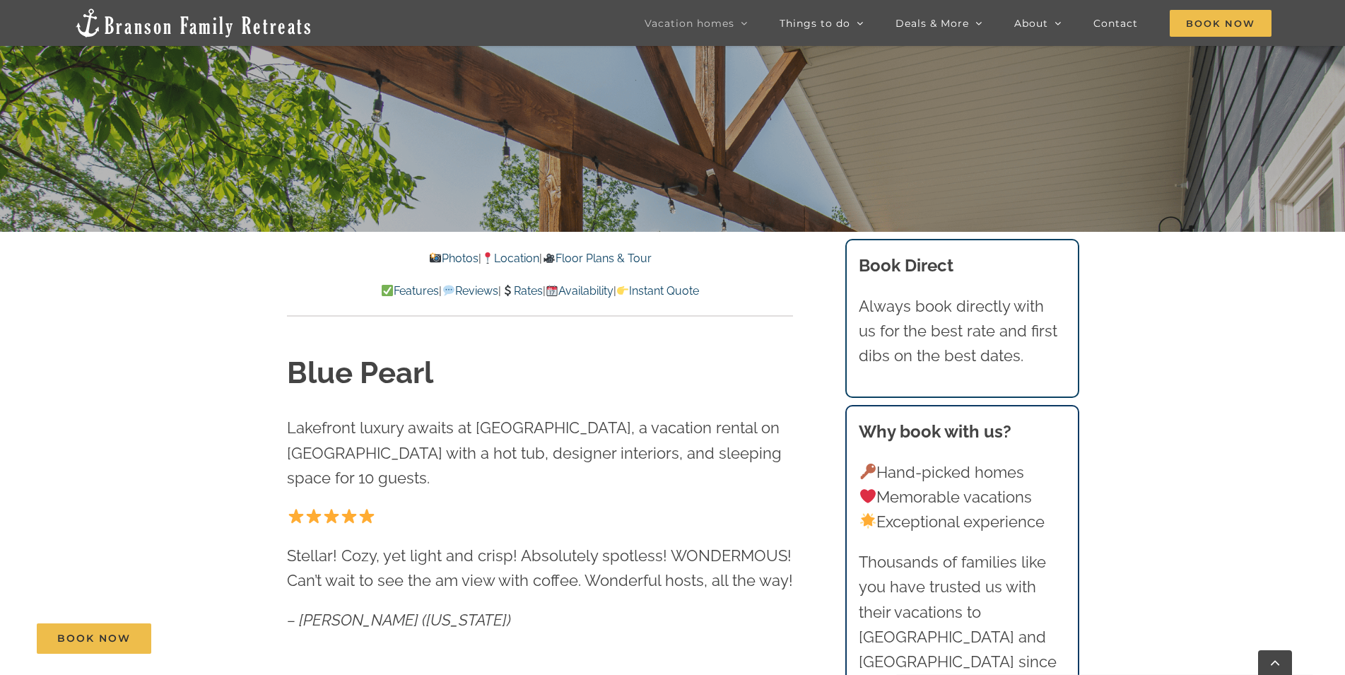
click at [530, 288] on link "Rates" at bounding box center [522, 290] width 42 height 13
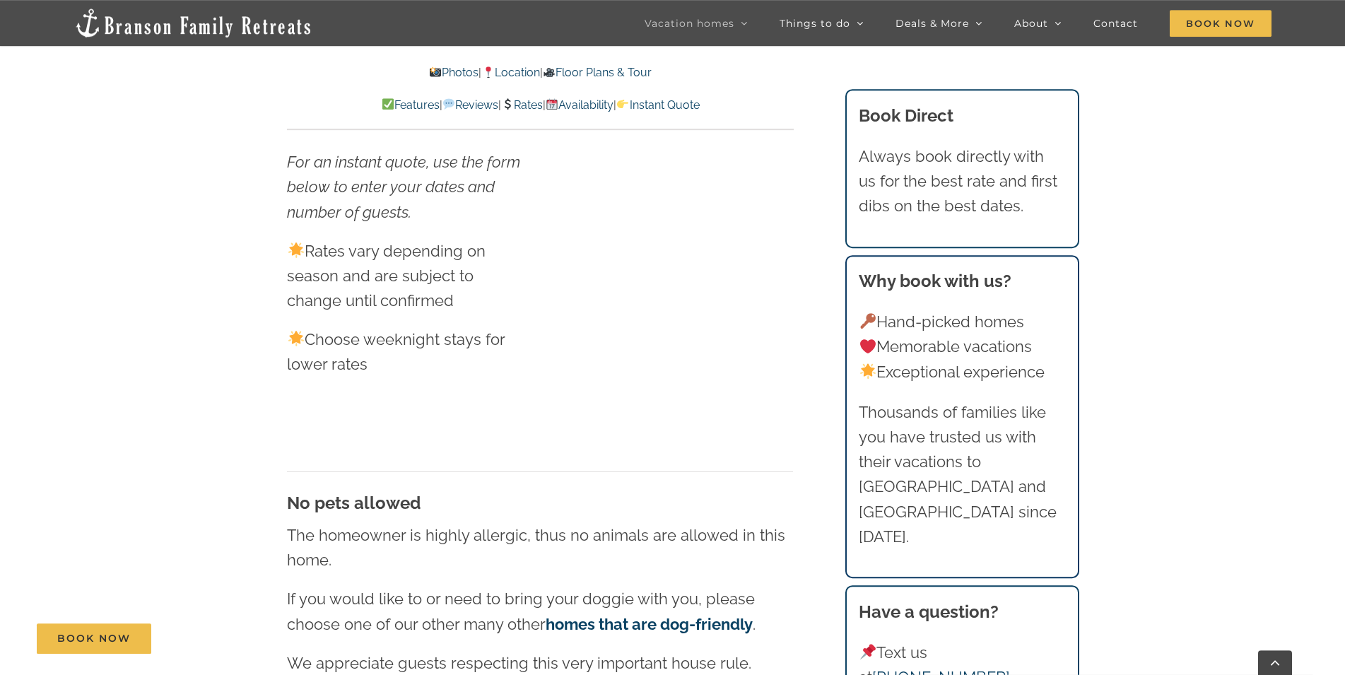
click at [605, 100] on link "Availability" at bounding box center [580, 104] width 68 height 13
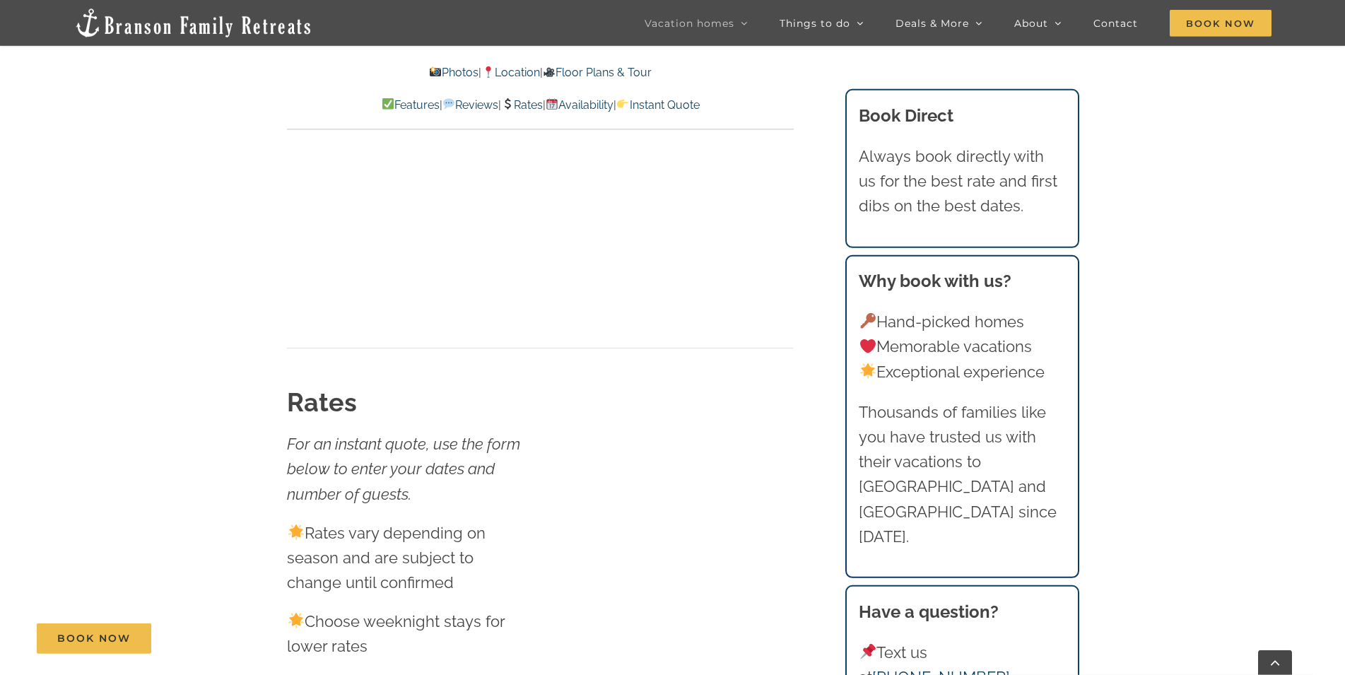
scroll to position [7967, 0]
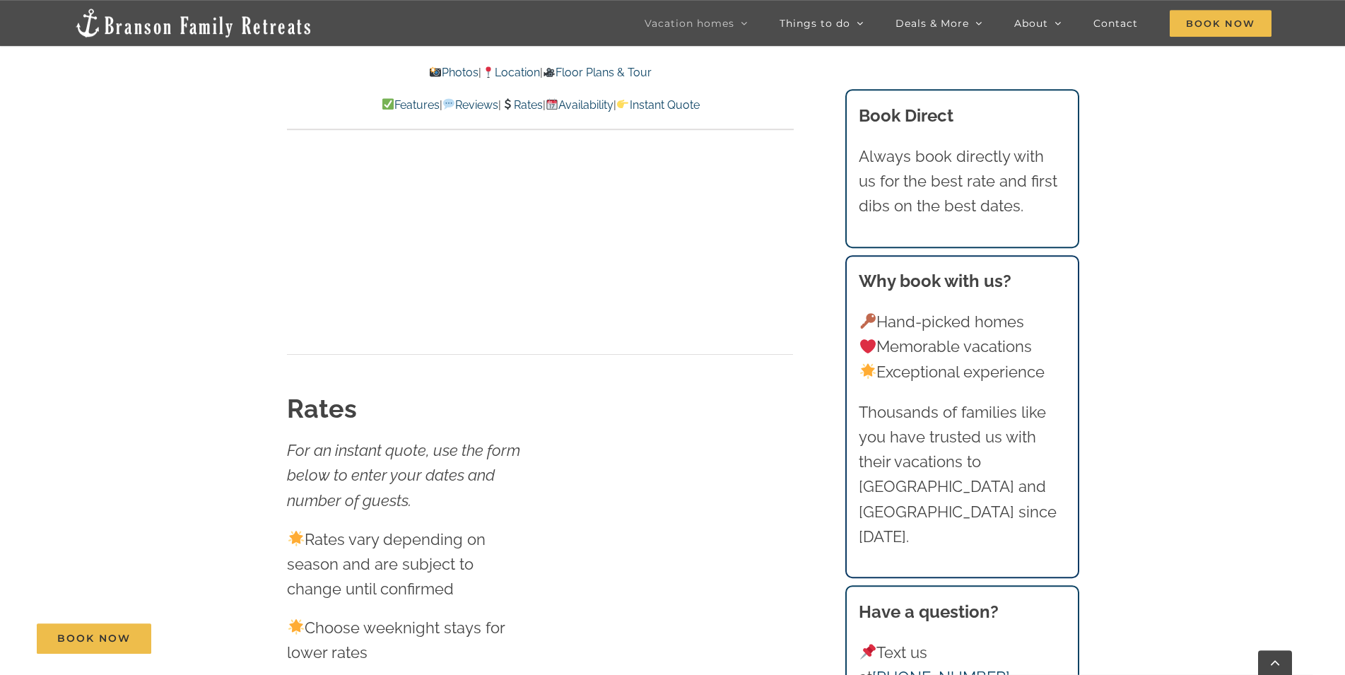
click at [520, 69] on link "Location" at bounding box center [510, 72] width 58 height 13
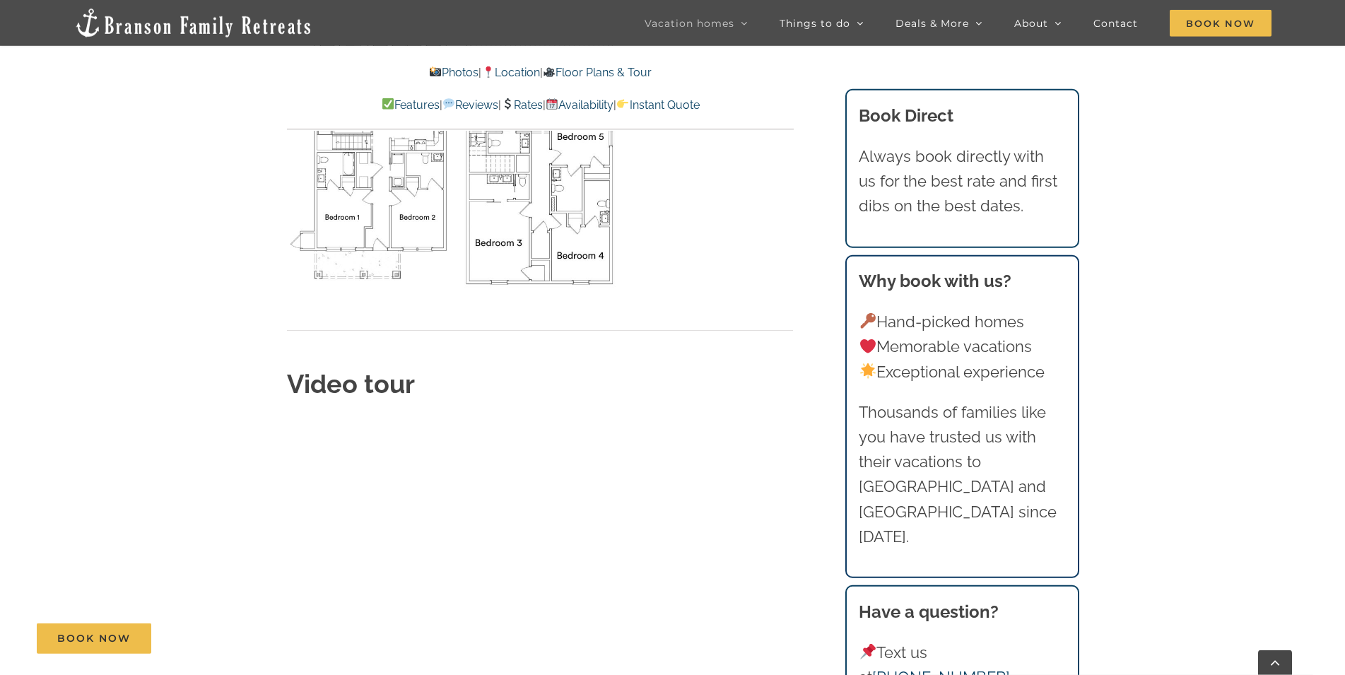
scroll to position [5113, 0]
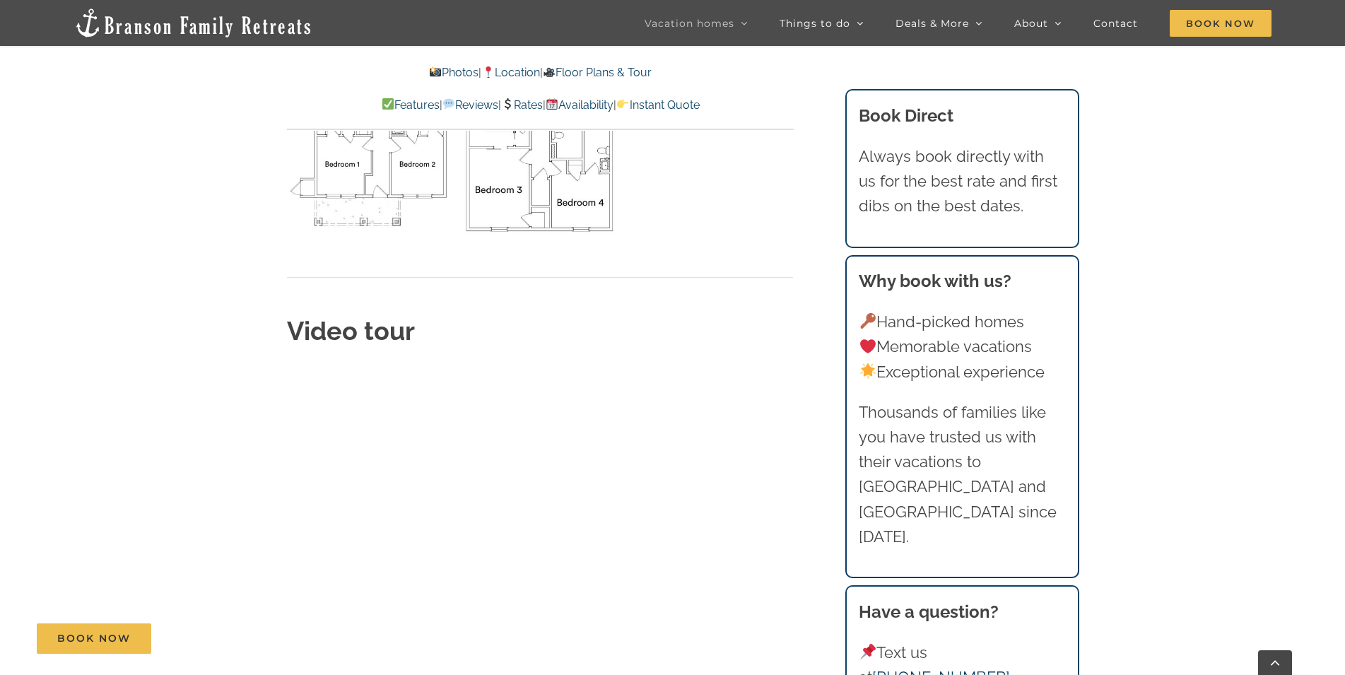
click at [779, 408] on div "Floor Plans Video tour" at bounding box center [540, 253] width 506 height 735
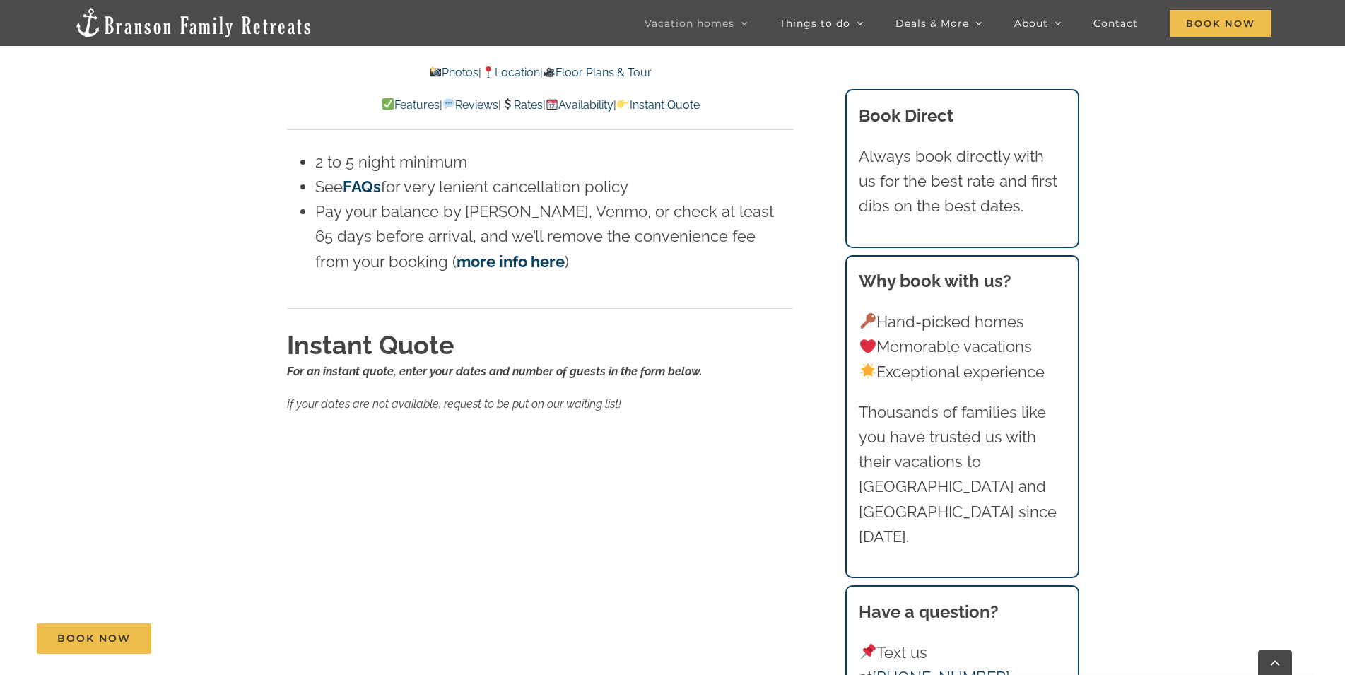
scroll to position [9005, 0]
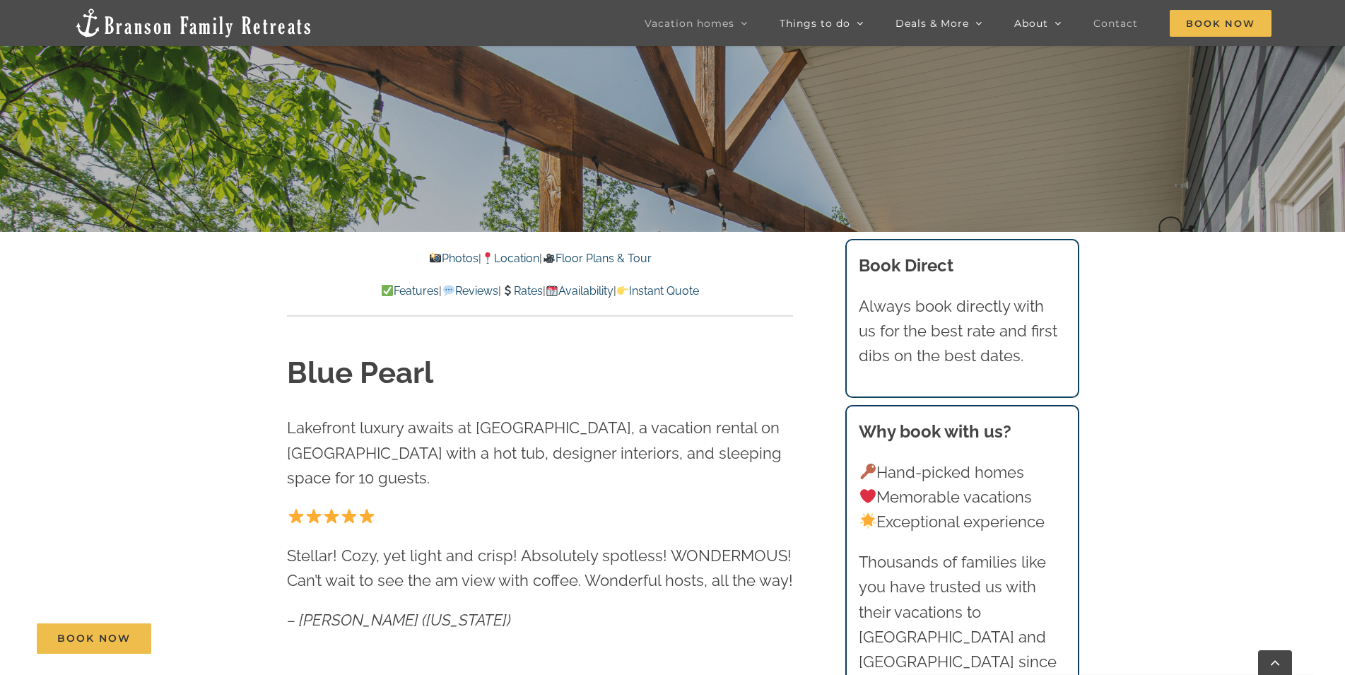
scroll to position [432, 0]
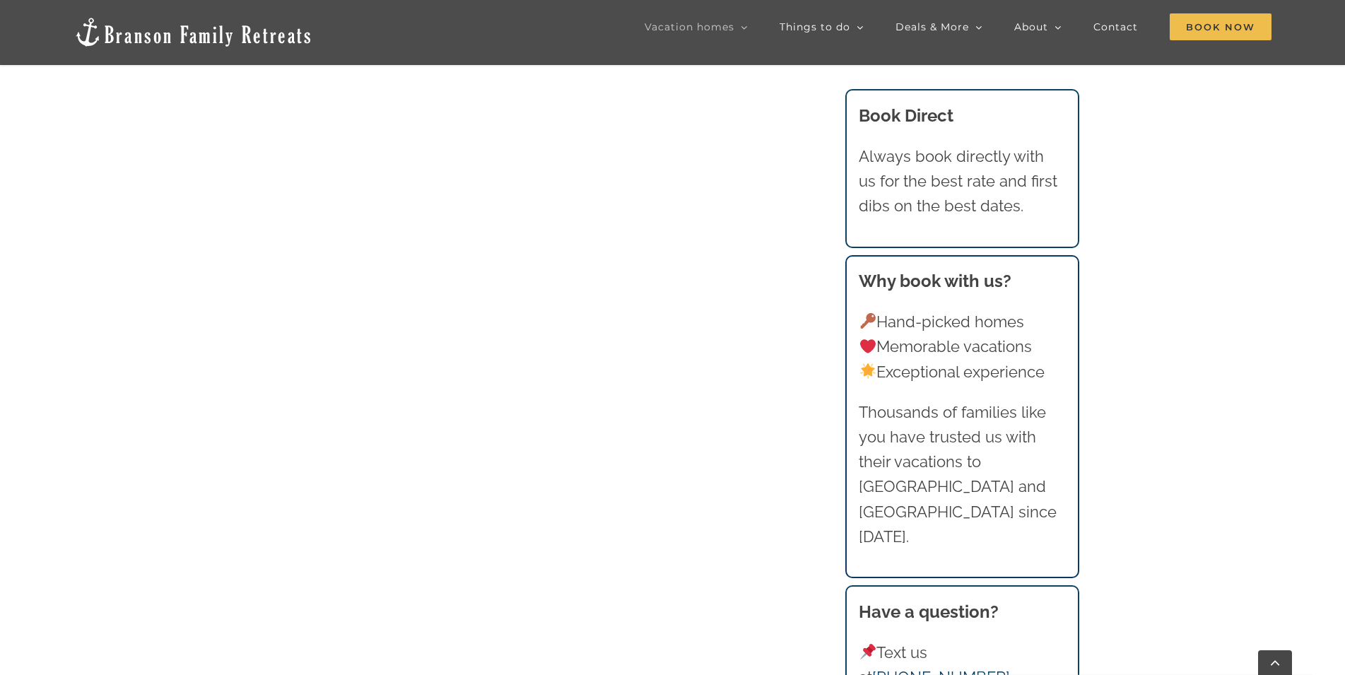
scroll to position [1514, 0]
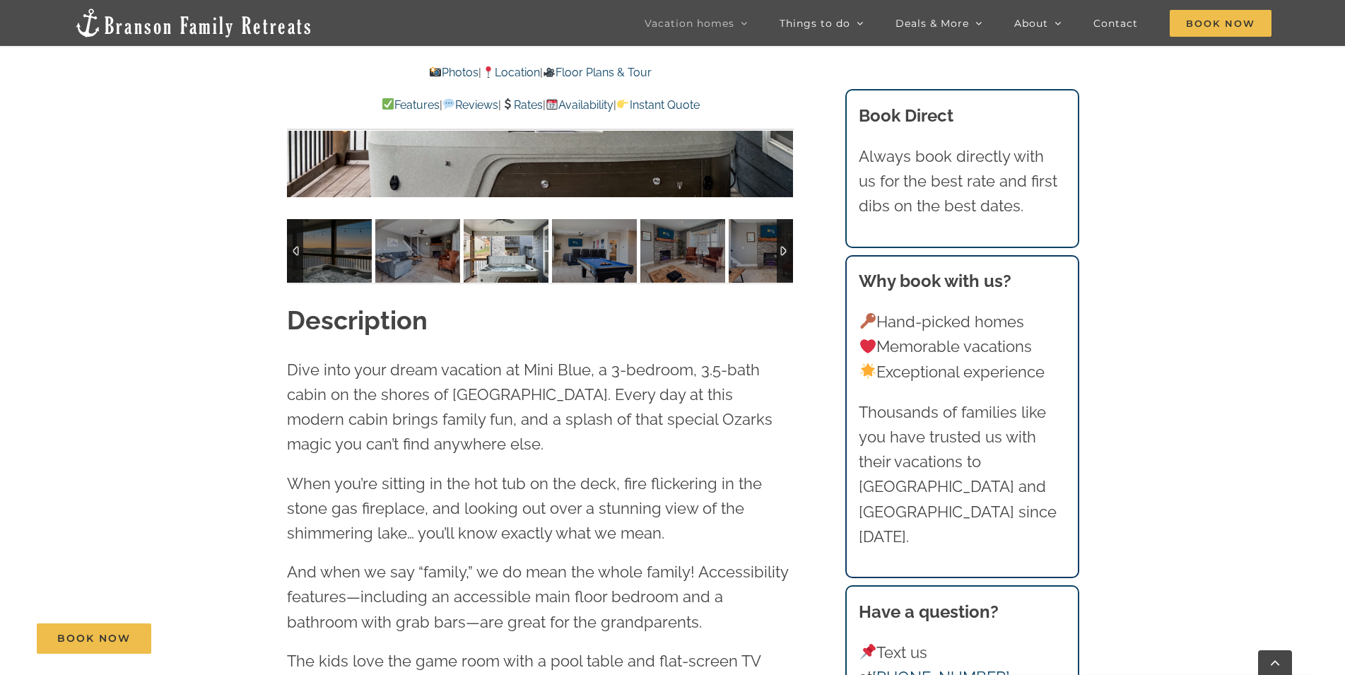
scroll to position [1153, 0]
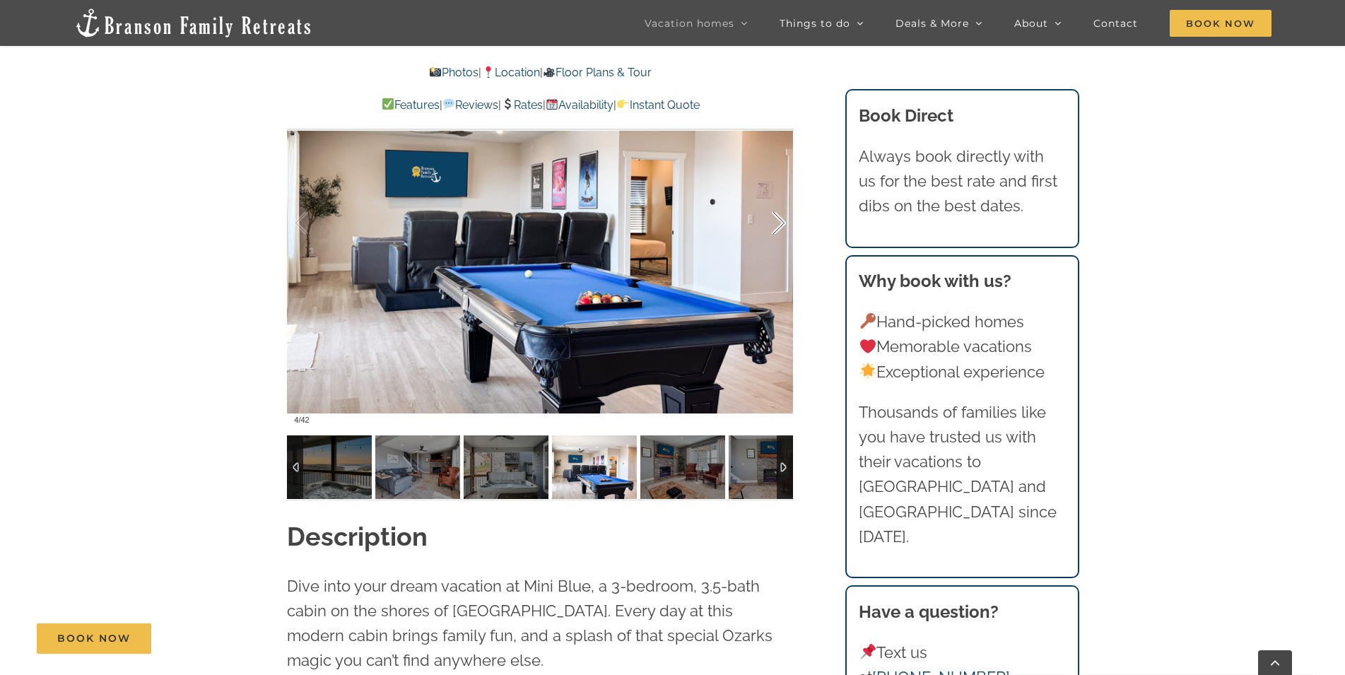
click at [776, 220] on div at bounding box center [764, 223] width 44 height 88
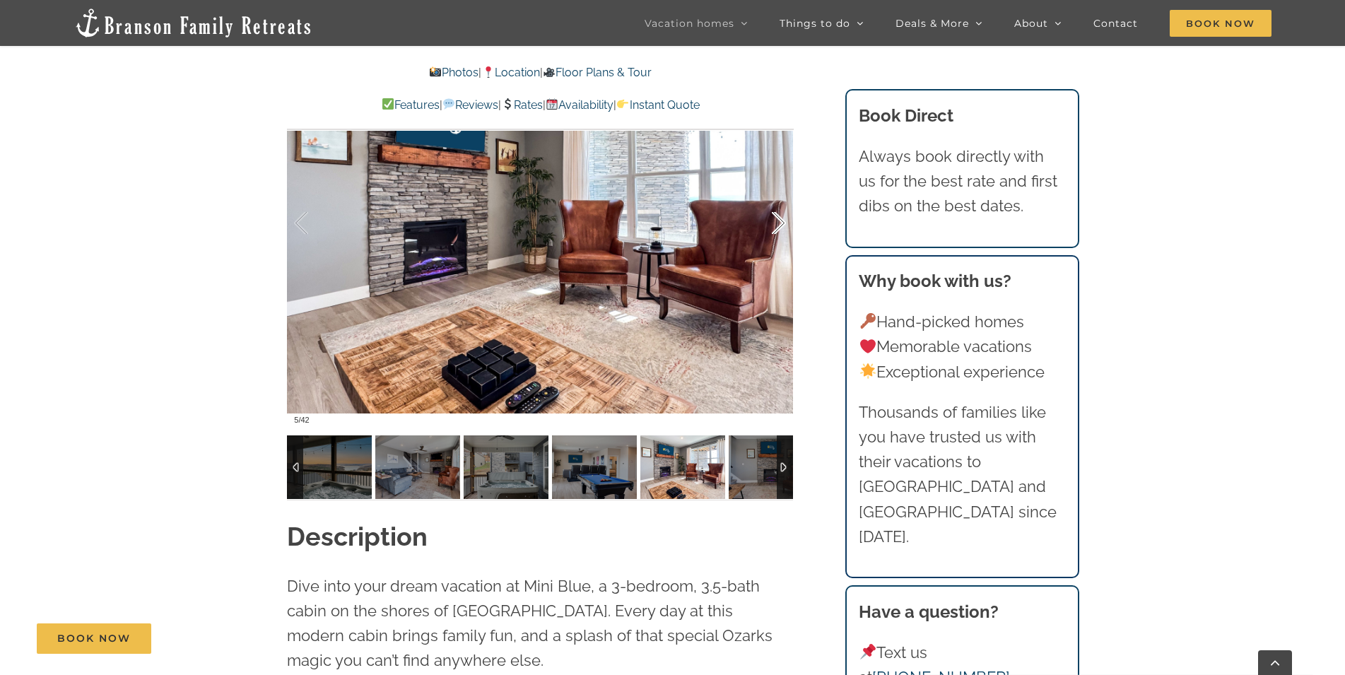
click at [776, 220] on div at bounding box center [764, 223] width 44 height 88
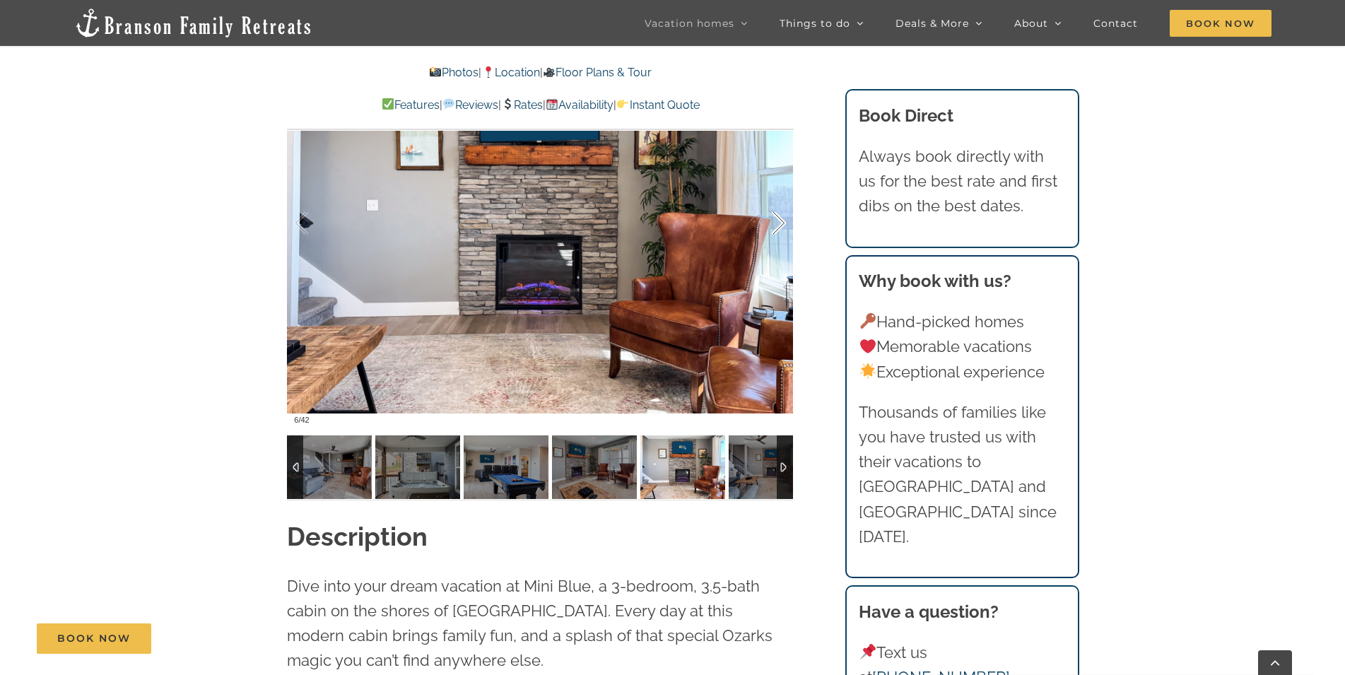
click at [776, 220] on div at bounding box center [764, 223] width 44 height 88
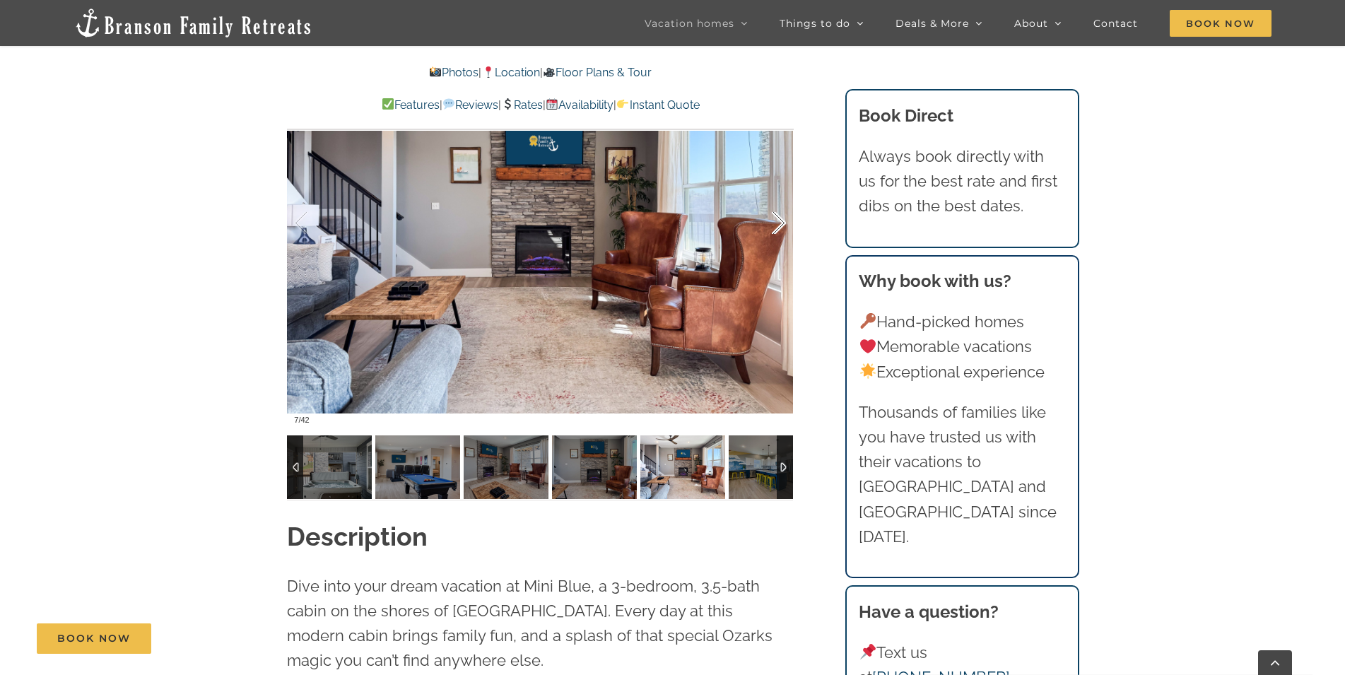
click at [776, 220] on div at bounding box center [764, 223] width 44 height 88
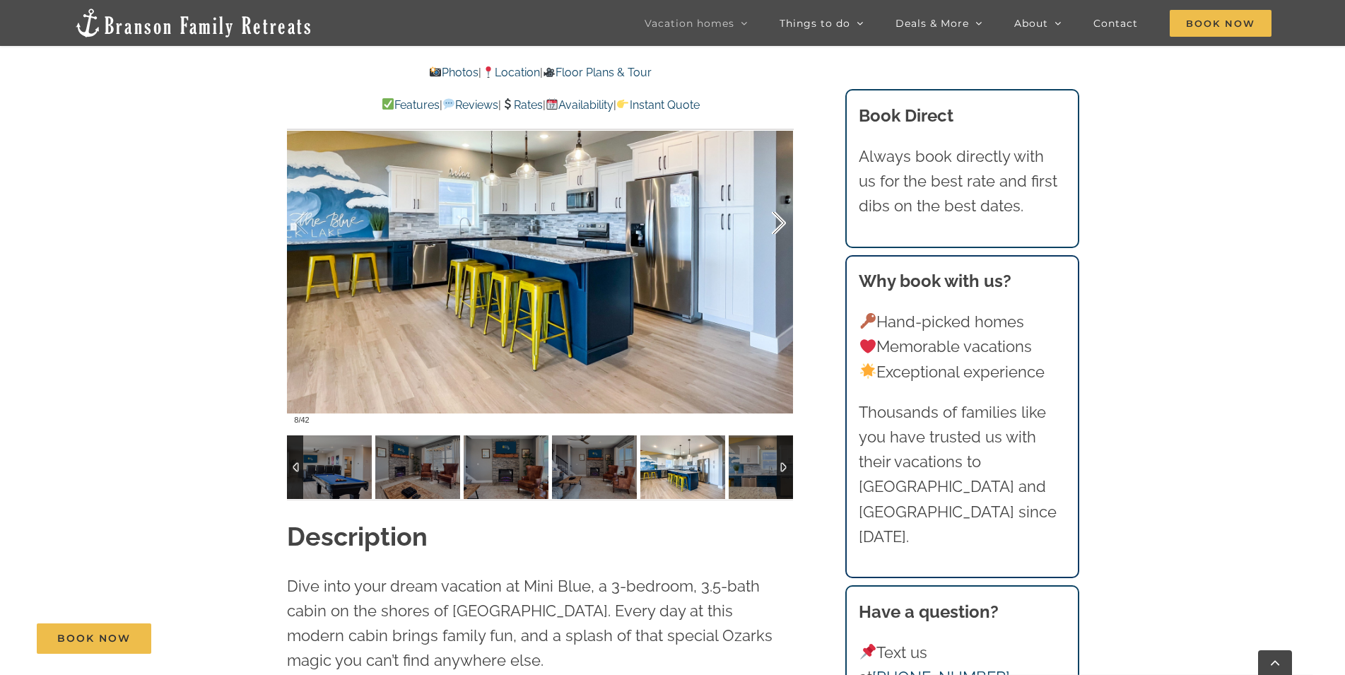
click at [776, 220] on div at bounding box center [764, 223] width 44 height 88
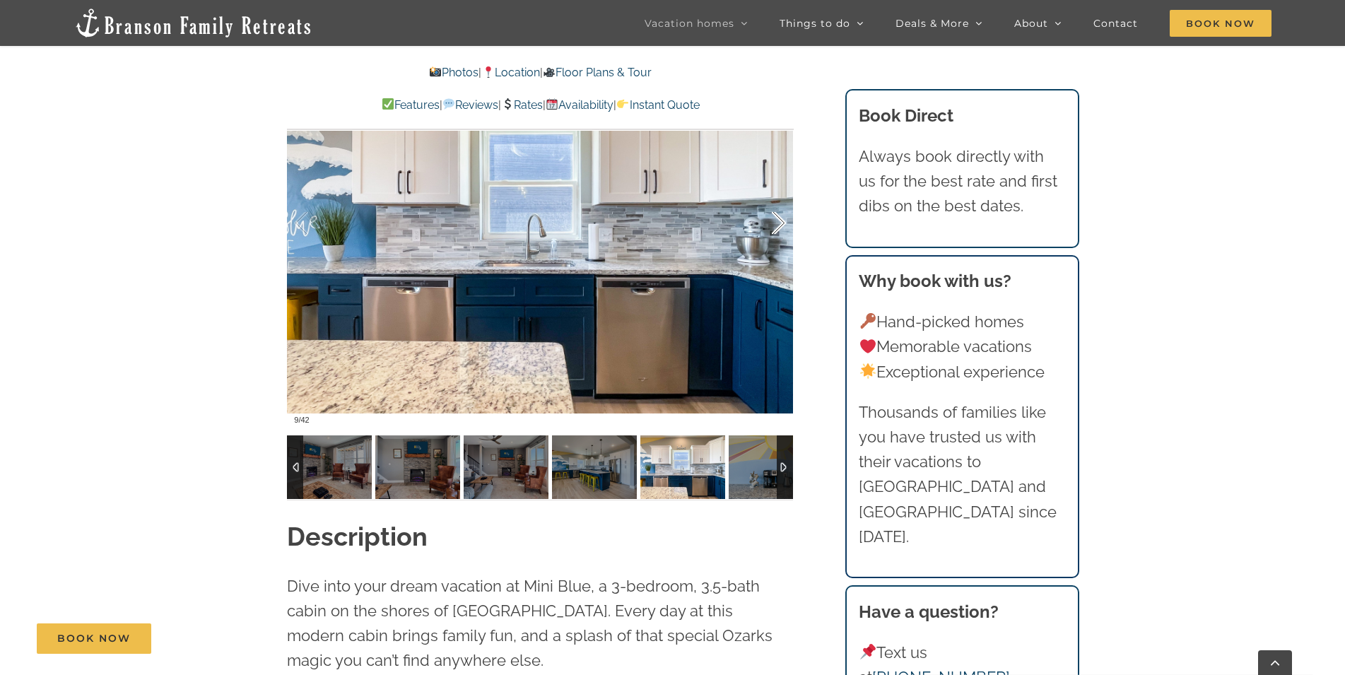
click at [776, 220] on div at bounding box center [764, 223] width 44 height 88
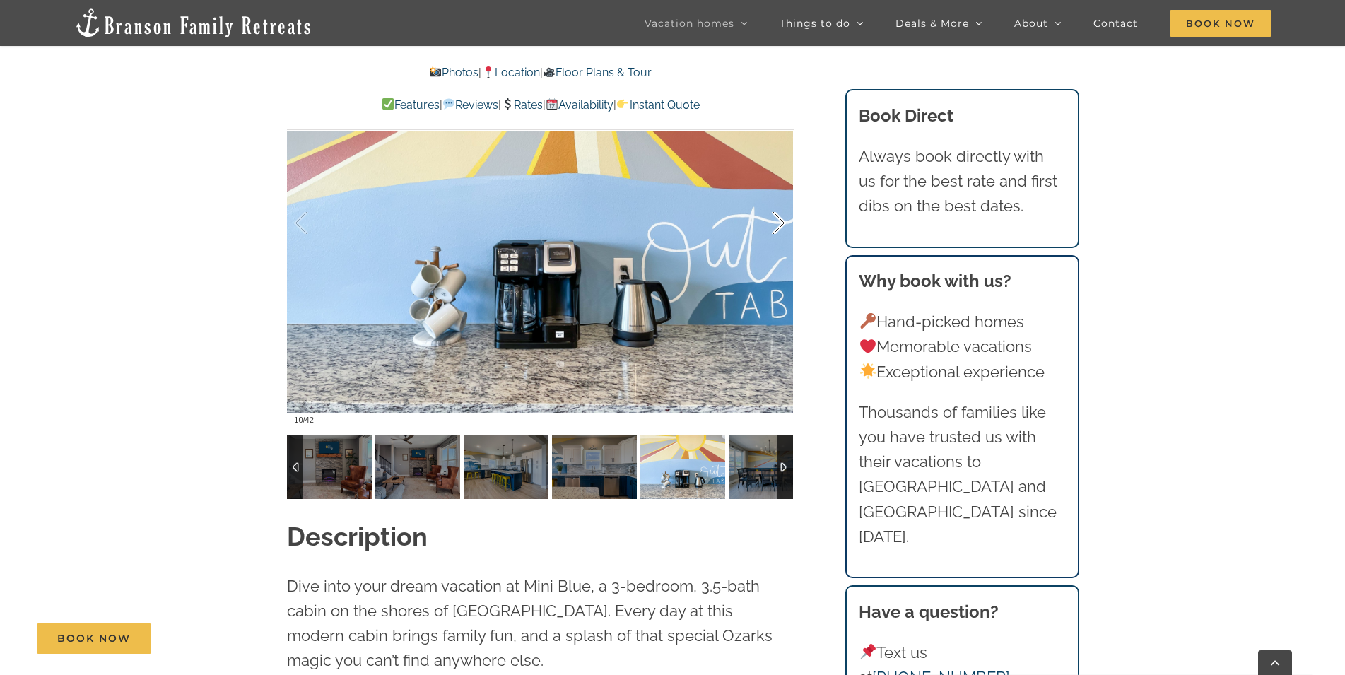
click at [777, 220] on div at bounding box center [764, 223] width 44 height 88
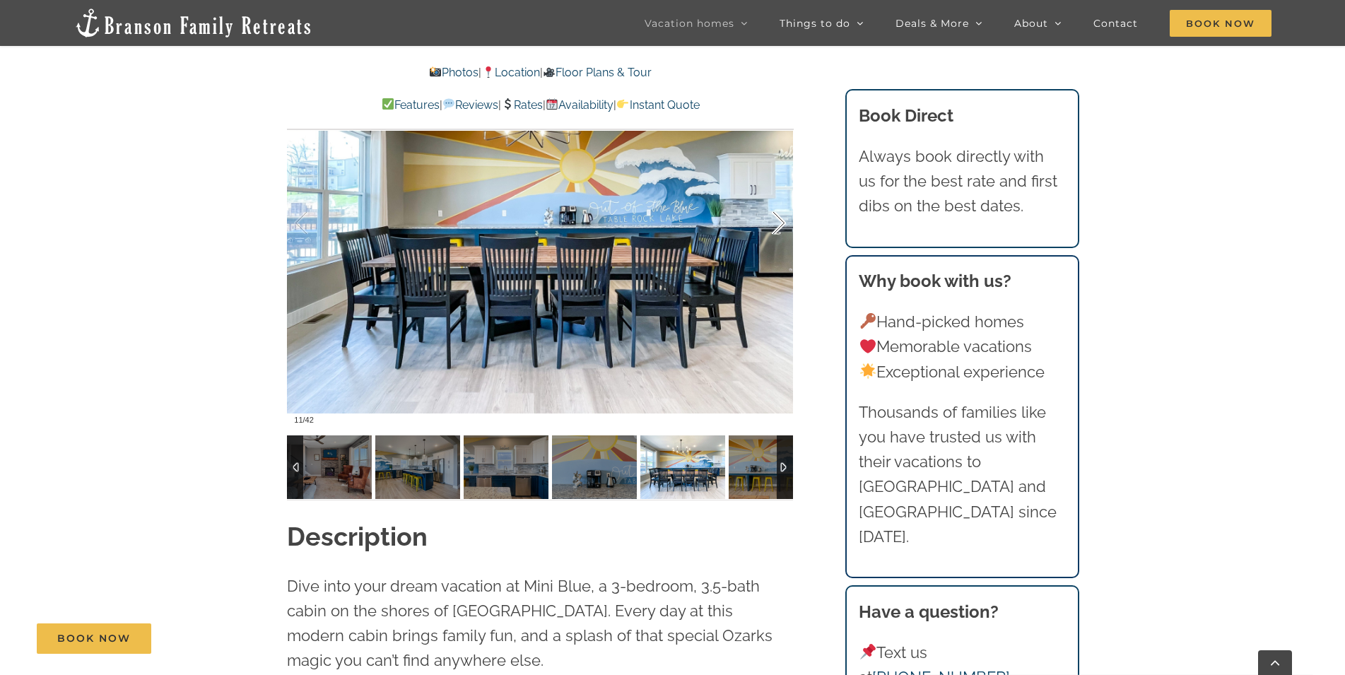
click at [777, 220] on div at bounding box center [764, 223] width 44 height 88
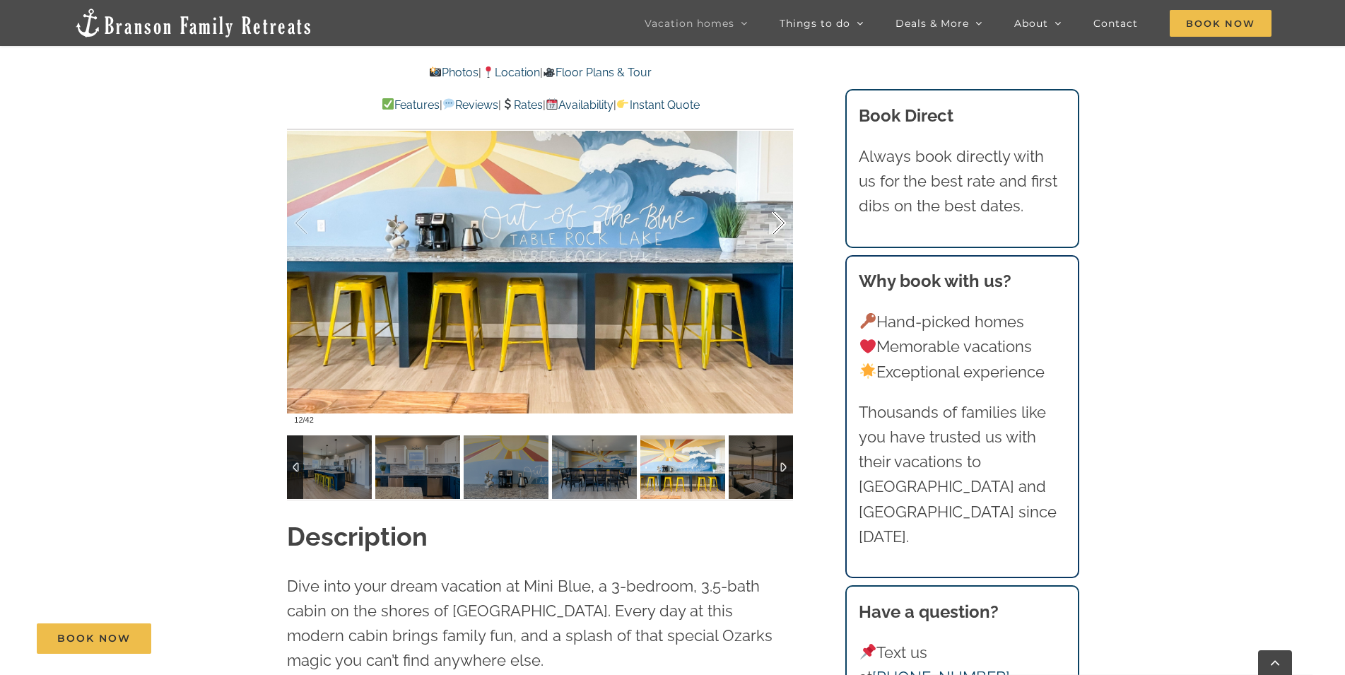
click at [777, 220] on div at bounding box center [764, 223] width 44 height 88
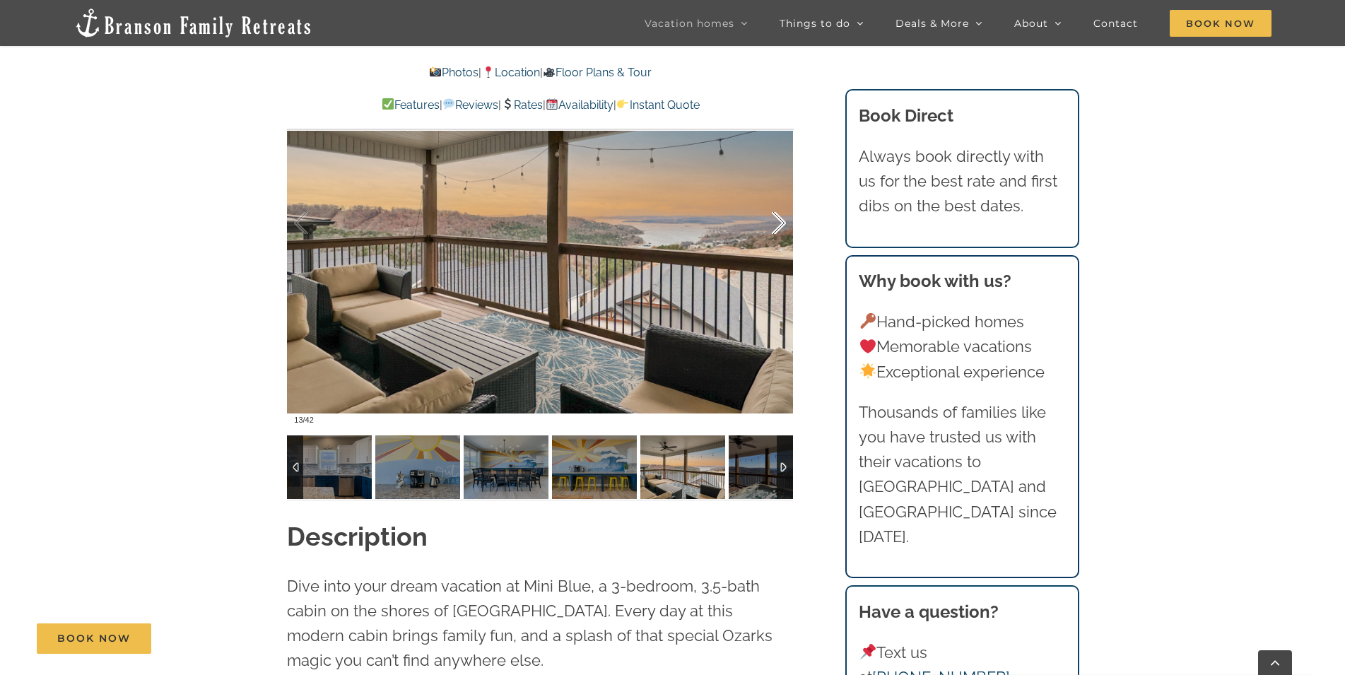
click at [777, 220] on div at bounding box center [764, 223] width 44 height 88
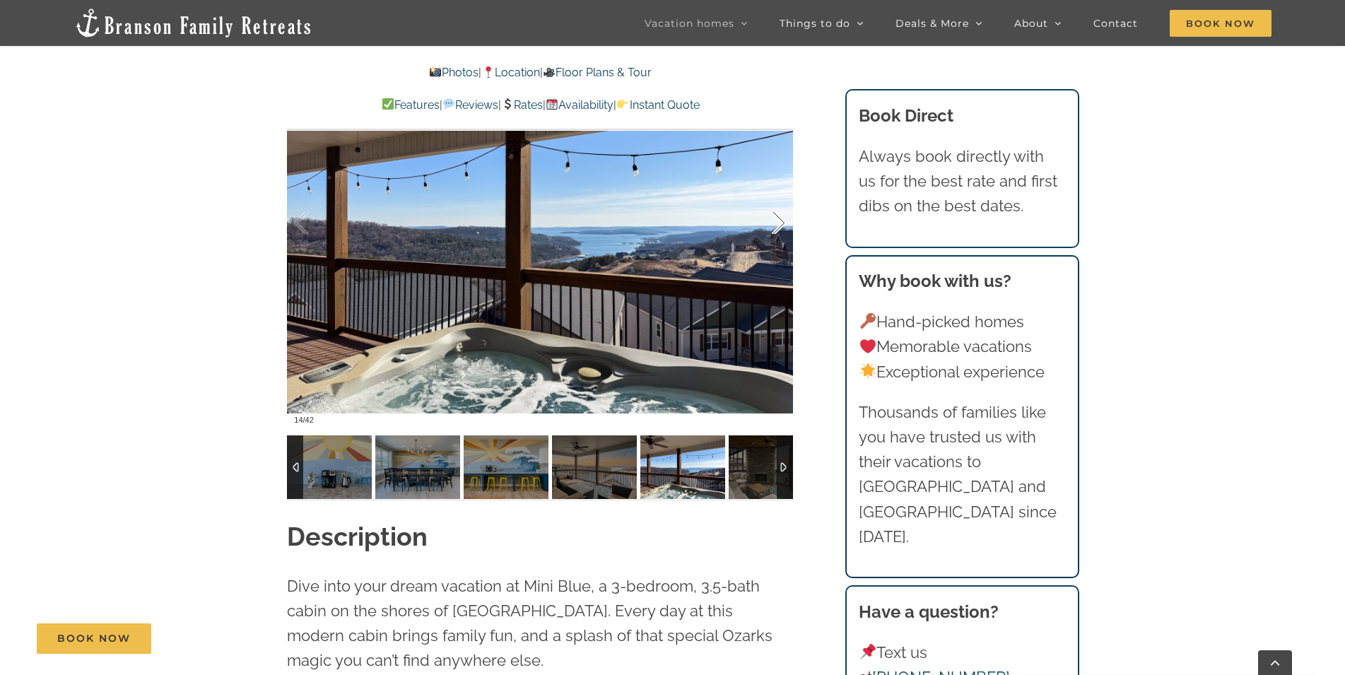
click at [778, 220] on div at bounding box center [764, 223] width 44 height 88
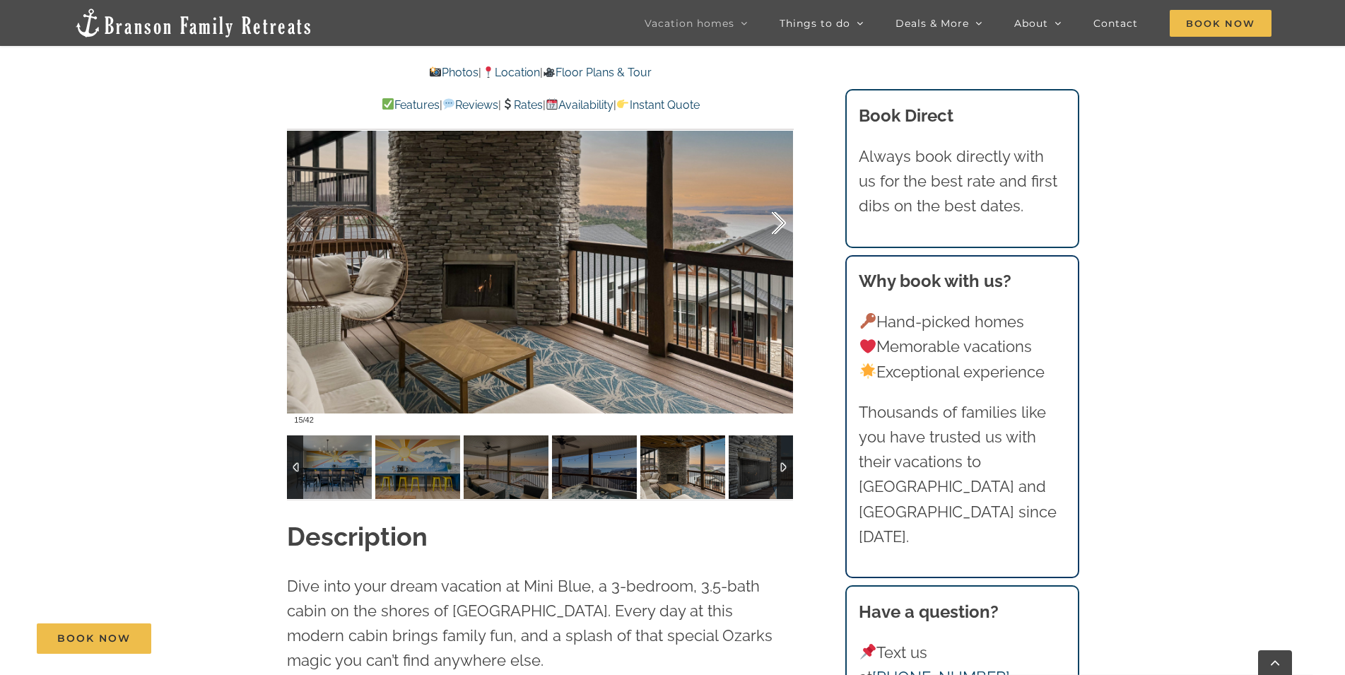
click at [778, 220] on div at bounding box center [764, 223] width 44 height 88
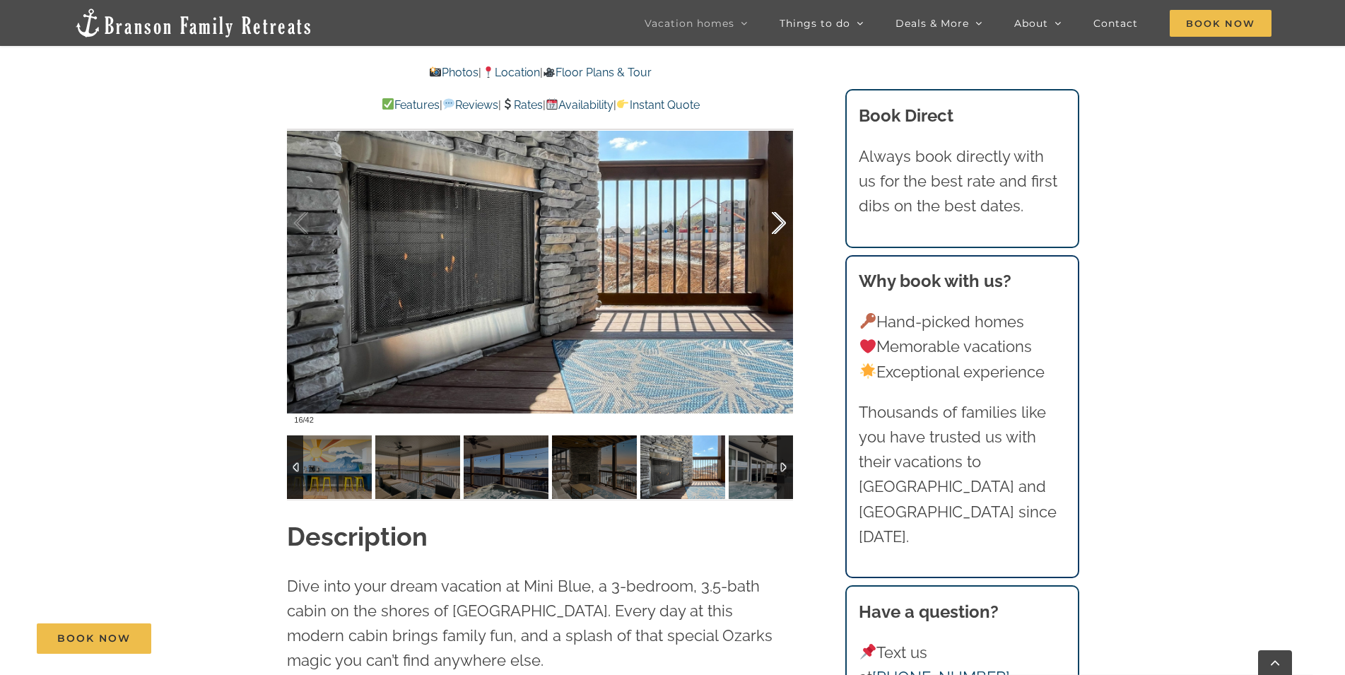
click at [778, 220] on div at bounding box center [764, 223] width 44 height 88
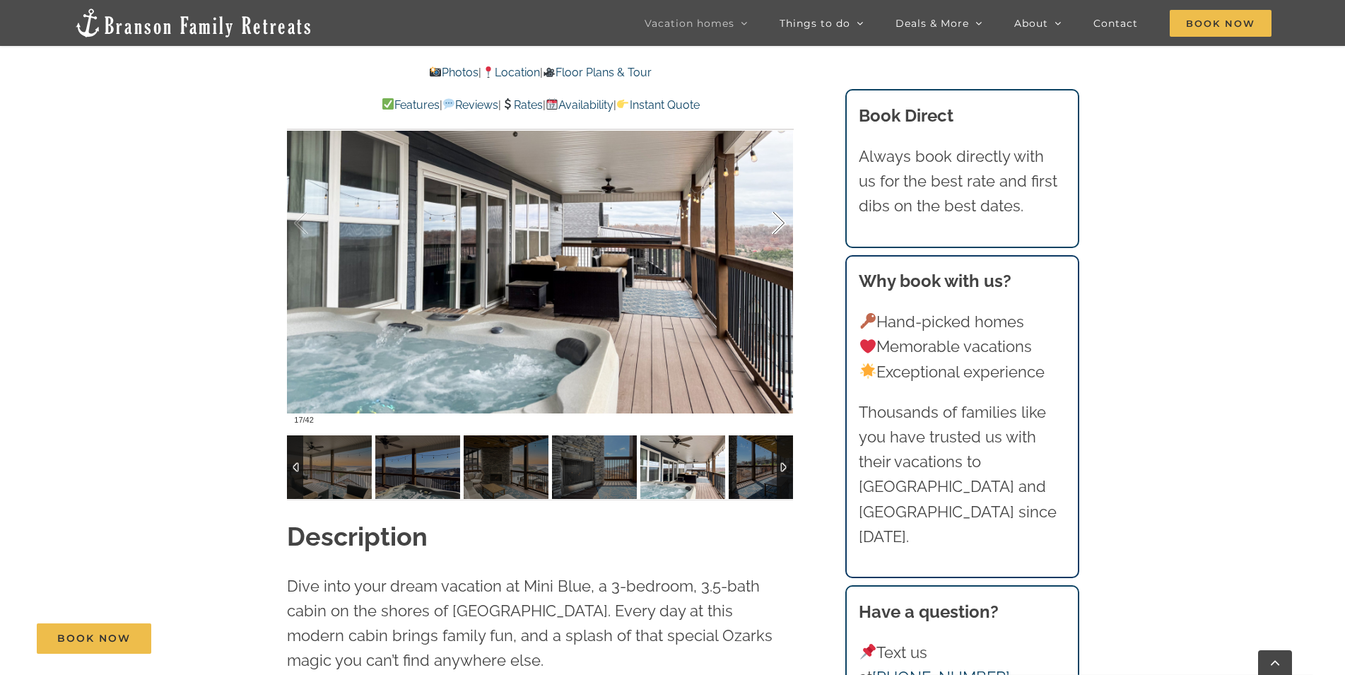
click at [778, 220] on div at bounding box center [764, 223] width 44 height 88
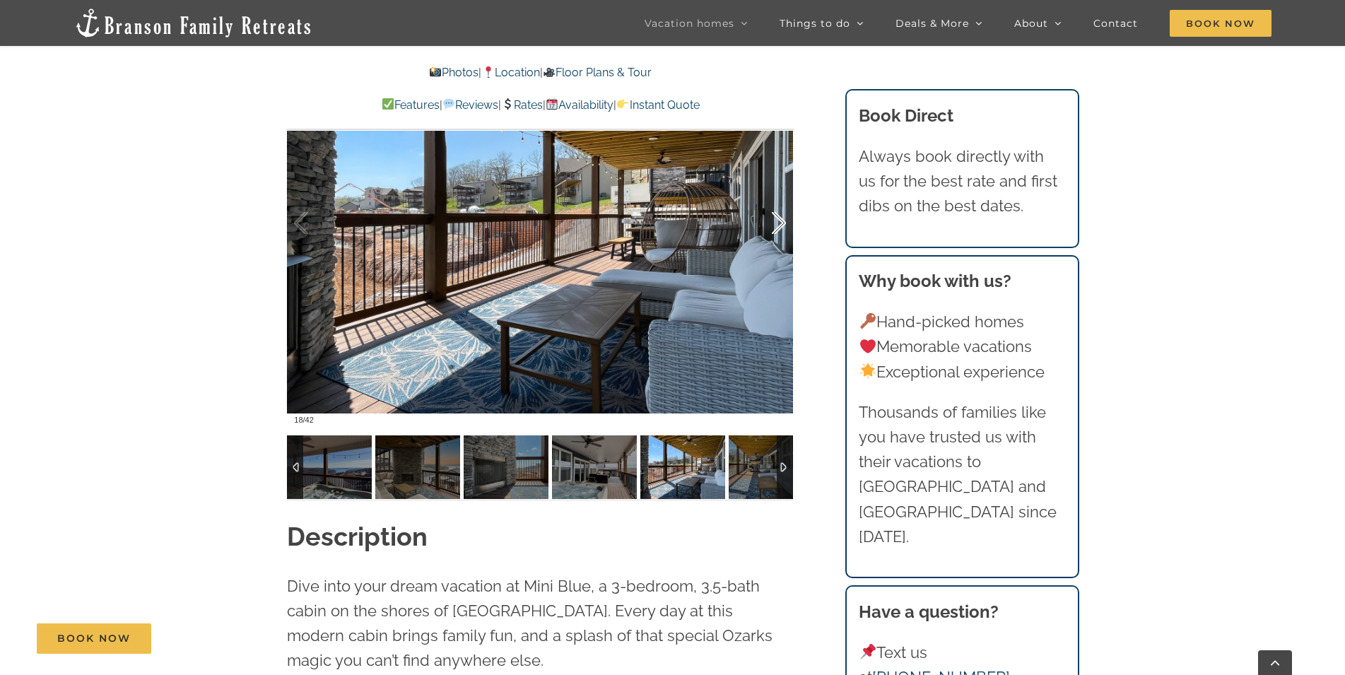
click at [778, 220] on div at bounding box center [764, 223] width 44 height 88
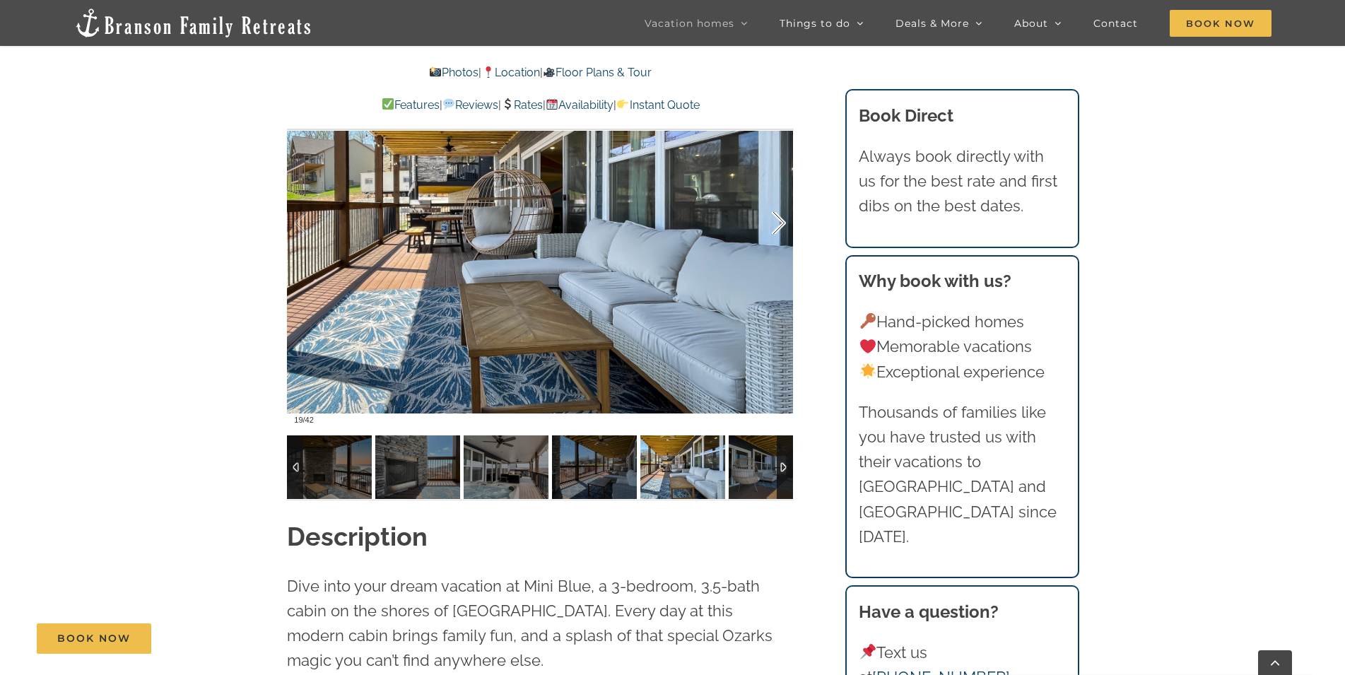
click at [778, 220] on div at bounding box center [764, 223] width 44 height 88
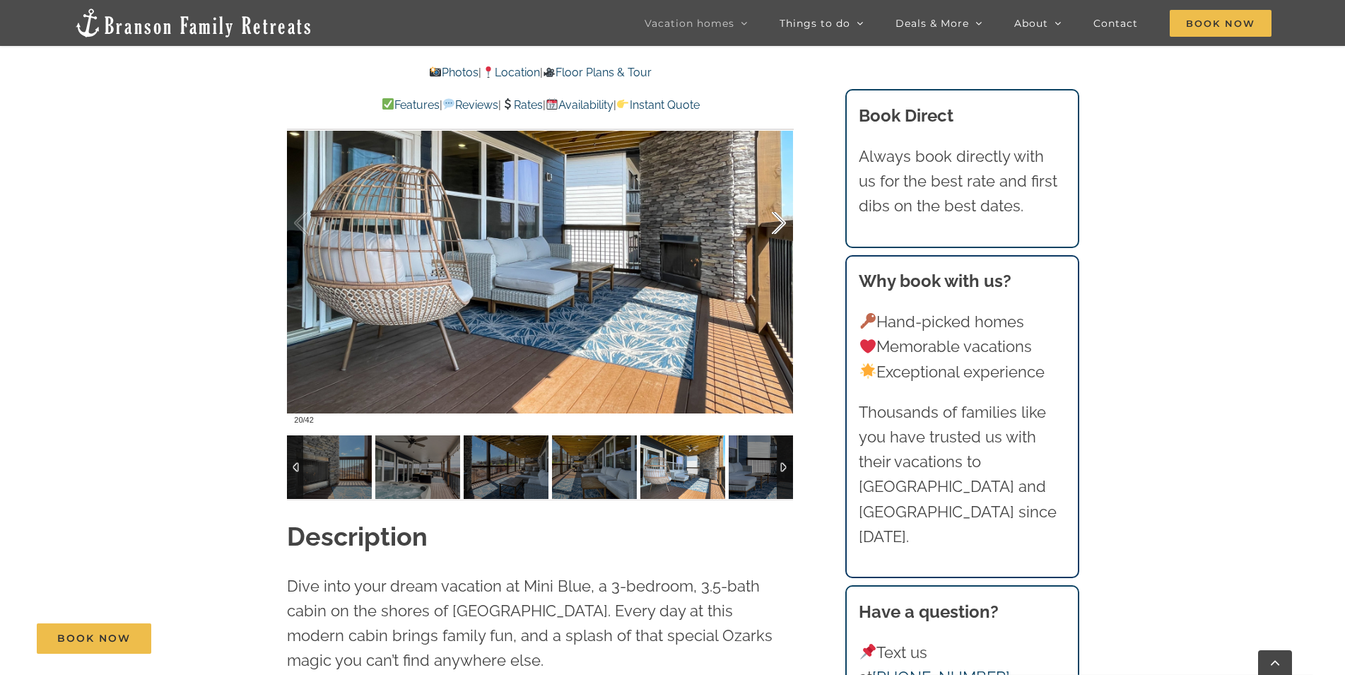
click at [778, 220] on div at bounding box center [764, 223] width 44 height 88
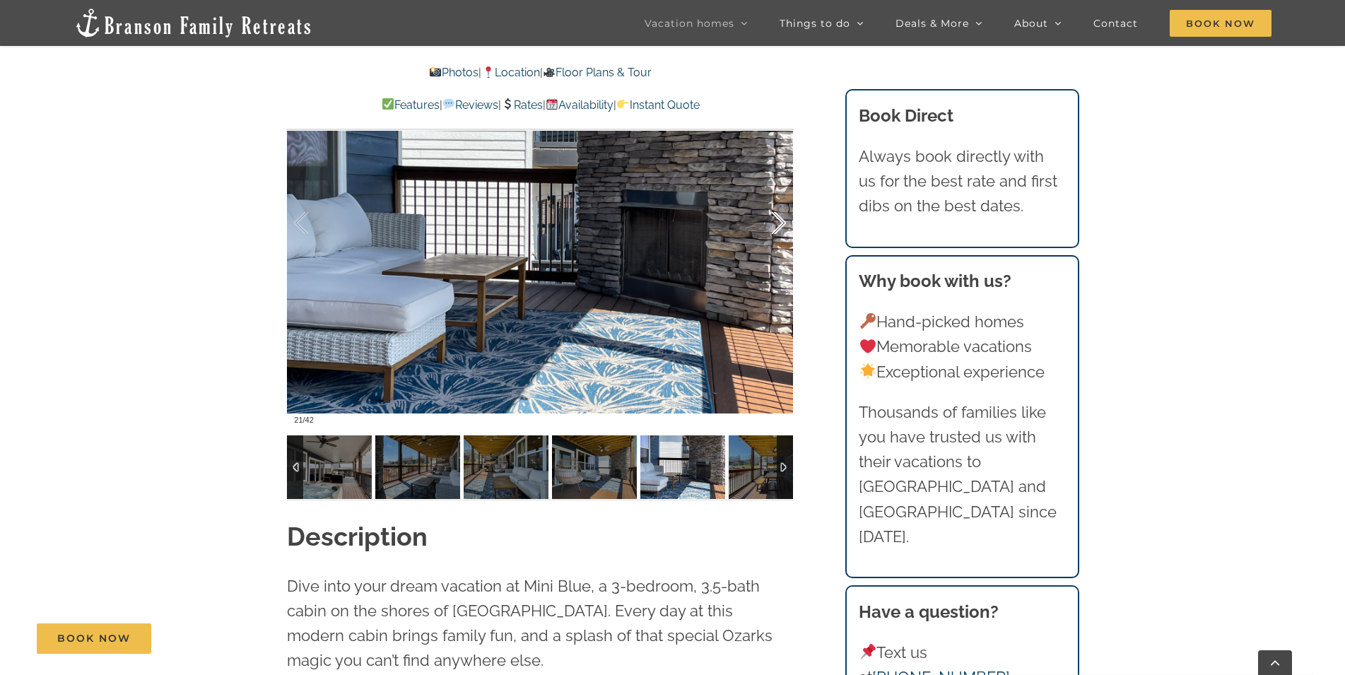
click at [778, 220] on div at bounding box center [764, 223] width 44 height 88
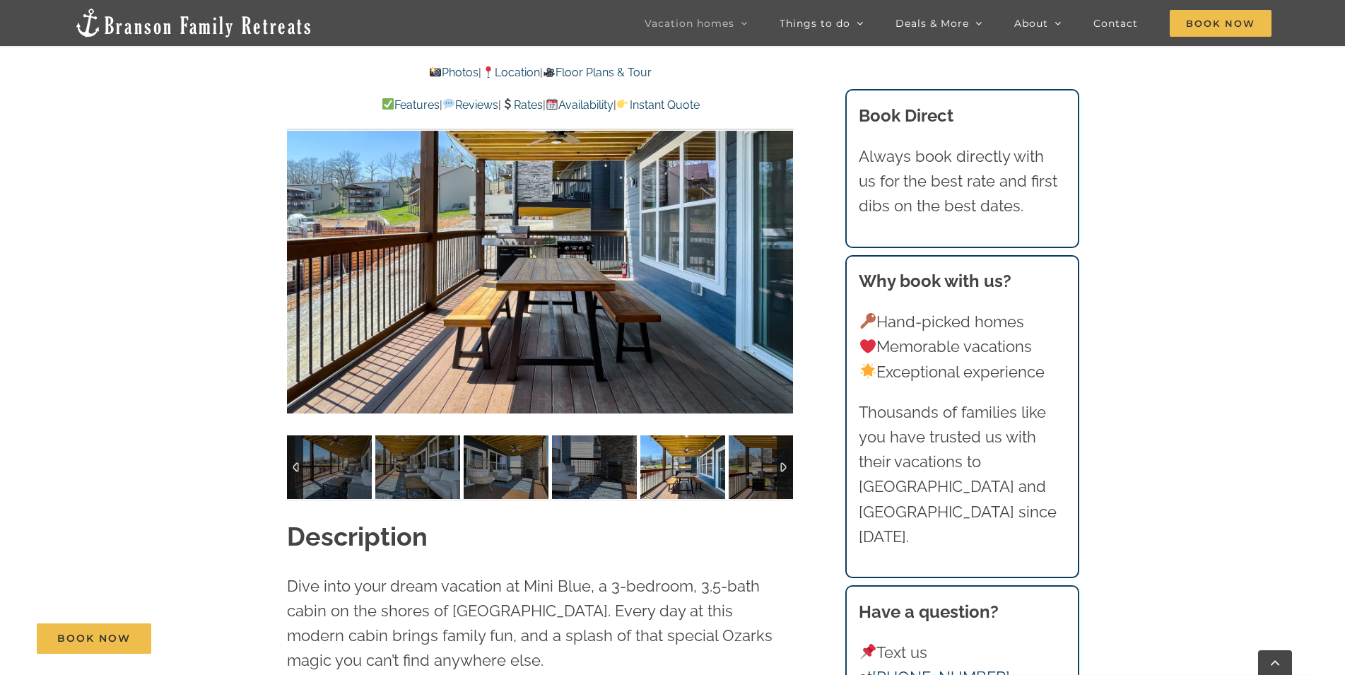
click at [778, 220] on div at bounding box center [540, 224] width 506 height 416
click at [778, 222] on div at bounding box center [764, 223] width 44 height 88
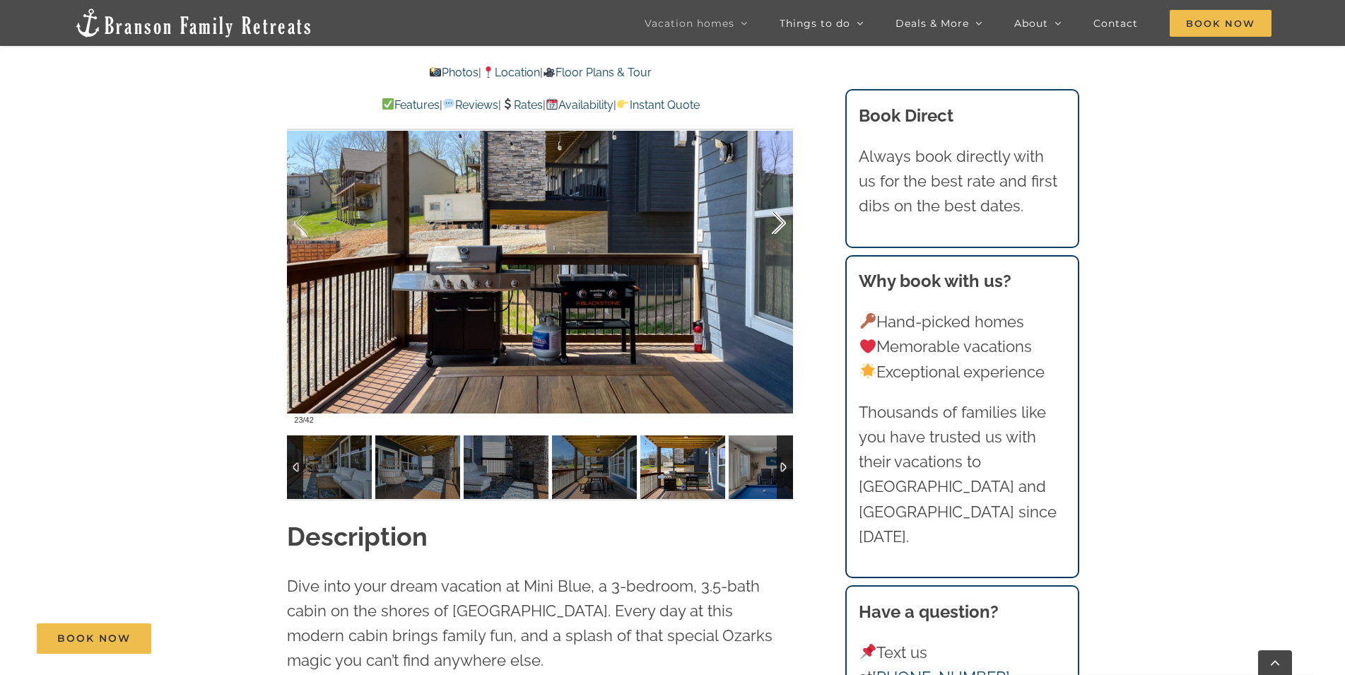
click at [778, 222] on div at bounding box center [764, 223] width 44 height 88
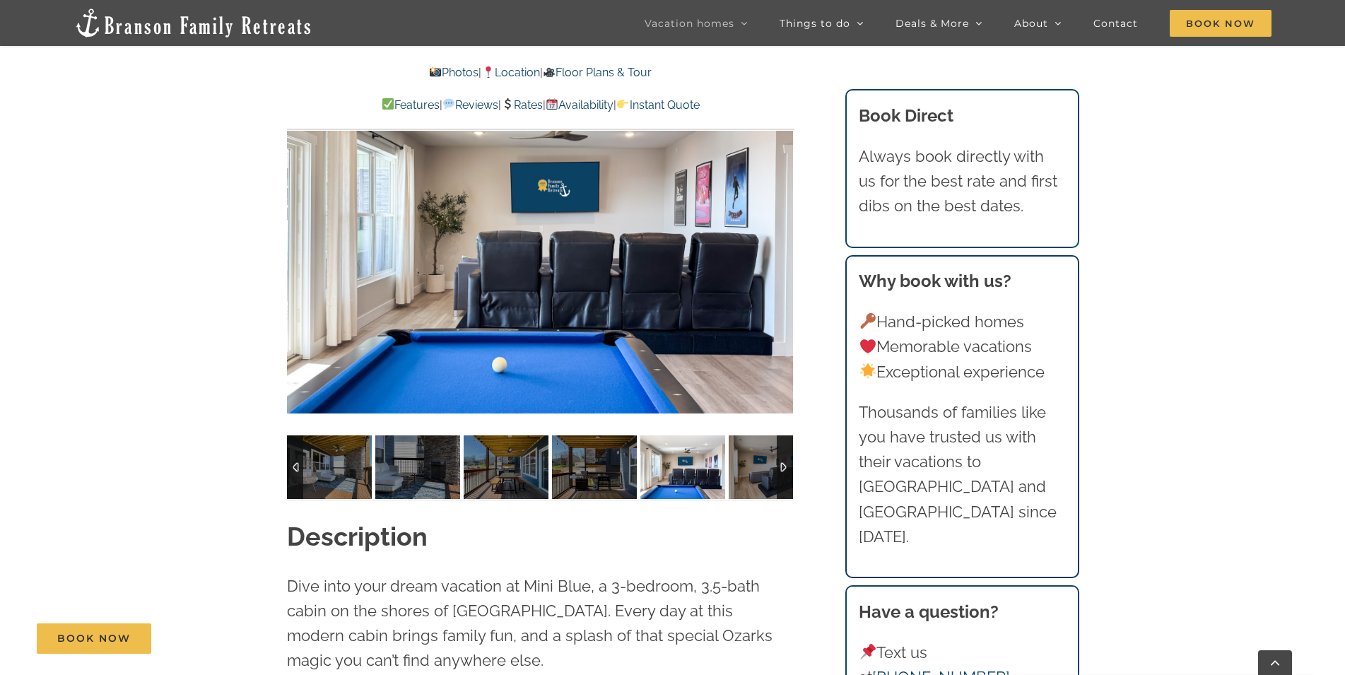
click at [778, 222] on div at bounding box center [540, 224] width 506 height 416
click at [779, 221] on div at bounding box center [764, 223] width 44 height 88
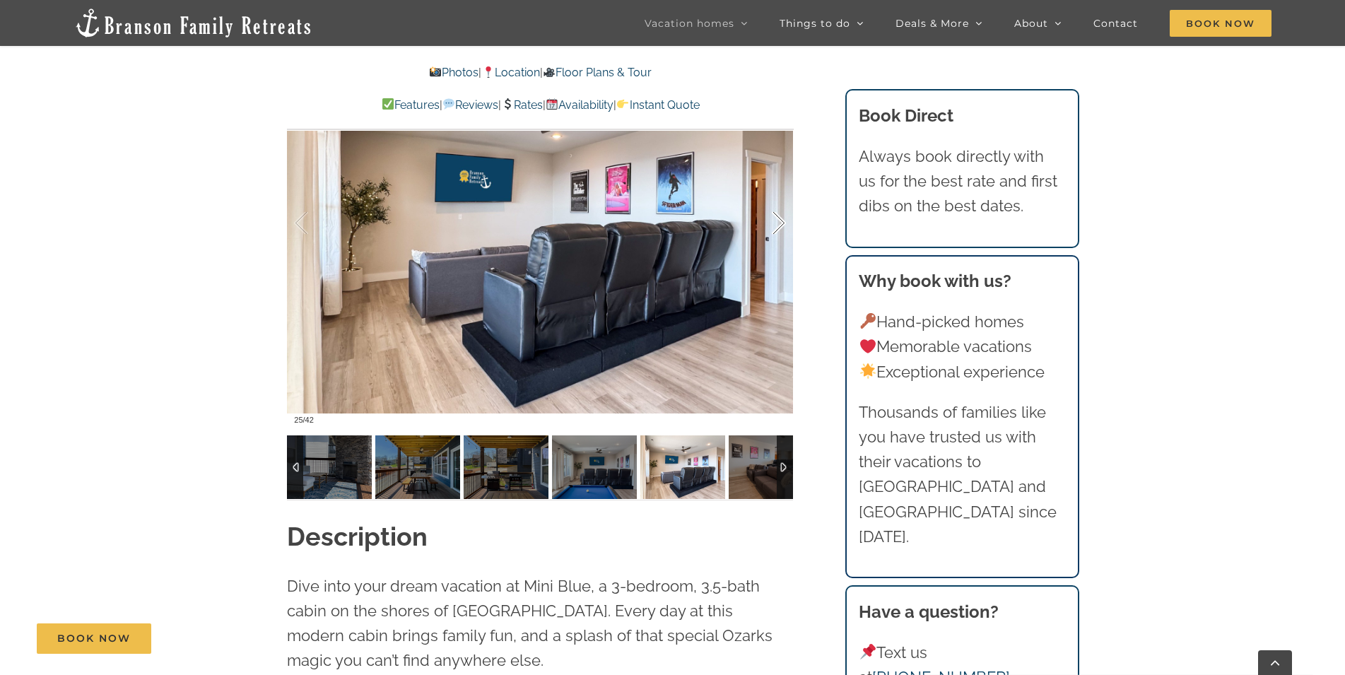
click at [779, 221] on div at bounding box center [764, 223] width 44 height 88
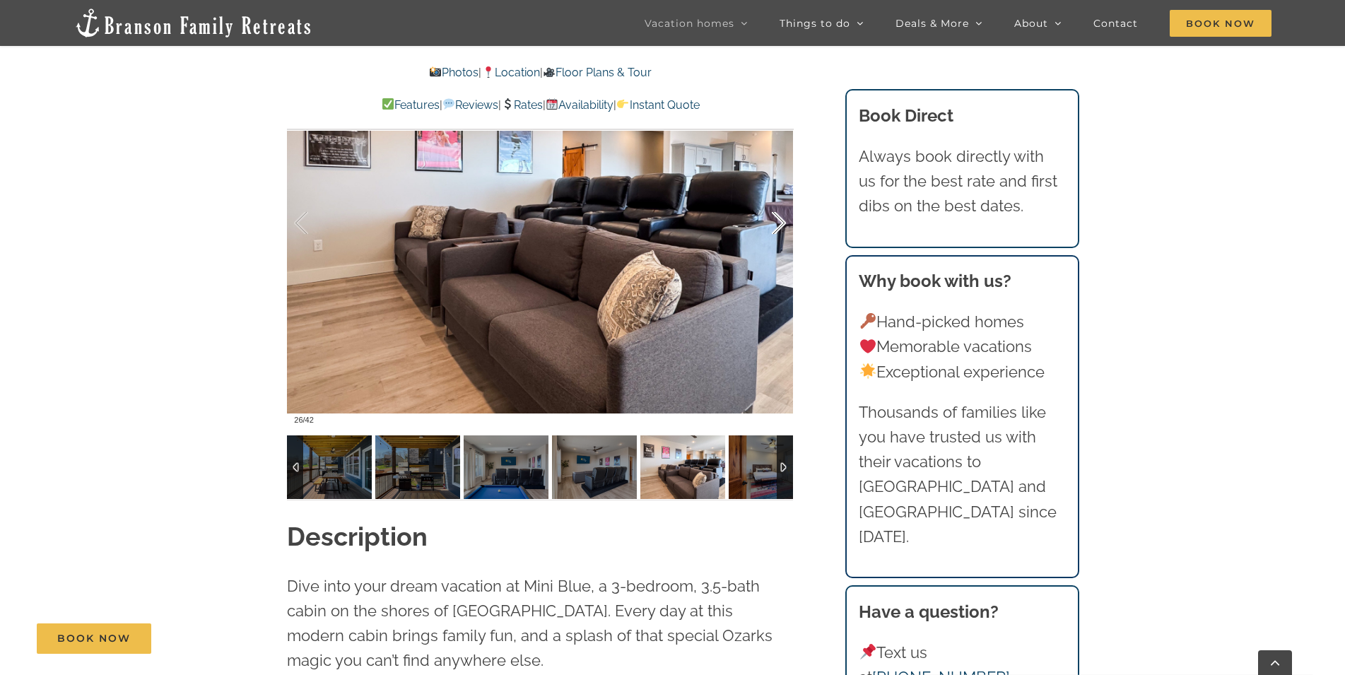
click at [781, 221] on div at bounding box center [764, 223] width 44 height 88
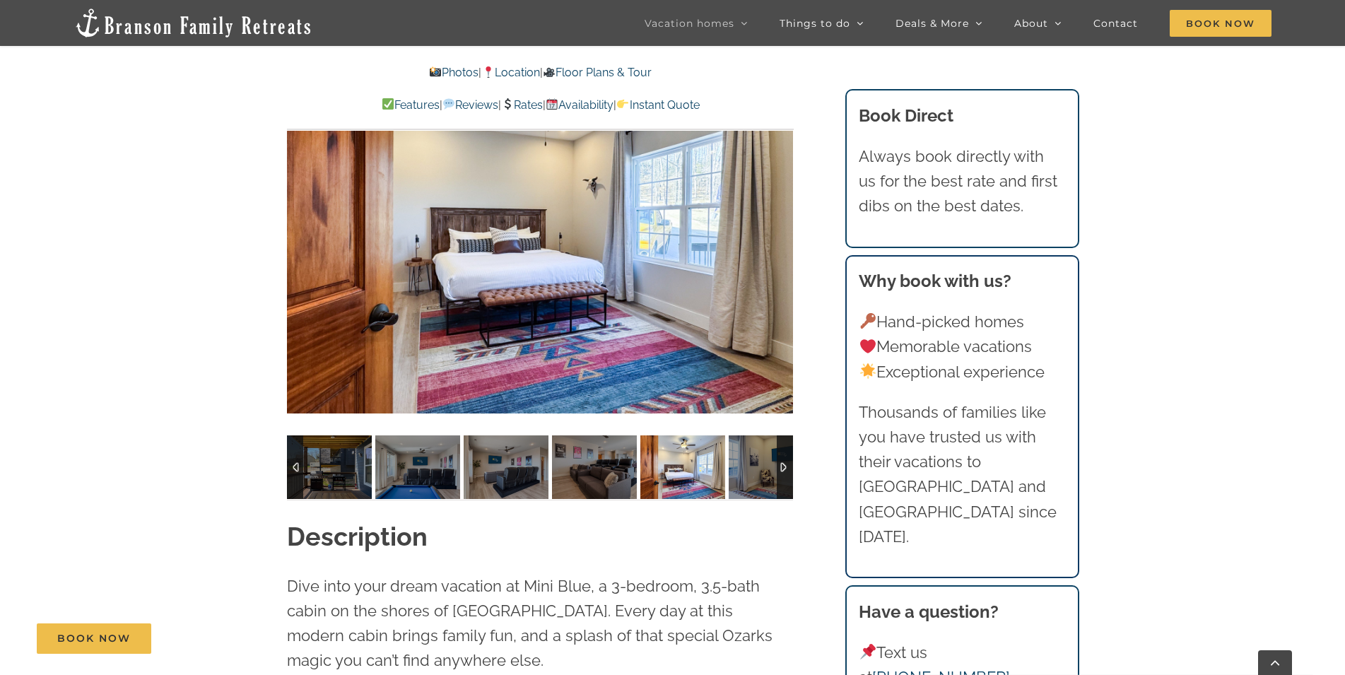
click at [781, 221] on div "27 / 42" at bounding box center [540, 224] width 506 height 416
click at [782, 218] on div at bounding box center [764, 223] width 44 height 88
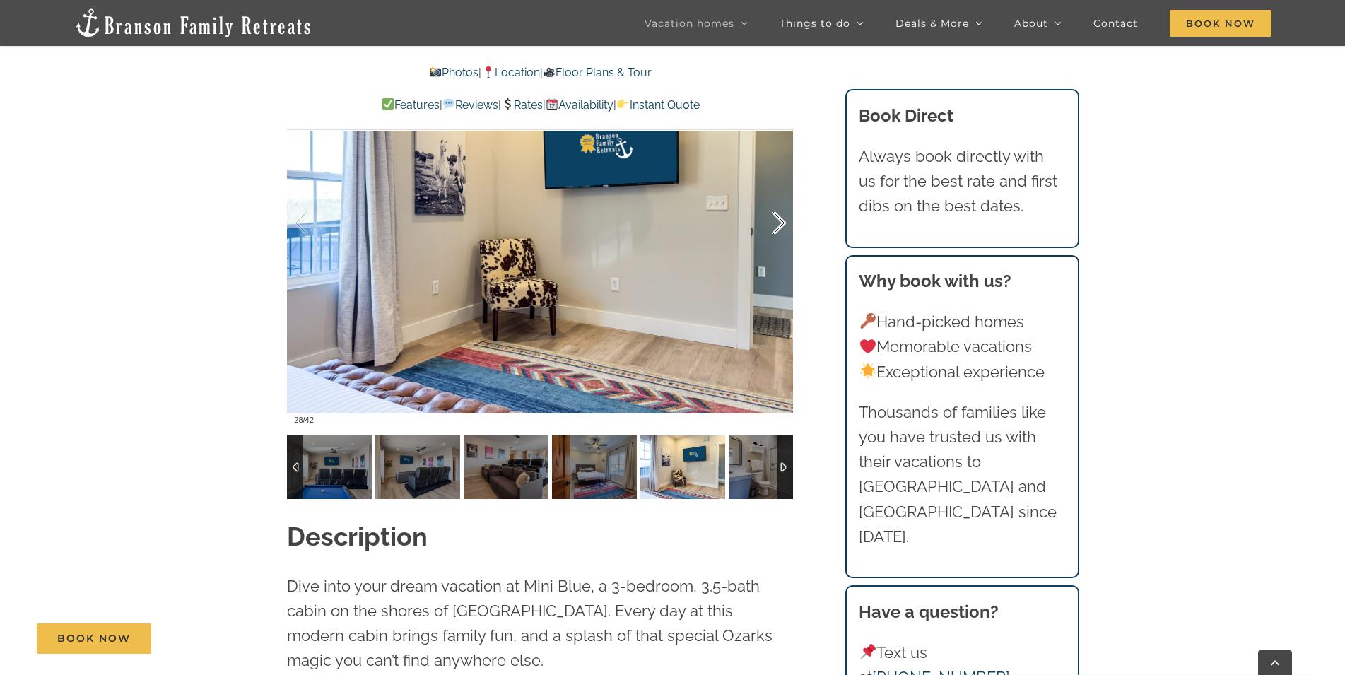
click at [782, 218] on div at bounding box center [764, 223] width 44 height 88
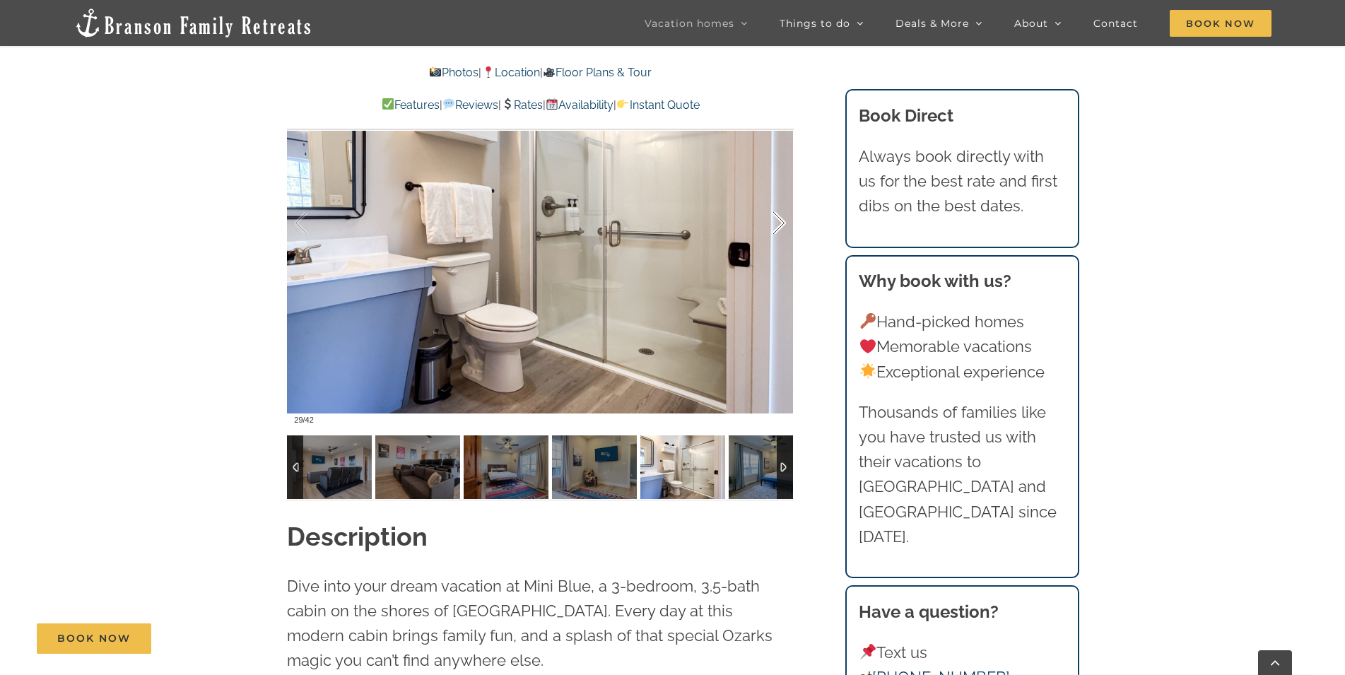
click at [782, 218] on div at bounding box center [764, 223] width 44 height 88
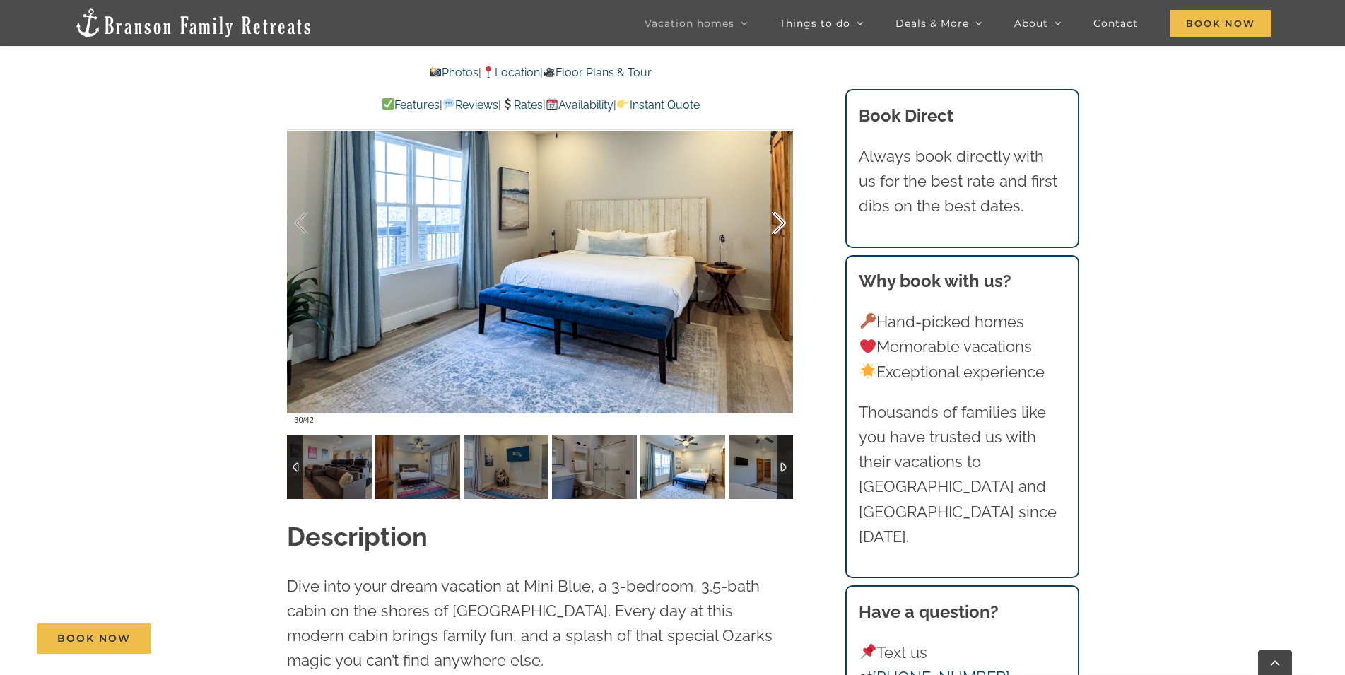
click at [782, 218] on div at bounding box center [764, 223] width 44 height 88
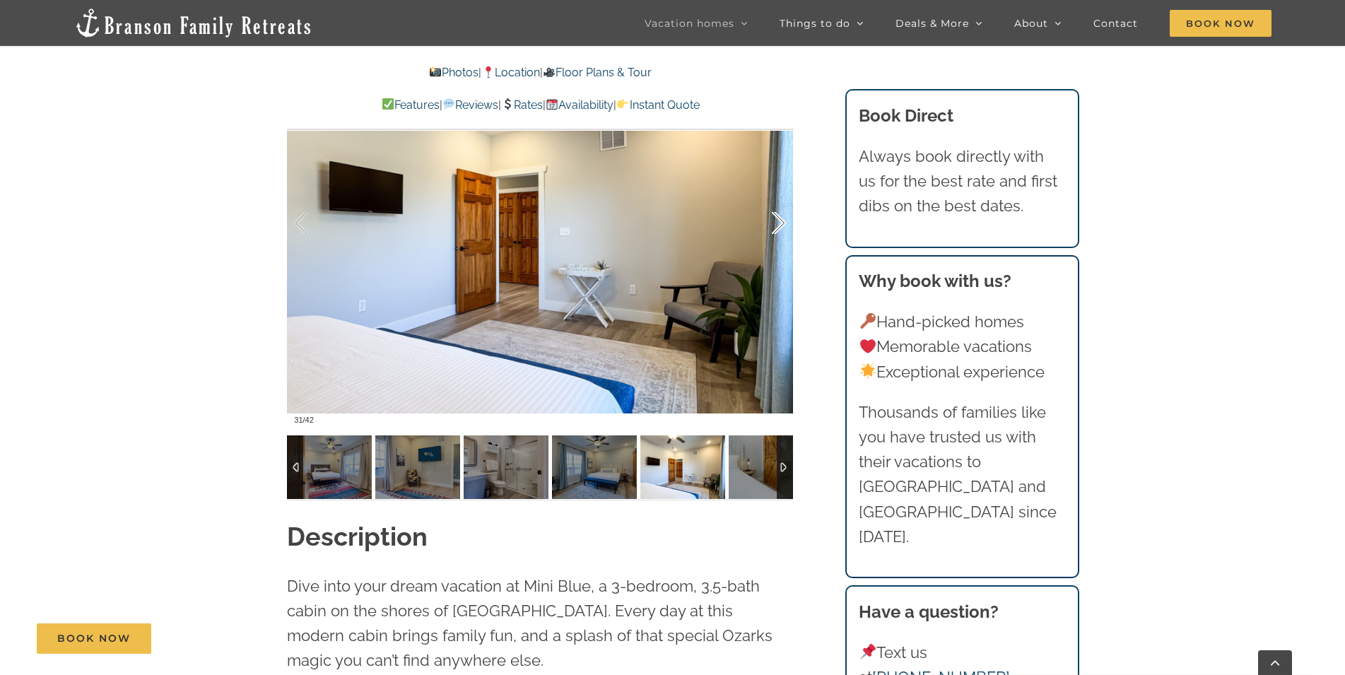
click at [782, 218] on div at bounding box center [764, 223] width 44 height 88
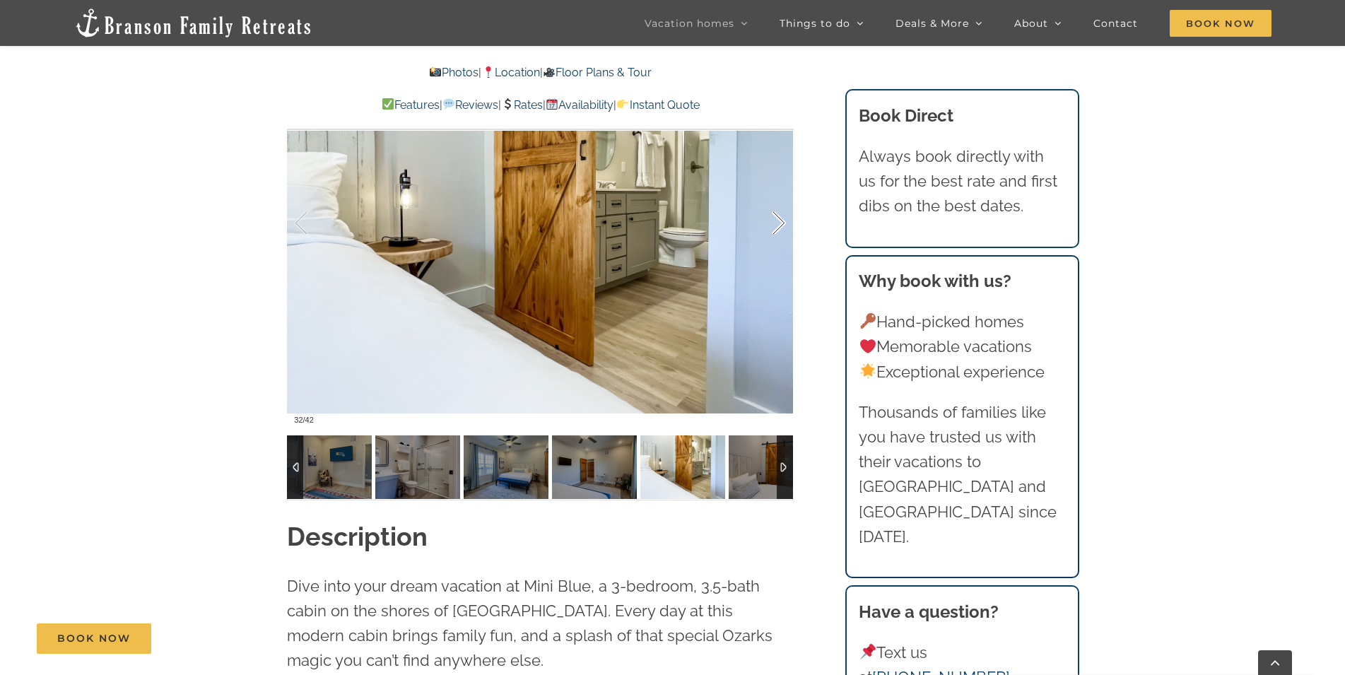
click at [782, 218] on div at bounding box center [764, 223] width 44 height 88
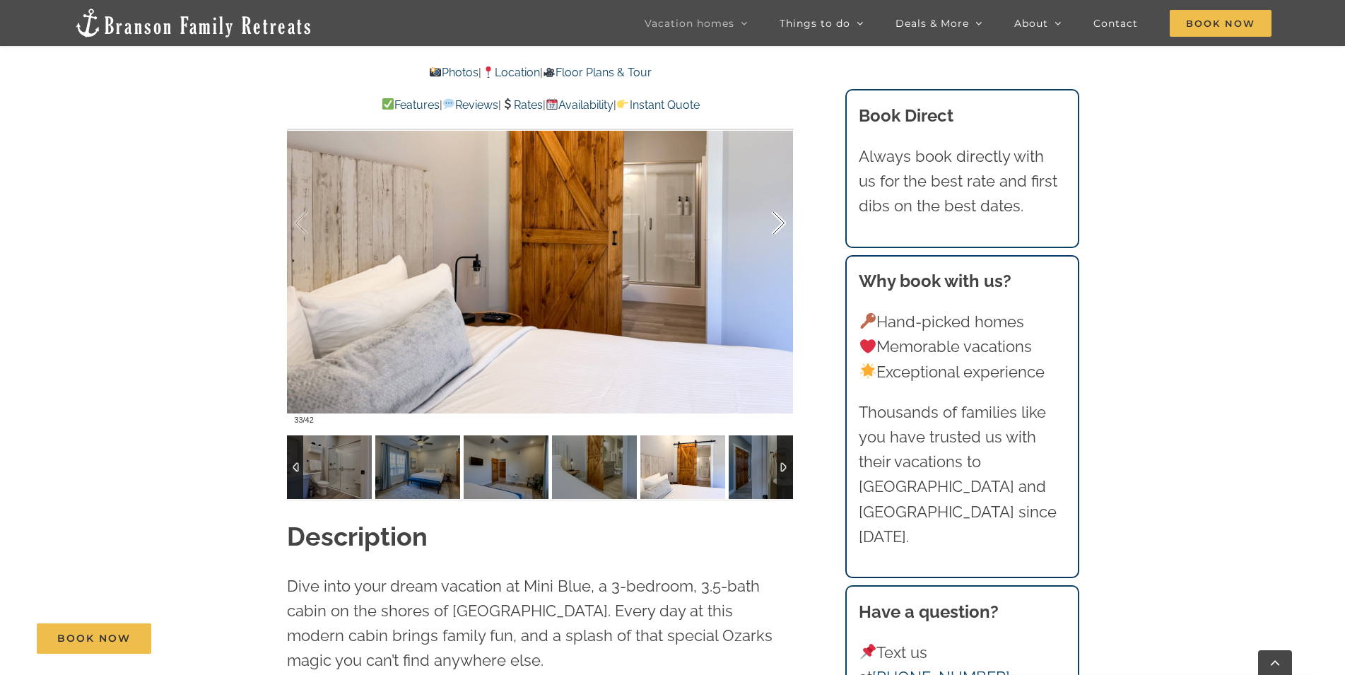
click at [782, 218] on div at bounding box center [764, 223] width 44 height 88
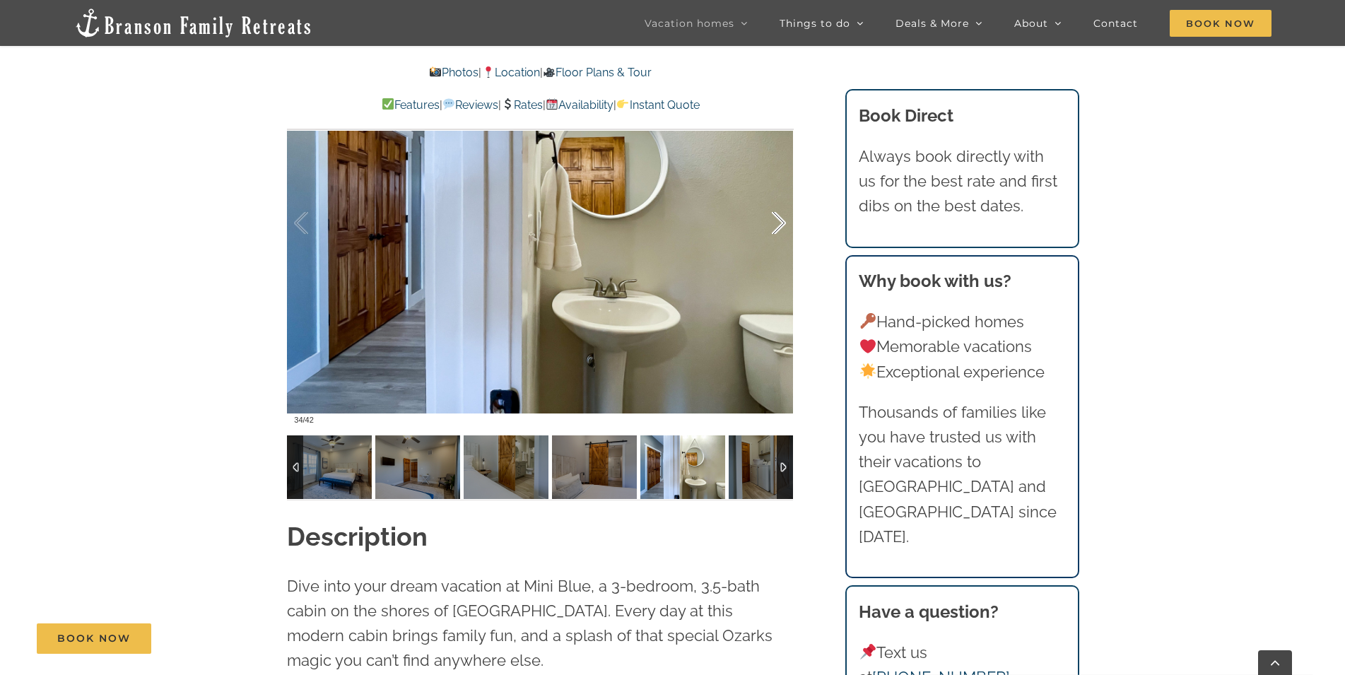
click at [782, 218] on div at bounding box center [764, 223] width 44 height 88
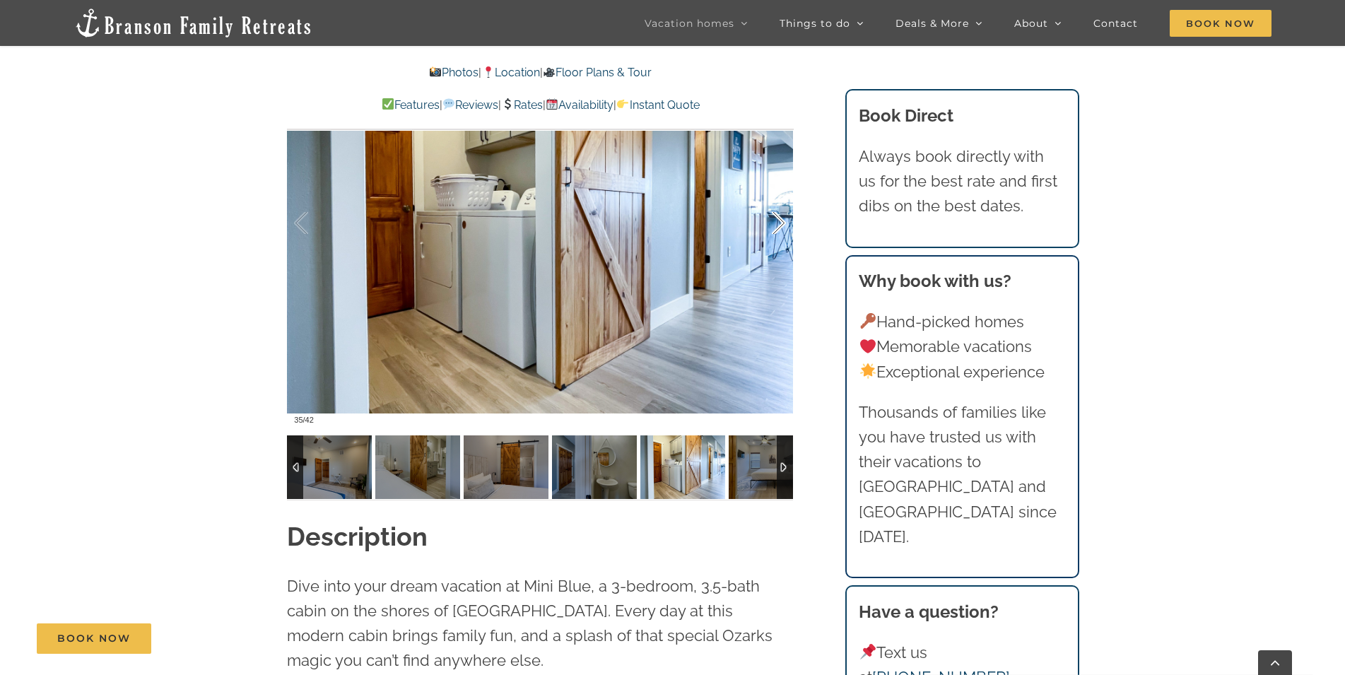
click at [782, 218] on div at bounding box center [764, 223] width 44 height 88
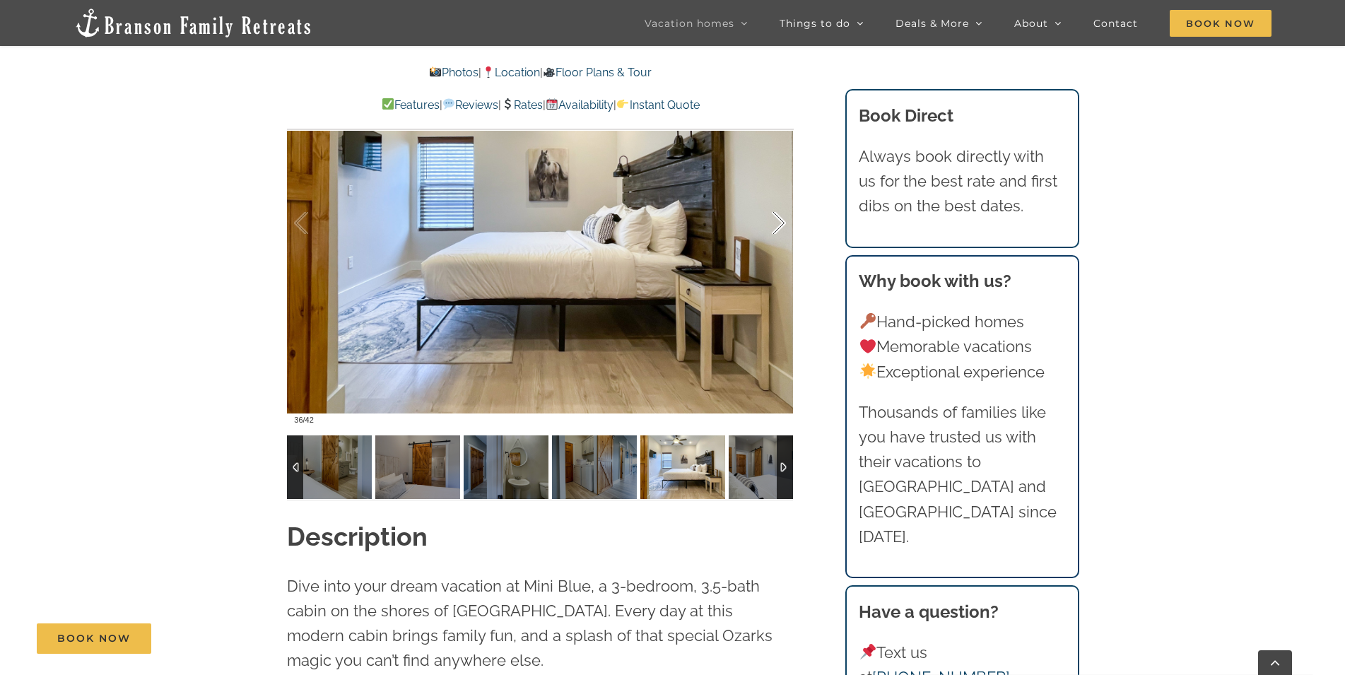
click at [782, 218] on div at bounding box center [764, 223] width 44 height 88
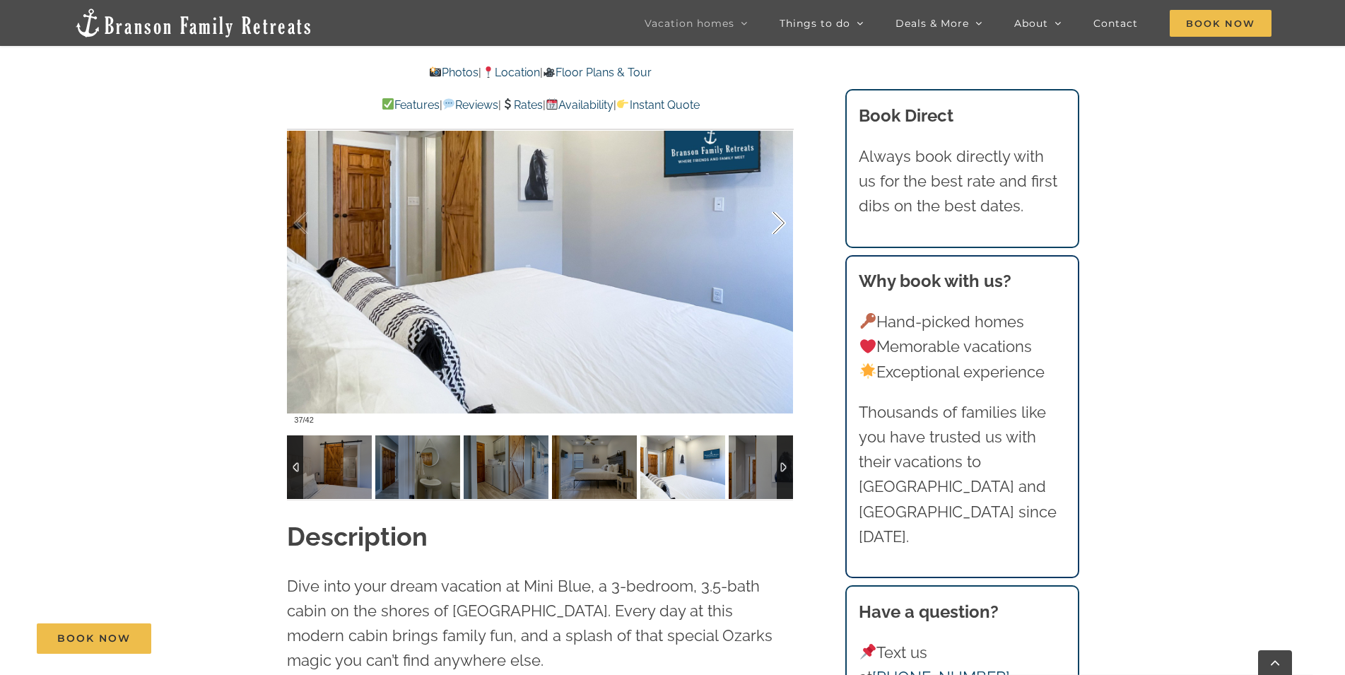
click at [782, 218] on div at bounding box center [764, 223] width 44 height 88
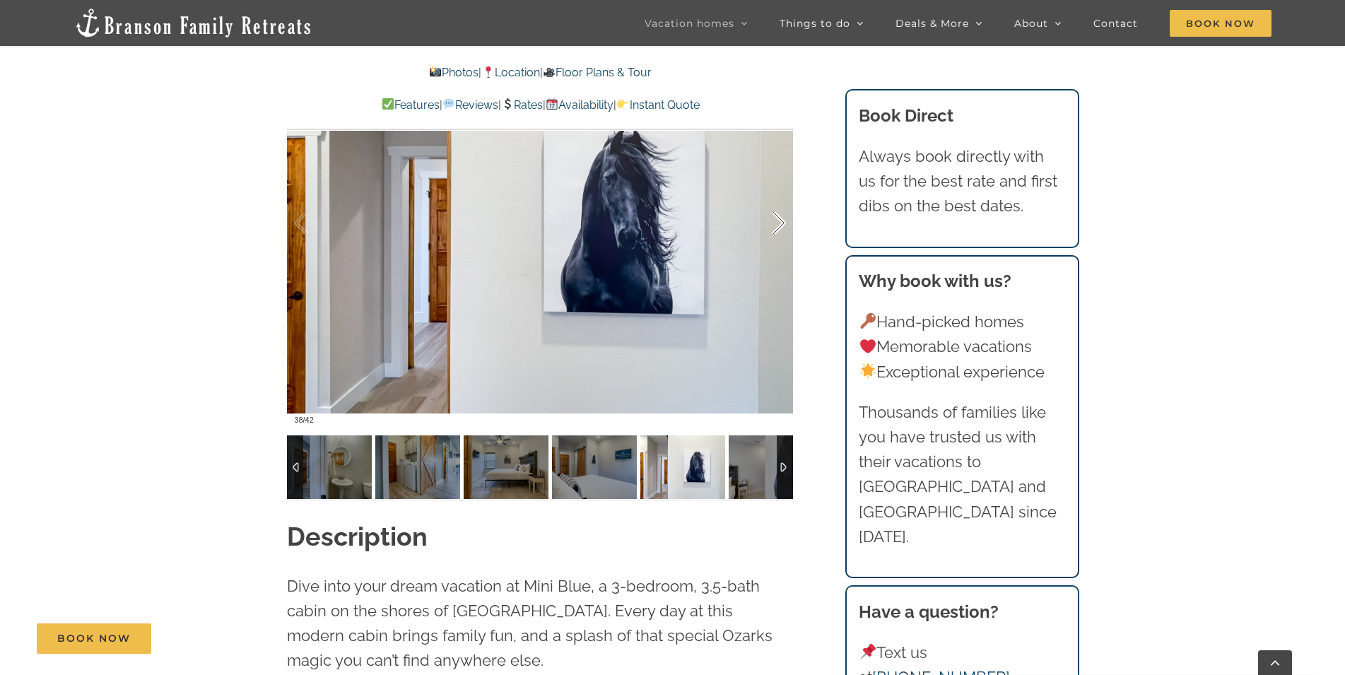
click at [782, 218] on div at bounding box center [764, 223] width 44 height 88
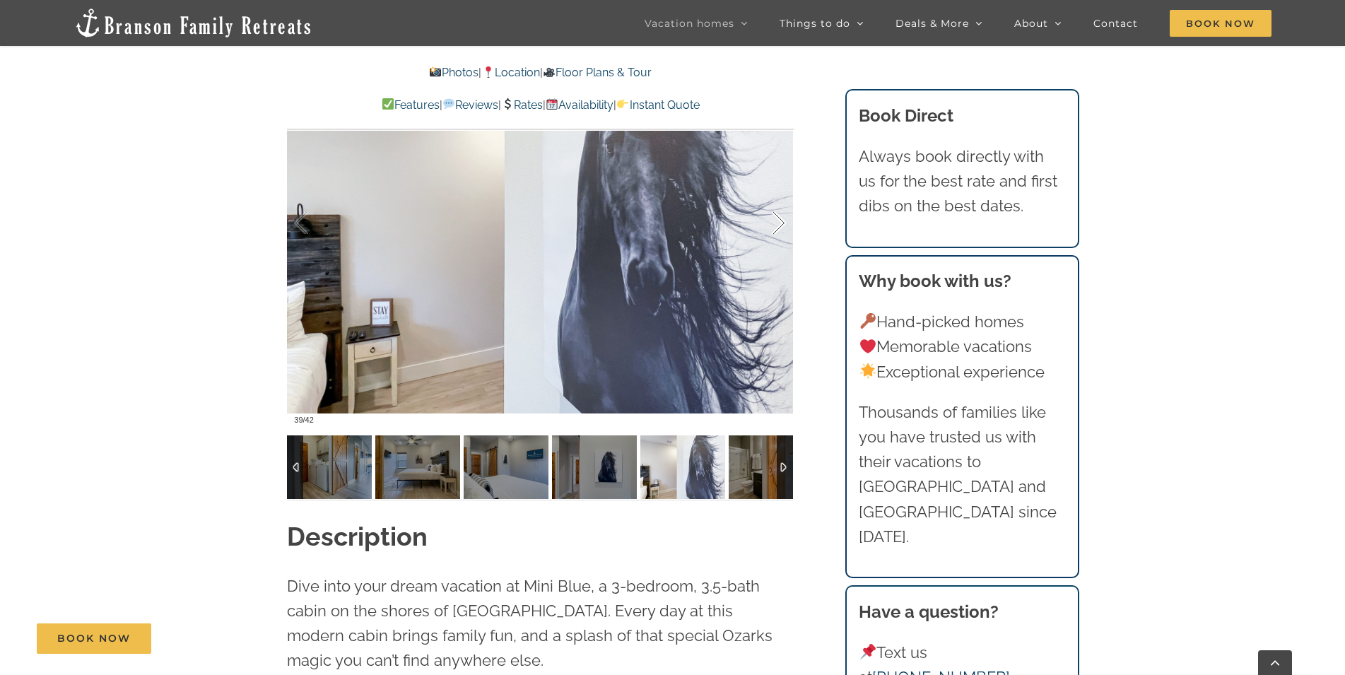
click at [782, 218] on div at bounding box center [764, 223] width 44 height 88
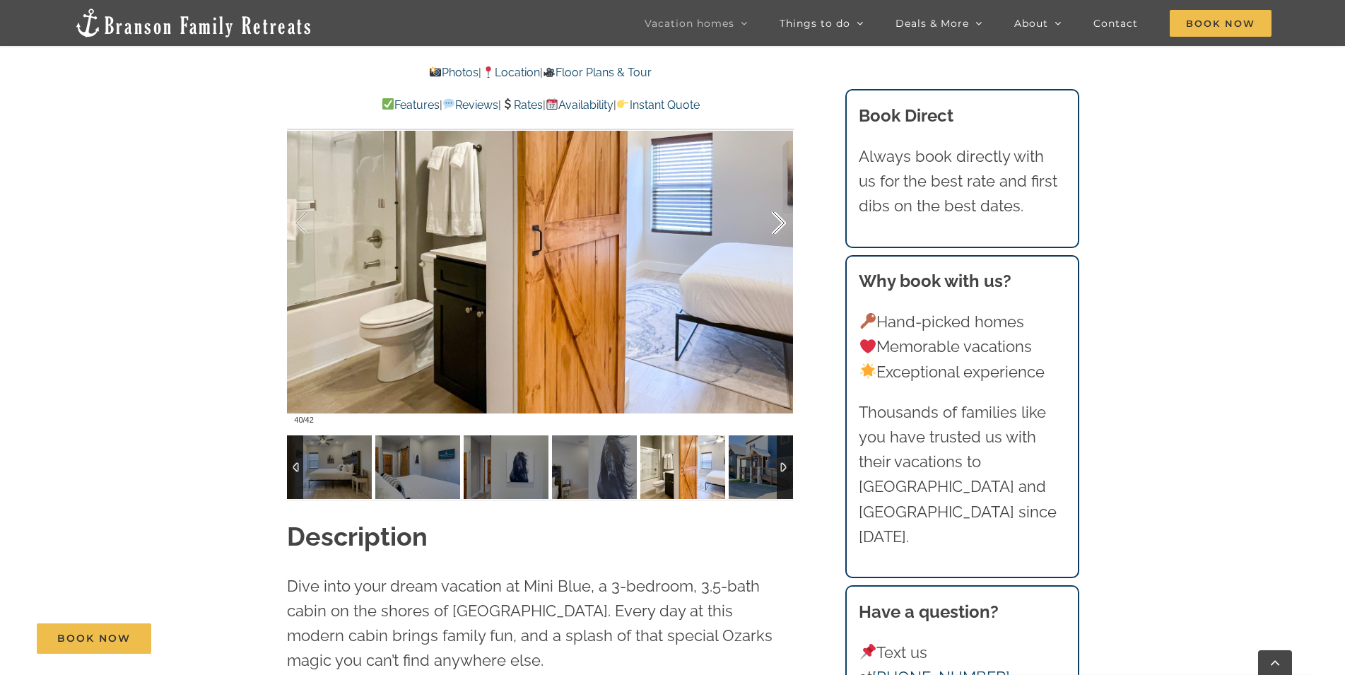
click at [782, 218] on div at bounding box center [764, 223] width 44 height 88
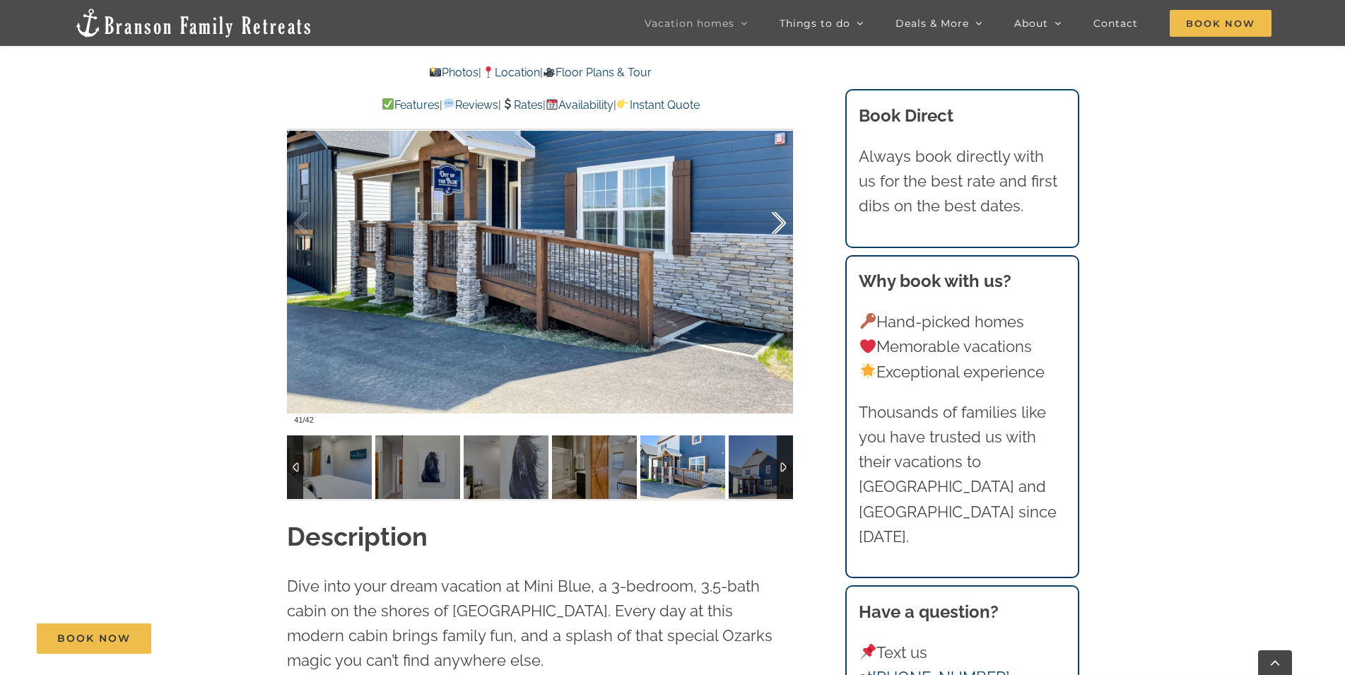
click at [784, 221] on div at bounding box center [764, 223] width 44 height 88
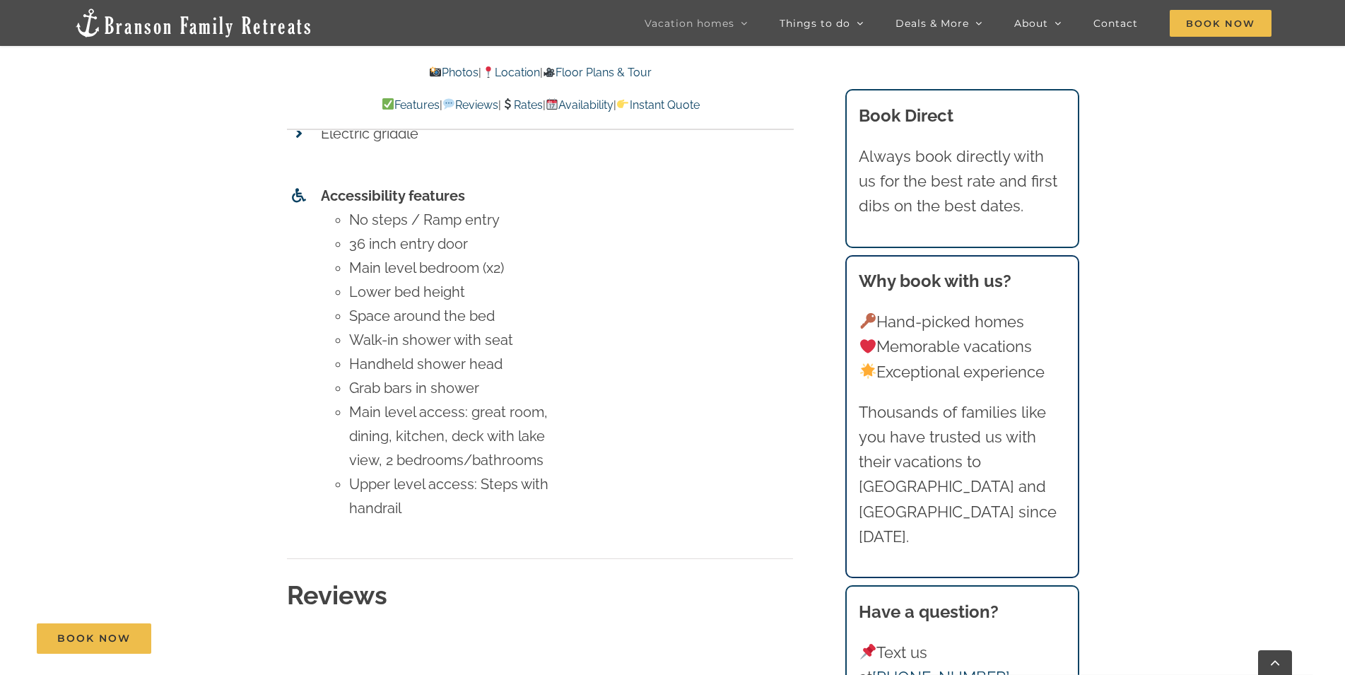
scroll to position [5910, 0]
